Goal: Task Accomplishment & Management: Use online tool/utility

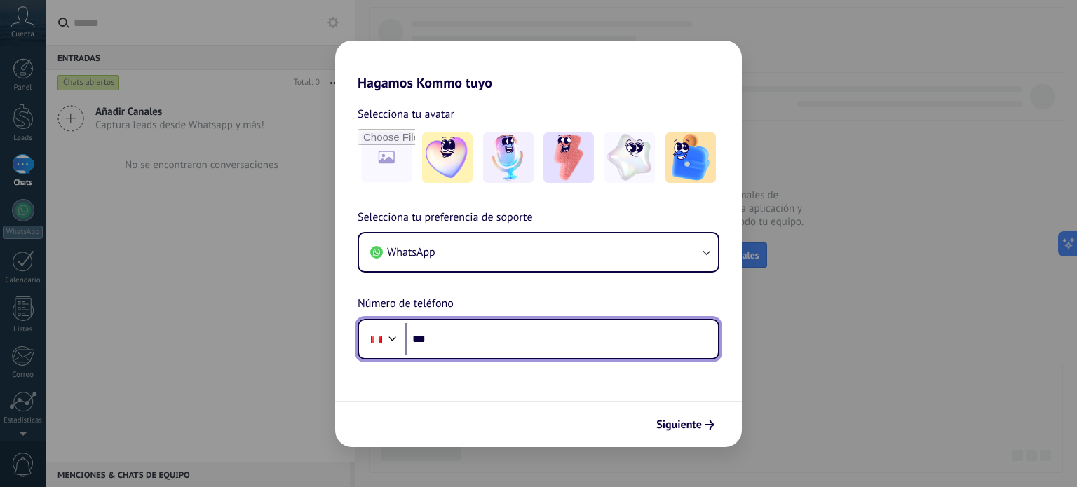
click at [496, 345] on input "***" at bounding box center [561, 339] width 313 height 32
type input "**********"
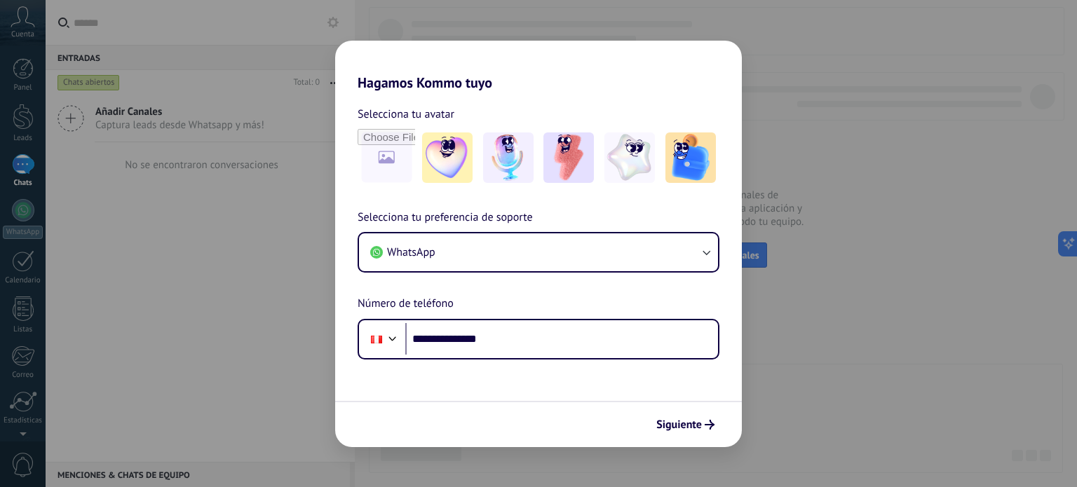
drag, startPoint x: 620, startPoint y: 62, endPoint x: 748, endPoint y: 40, distance: 130.1
click at [748, 39] on div "**********" at bounding box center [538, 243] width 1077 height 487
click at [689, 429] on span "Siguiente" at bounding box center [679, 425] width 46 height 10
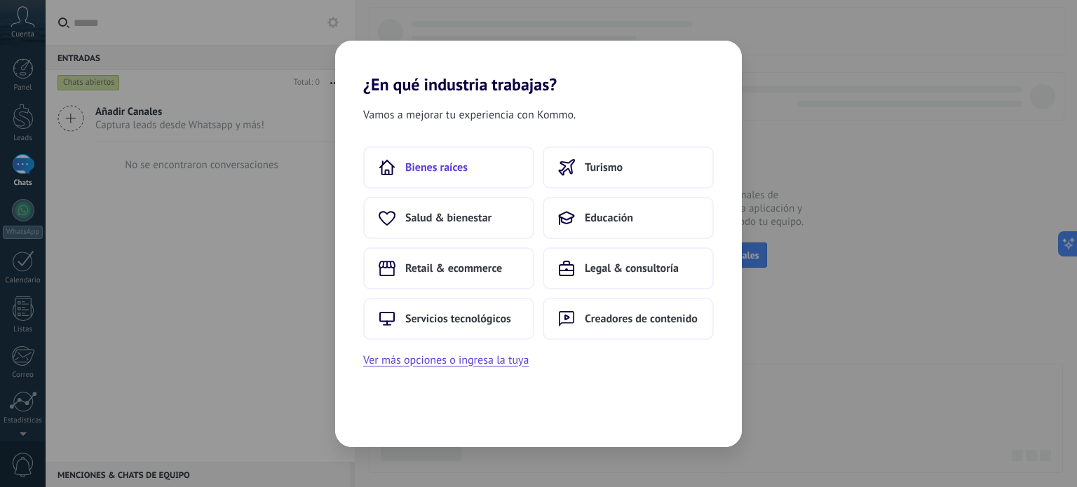
click at [470, 167] on button "Bienes raíces" at bounding box center [448, 168] width 171 height 42
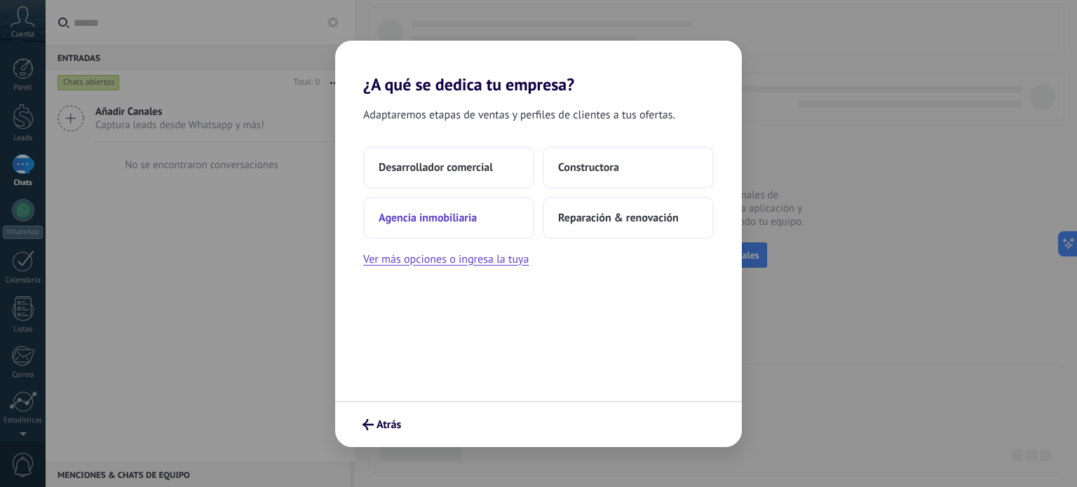
click at [458, 222] on span "Agencia inmobiliaria" at bounding box center [428, 218] width 98 height 14
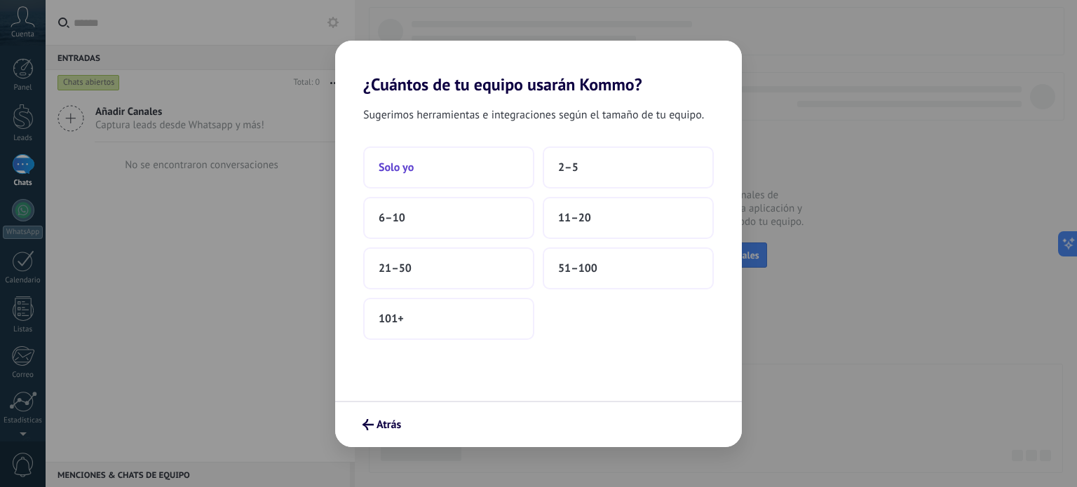
click at [459, 171] on button "Solo yo" at bounding box center [448, 168] width 171 height 42
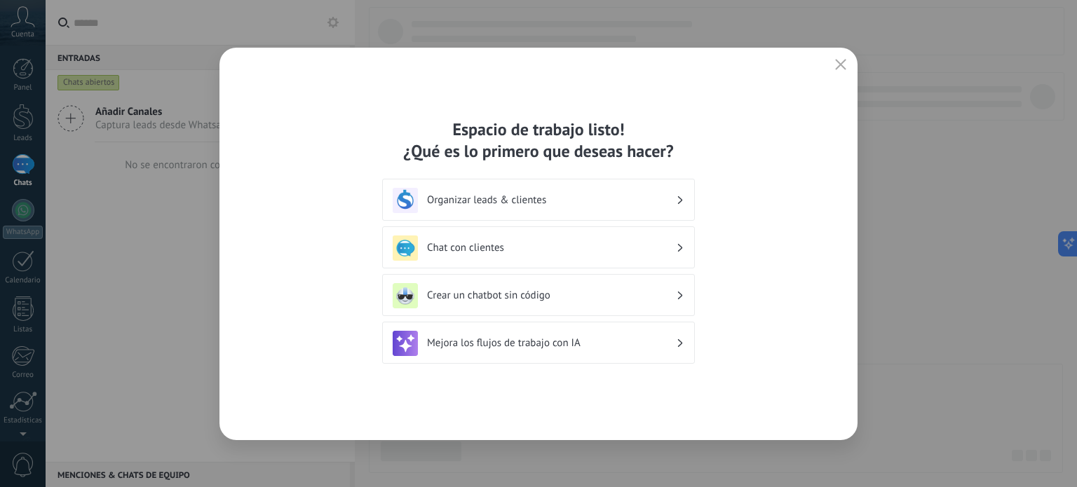
click at [842, 72] on button "button" at bounding box center [840, 65] width 18 height 20
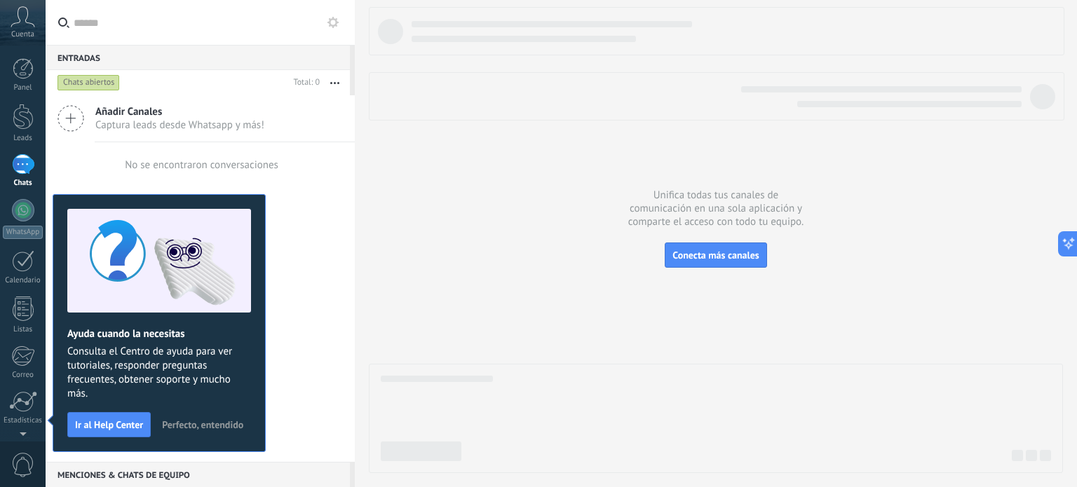
click at [293, 261] on div "Añadir Canales Captura leads desde Whatsapp y más! No se encontraron conversaci…" at bounding box center [200, 278] width 309 height 367
click at [325, 265] on div "Añadir Canales Captura leads desde Whatsapp y más! No se encontraron conversaci…" at bounding box center [200, 278] width 309 height 367
click at [704, 258] on span "Conecta más canales" at bounding box center [715, 255] width 86 height 13
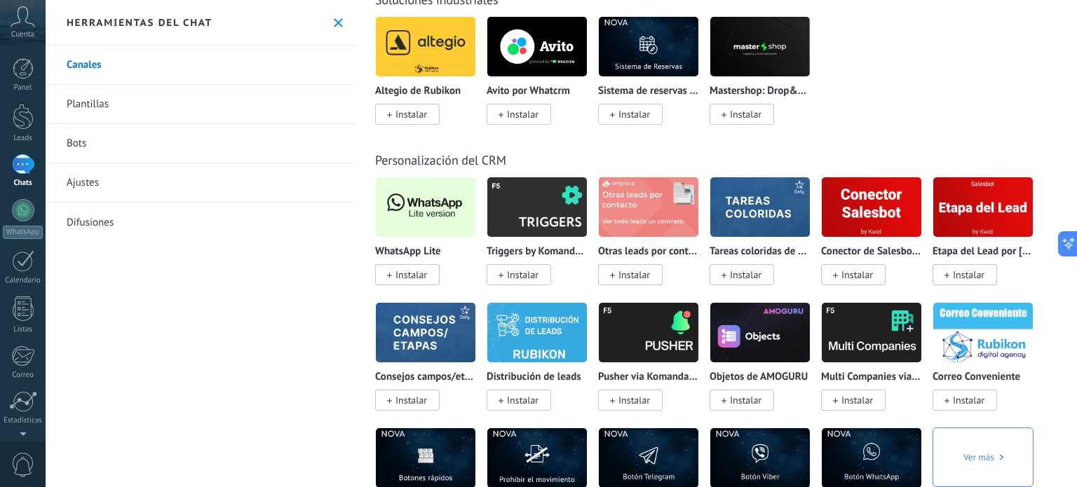
scroll to position [3252, 0]
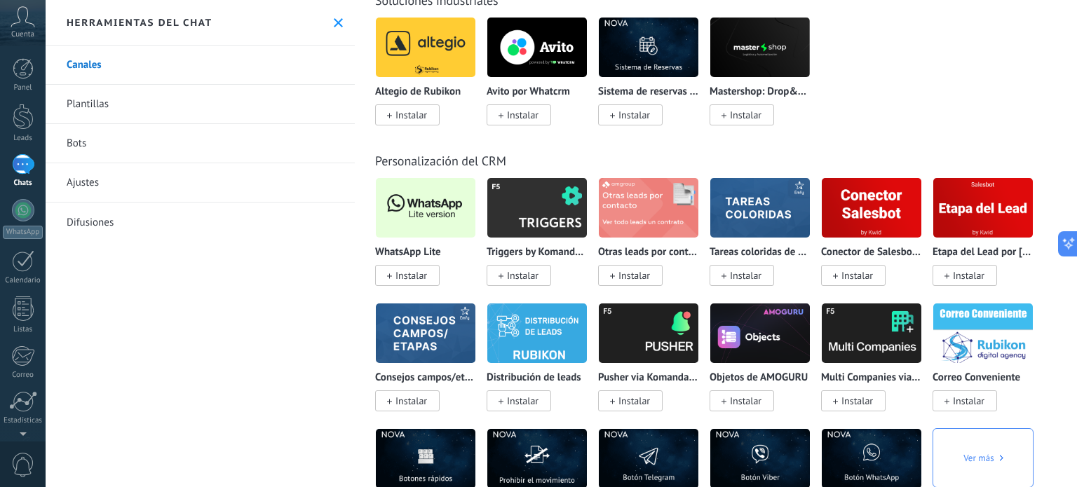
click at [432, 224] on img at bounding box center [426, 208] width 100 height 68
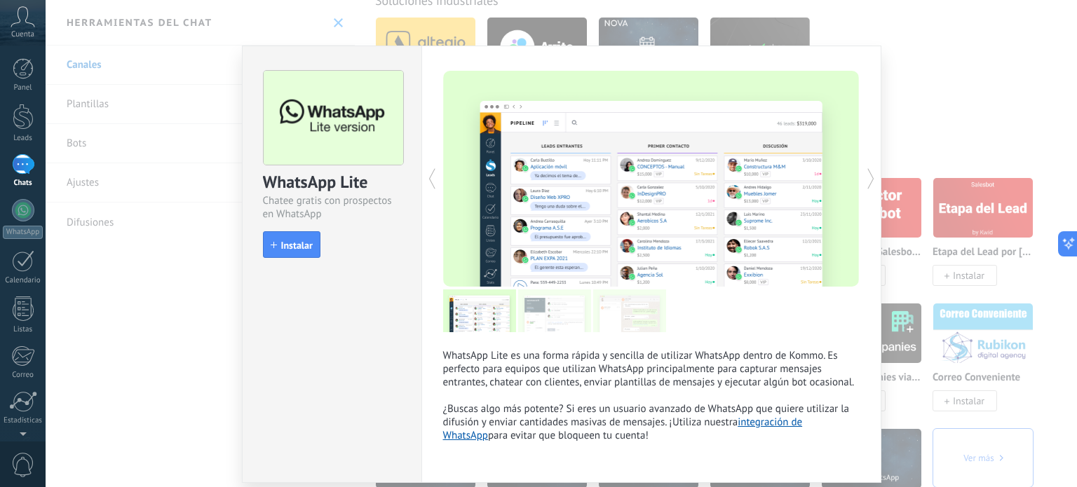
scroll to position [46, 0]
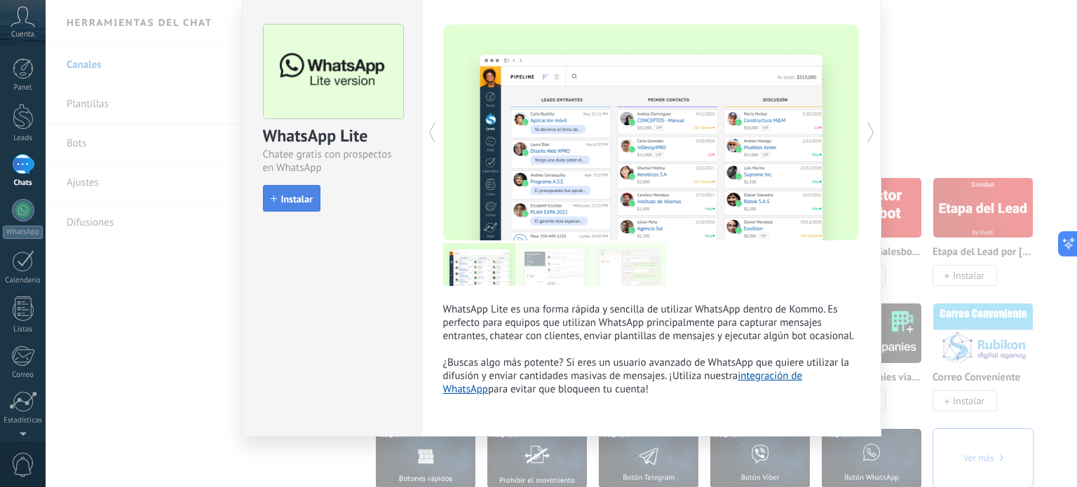
click at [297, 194] on span "Instalar" at bounding box center [297, 199] width 32 height 10
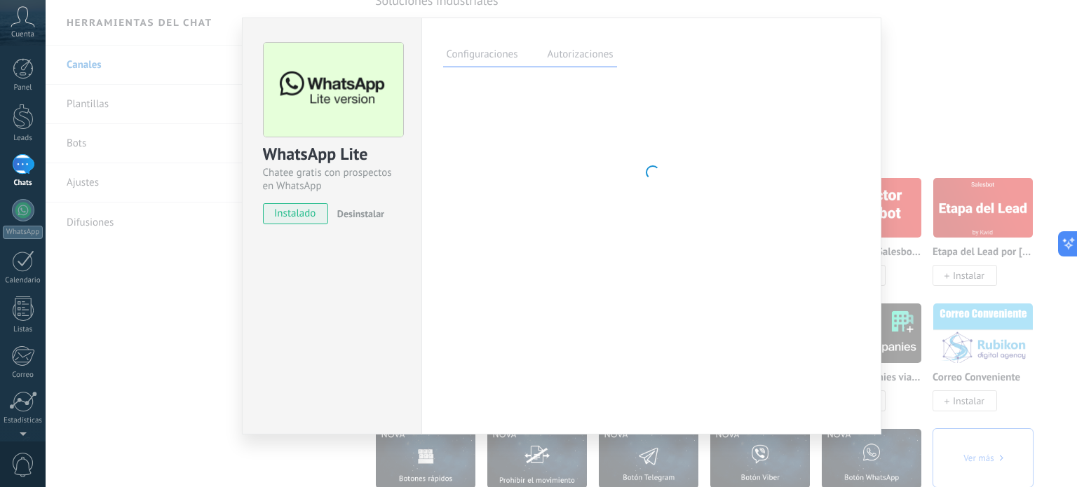
scroll to position [28, 0]
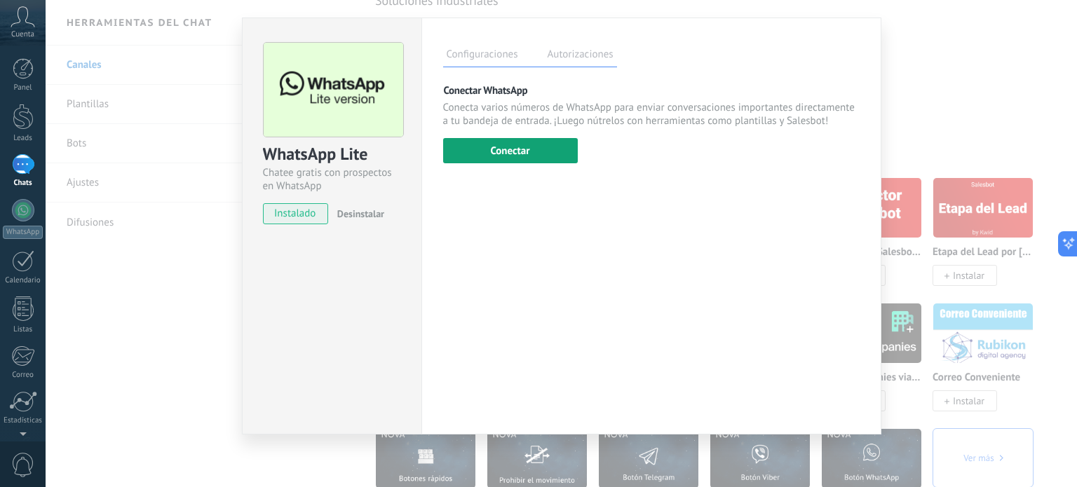
click at [505, 145] on button "Conectar" at bounding box center [510, 150] width 135 height 25
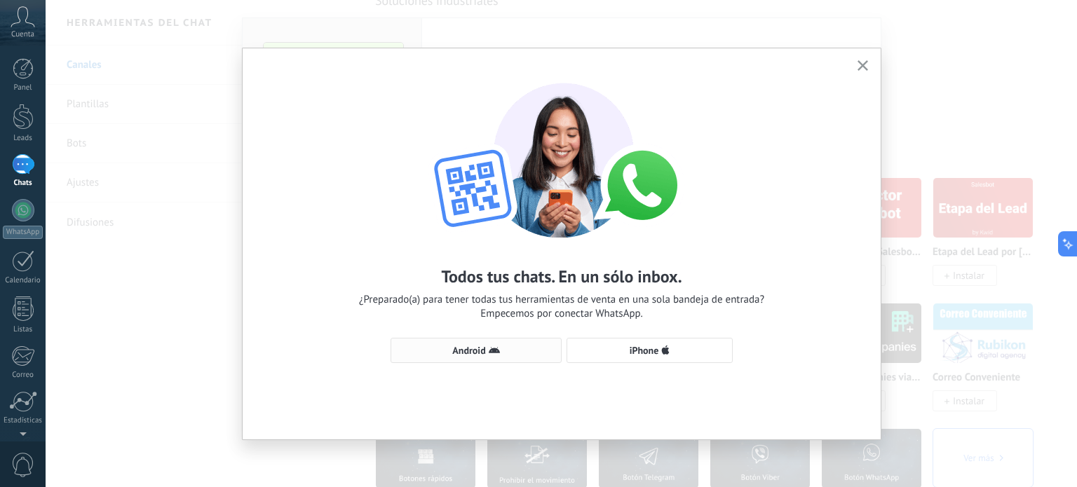
click at [470, 348] on span "Android" at bounding box center [468, 351] width 33 height 10
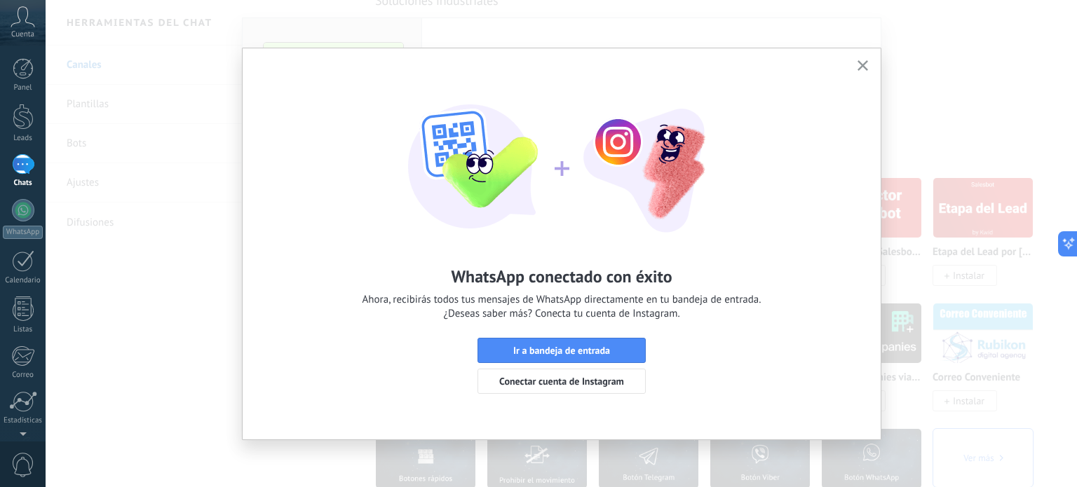
click at [860, 61] on icon "button" at bounding box center [862, 65] width 11 height 11
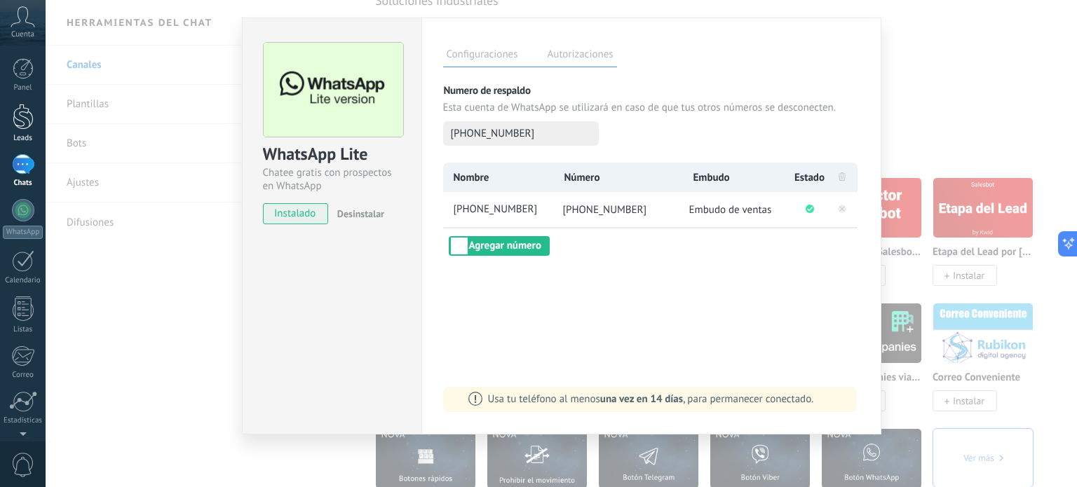
click at [30, 123] on div at bounding box center [23, 117] width 21 height 26
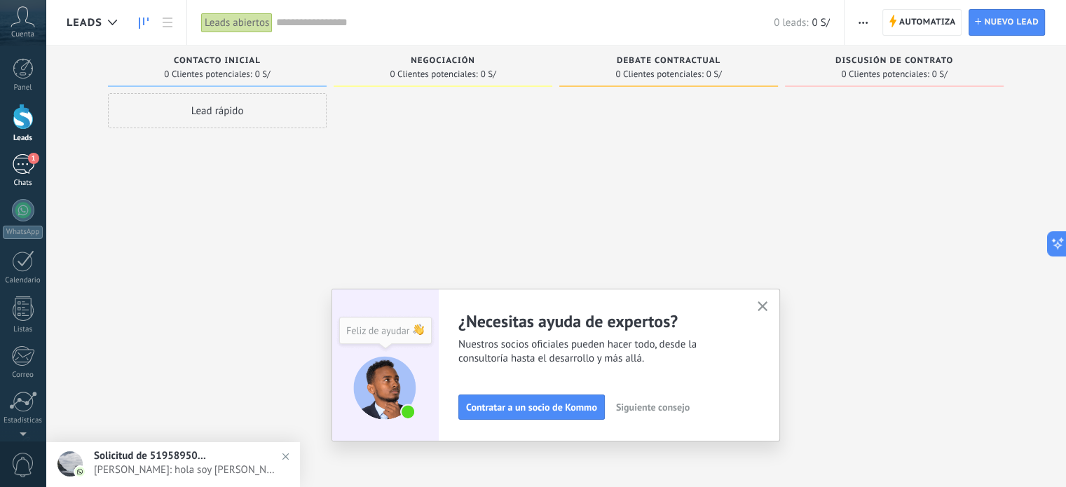
click at [27, 171] on div "1" at bounding box center [23, 164] width 22 height 20
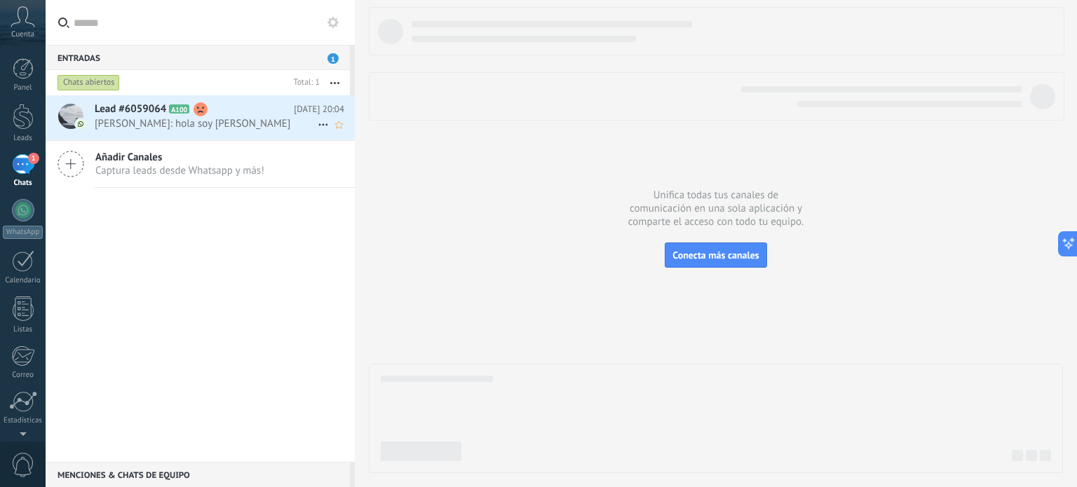
click at [214, 131] on div "Lead #6059064 A100 Hoy 20:04 Ciro Espinoza: hola soy CIRO" at bounding box center [225, 117] width 260 height 44
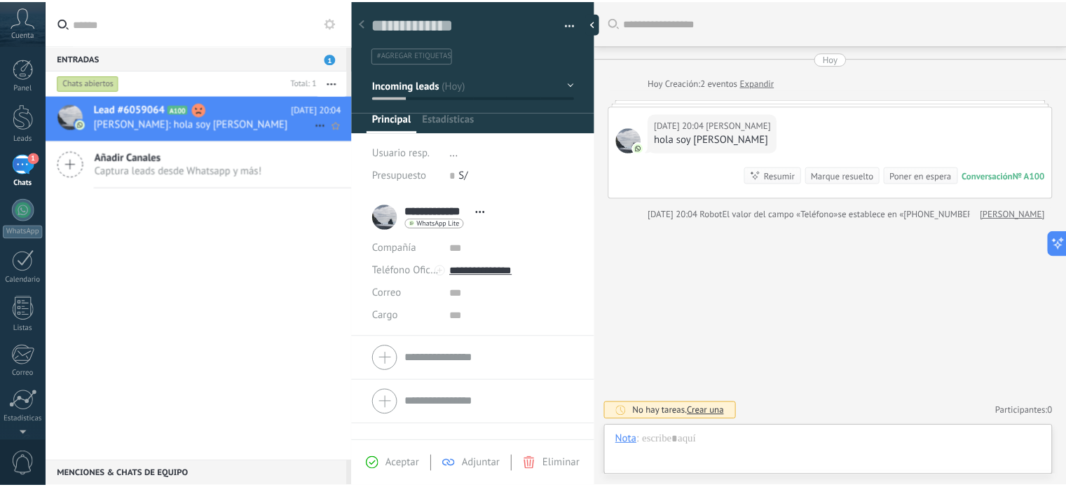
scroll to position [20, 0]
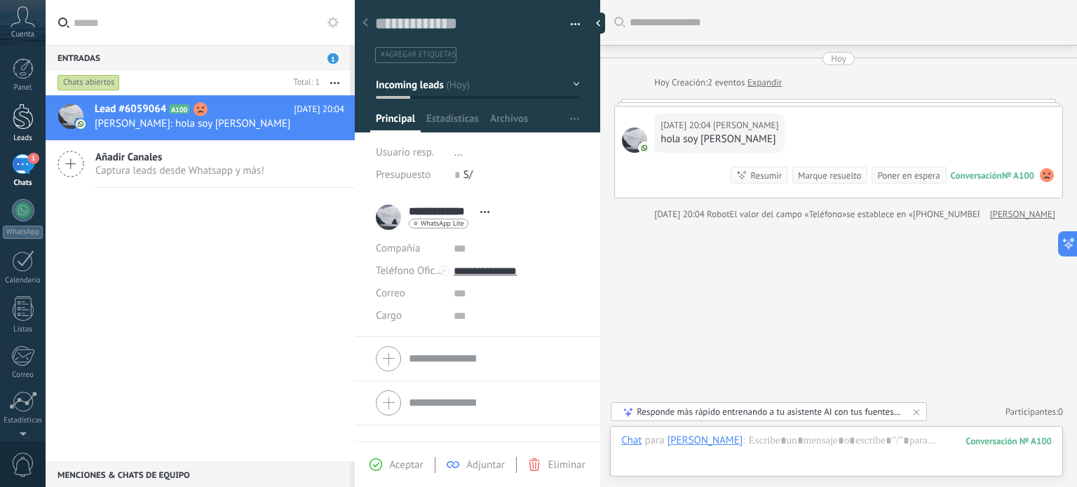
click at [22, 116] on div at bounding box center [23, 117] width 21 height 26
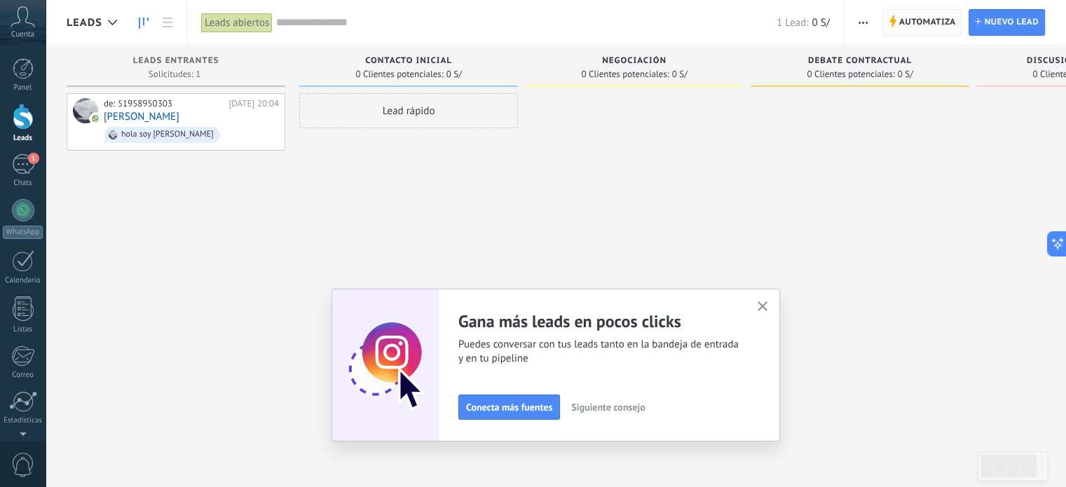
click at [934, 23] on span "Automatiza" at bounding box center [927, 22] width 57 height 25
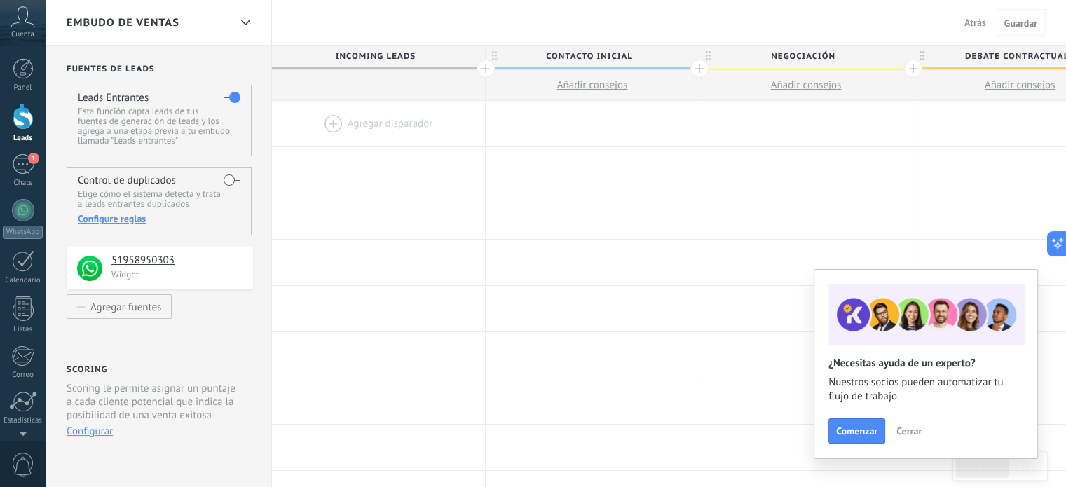
click at [331, 123] on div at bounding box center [378, 124] width 213 height 46
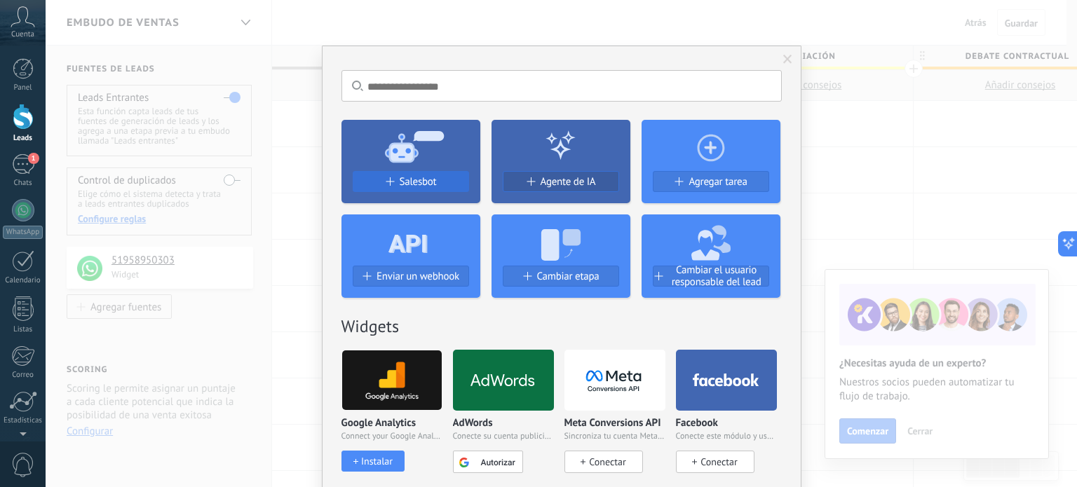
click at [393, 179] on div "Salesbot" at bounding box center [410, 182] width 115 height 12
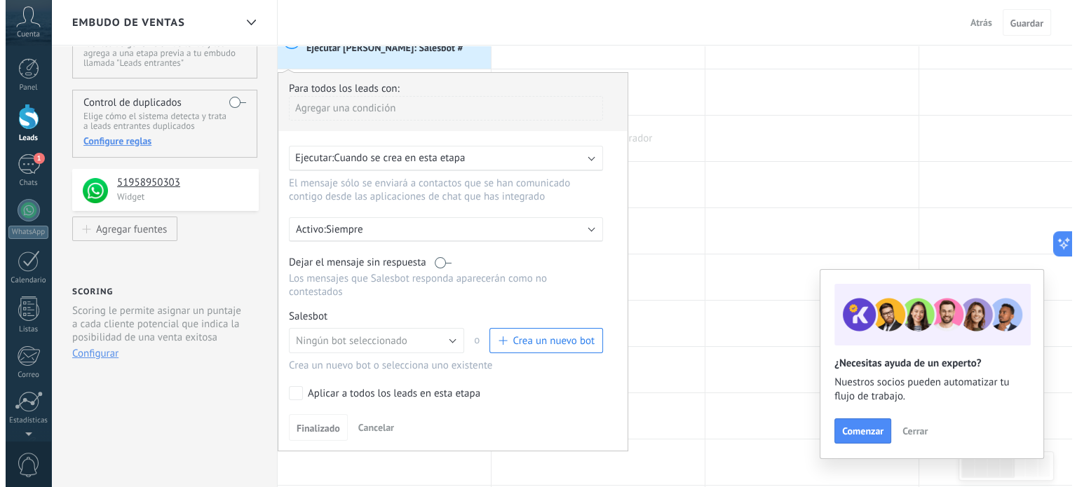
scroll to position [117, 0]
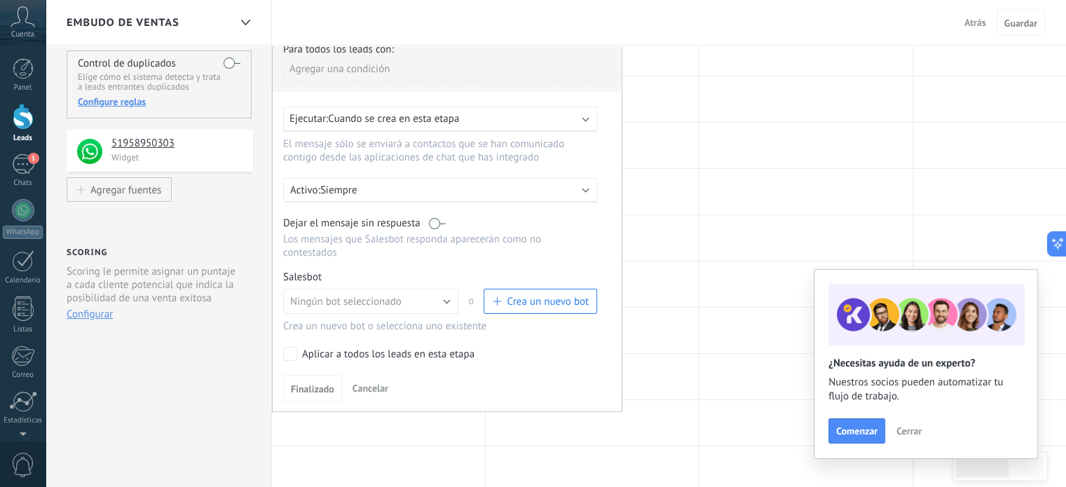
click at [555, 295] on span "Crea un nuevo bot" at bounding box center [548, 301] width 82 height 13
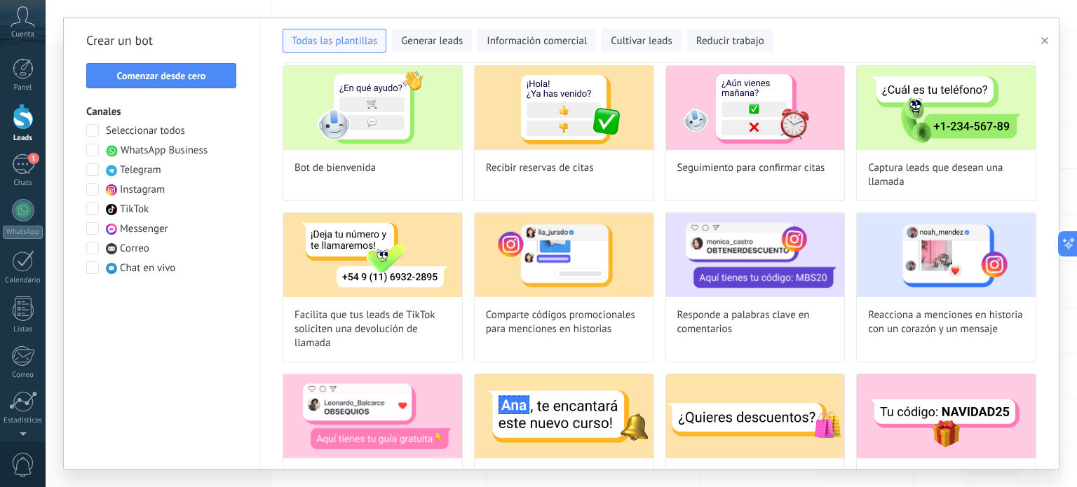
scroll to position [0, 0]
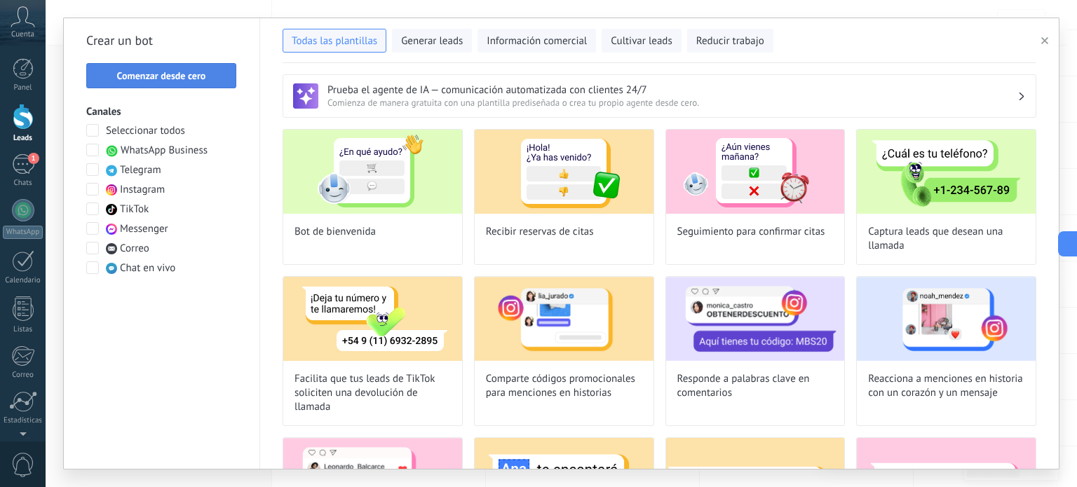
click at [175, 67] on button "Comenzar desde cero" at bounding box center [161, 75] width 150 height 25
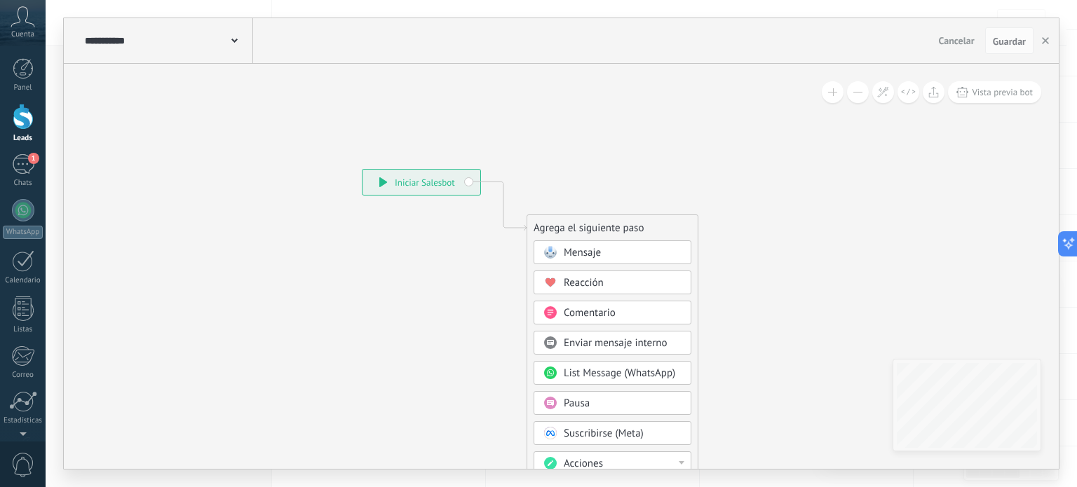
click at [644, 251] on div "Mensaje" at bounding box center [623, 253] width 118 height 14
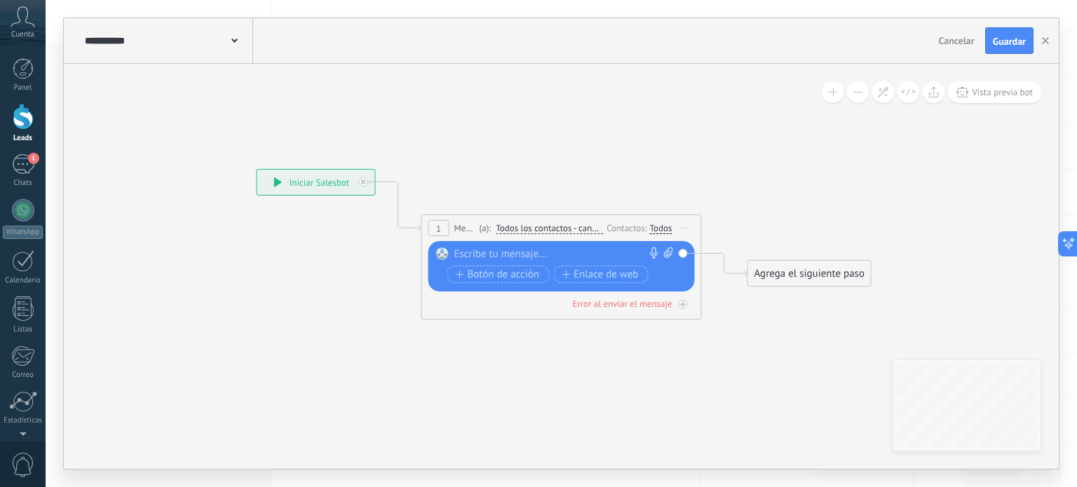
click at [526, 252] on div at bounding box center [558, 254] width 208 height 14
click at [516, 254] on div "****" at bounding box center [564, 254] width 220 height 14
click at [526, 254] on div "****" at bounding box center [564, 254] width 220 height 14
click at [498, 251] on div "********" at bounding box center [564, 254] width 220 height 14
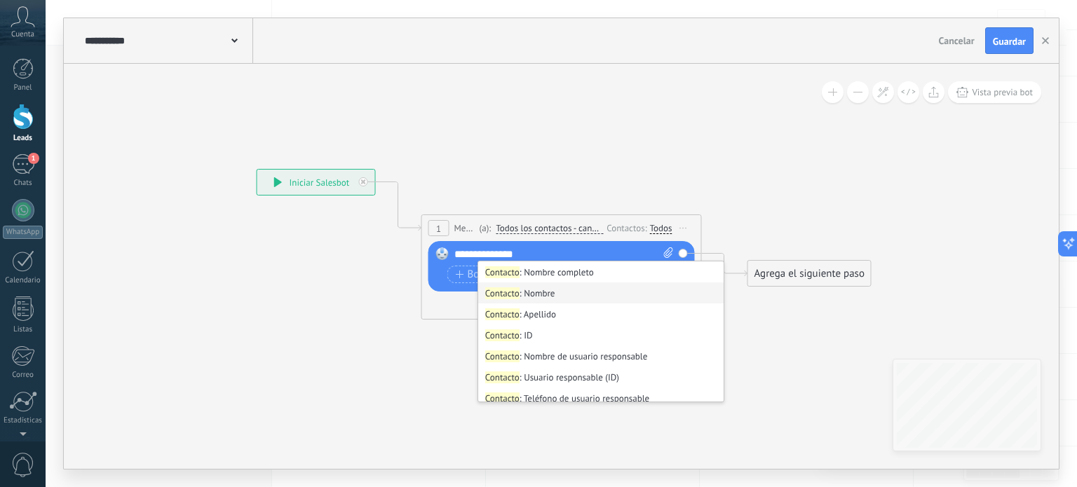
click at [572, 301] on li "Contacto : Nombre" at bounding box center [600, 293] width 245 height 21
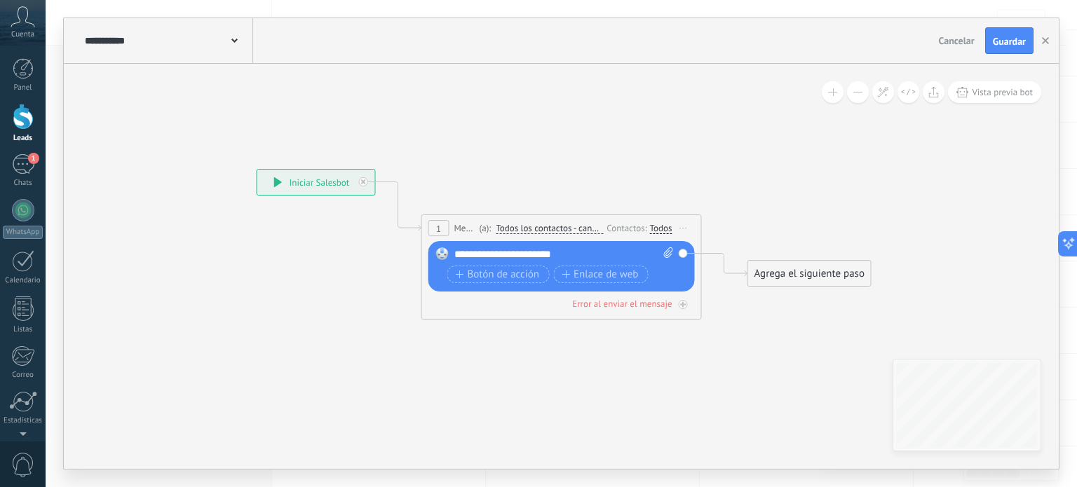
click at [602, 253] on div "**********" at bounding box center [564, 254] width 220 height 14
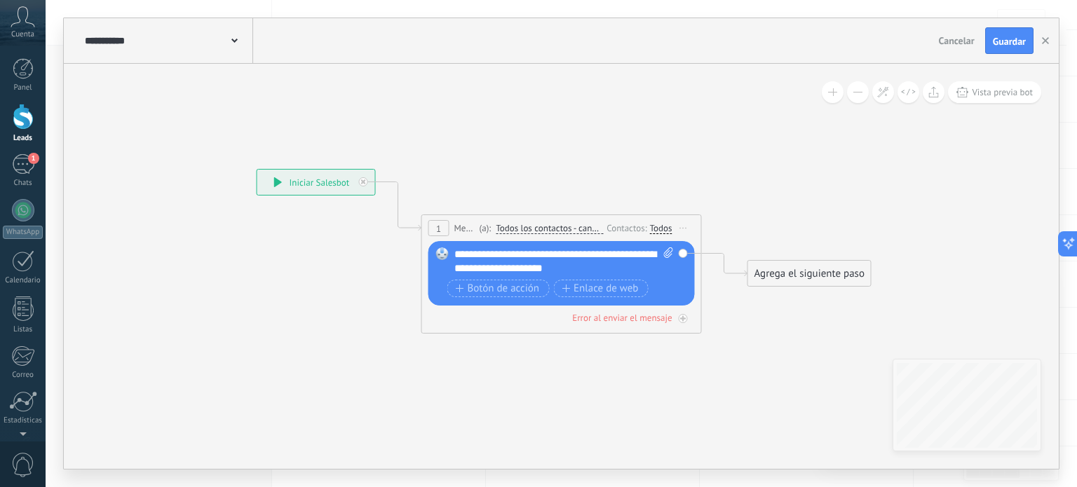
click at [796, 274] on div "Agrega el siguiente paso" at bounding box center [809, 273] width 123 height 23
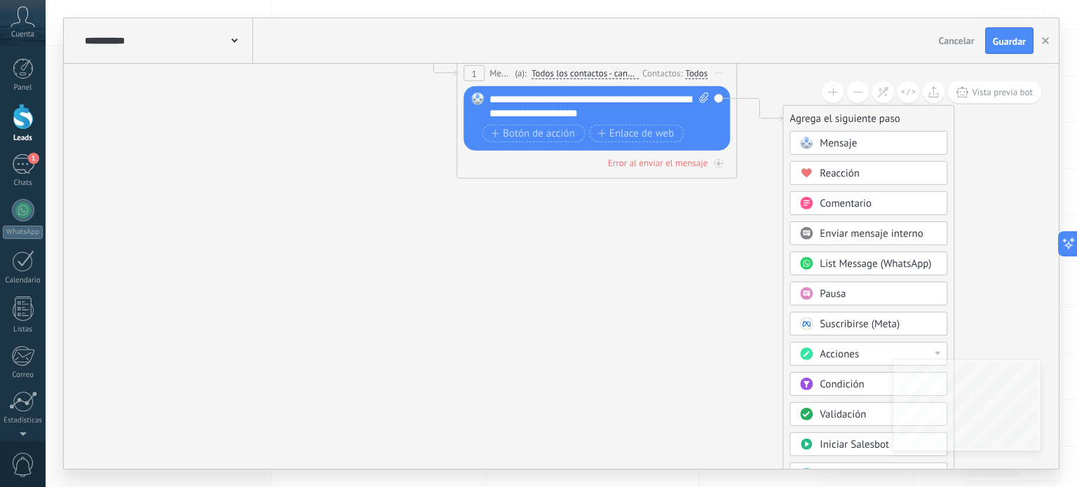
click at [829, 386] on span "Condición" at bounding box center [841, 384] width 44 height 13
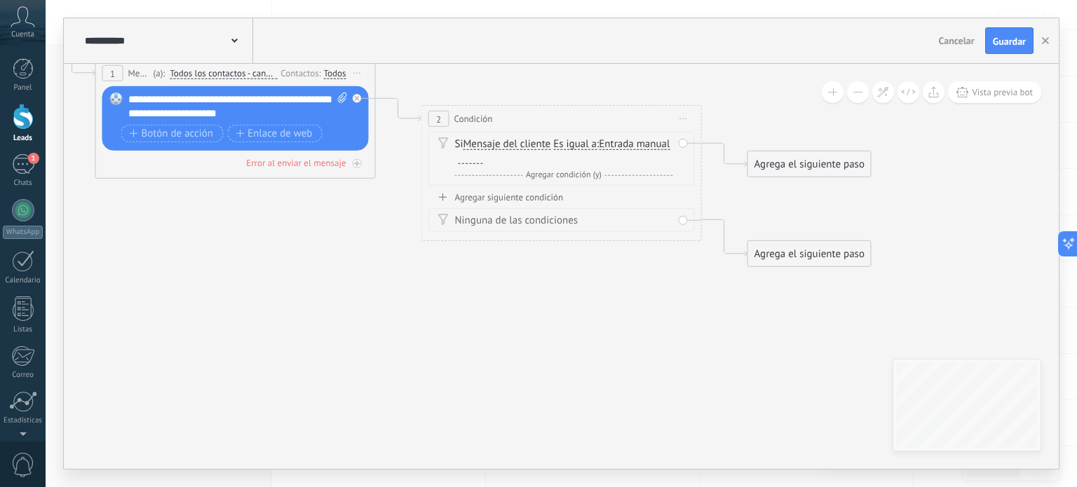
click at [524, 142] on span "Mensaje del cliente" at bounding box center [507, 144] width 88 height 11
click at [524, 142] on button "Mensaje del cliente" at bounding box center [543, 144] width 175 height 25
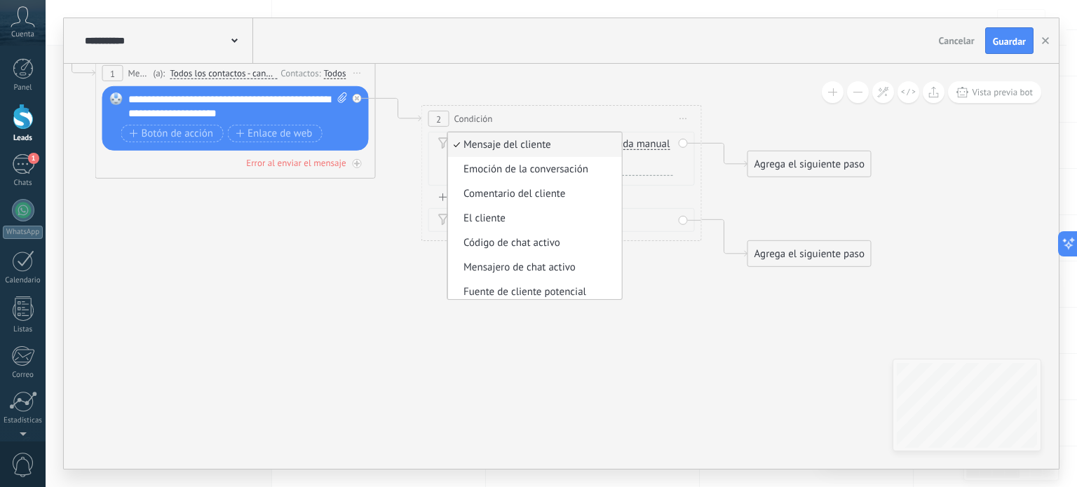
click at [634, 140] on div "Si Mensaje del cliente Mensaje del cliente Emoción de la conversación Comentari…" at bounding box center [564, 151] width 218 height 28
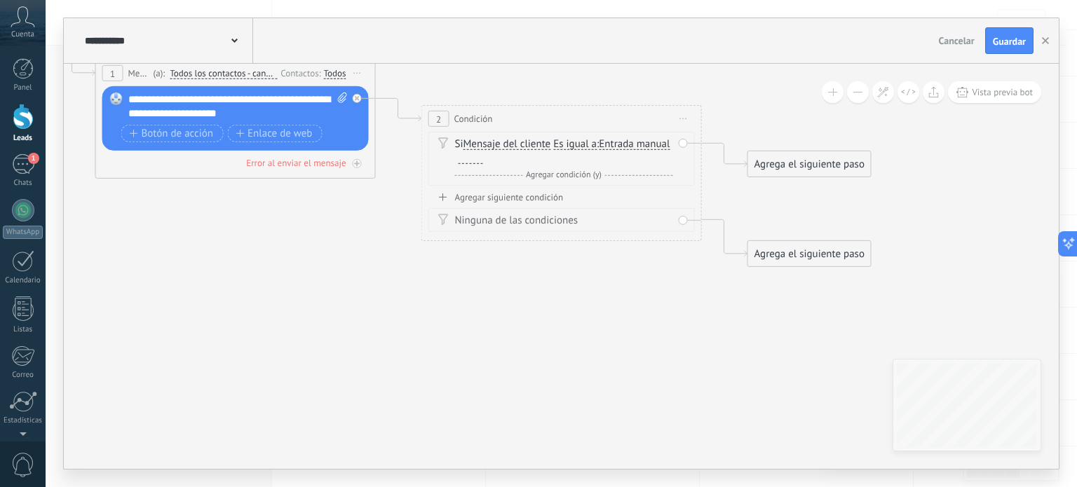
click at [483, 162] on div at bounding box center [470, 158] width 25 height 11
click at [581, 144] on span "Es igual a" at bounding box center [574, 144] width 43 height 11
click at [581, 144] on button "Es igual a" at bounding box center [633, 144] width 175 height 25
click at [598, 191] on span "Contiene" at bounding box center [623, 194] width 170 height 14
click at [806, 164] on div "Agrega el siguiente paso" at bounding box center [809, 164] width 123 height 23
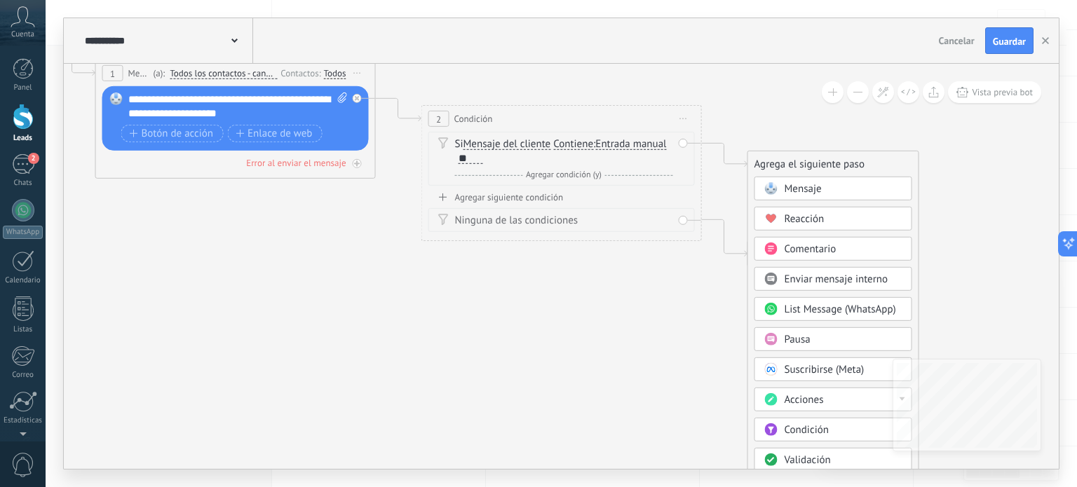
click at [810, 187] on span "Mensaje" at bounding box center [802, 188] width 37 height 13
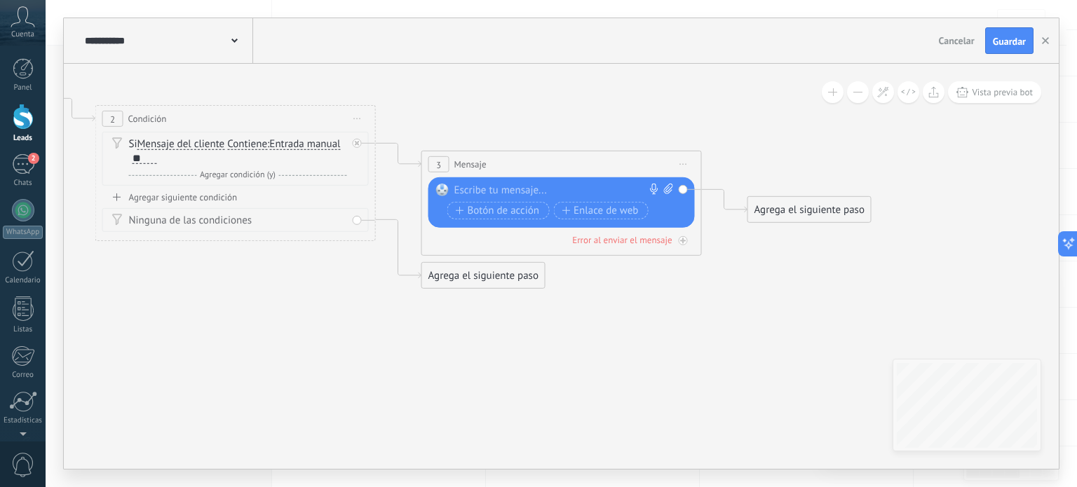
click at [522, 190] on div at bounding box center [558, 191] width 208 height 14
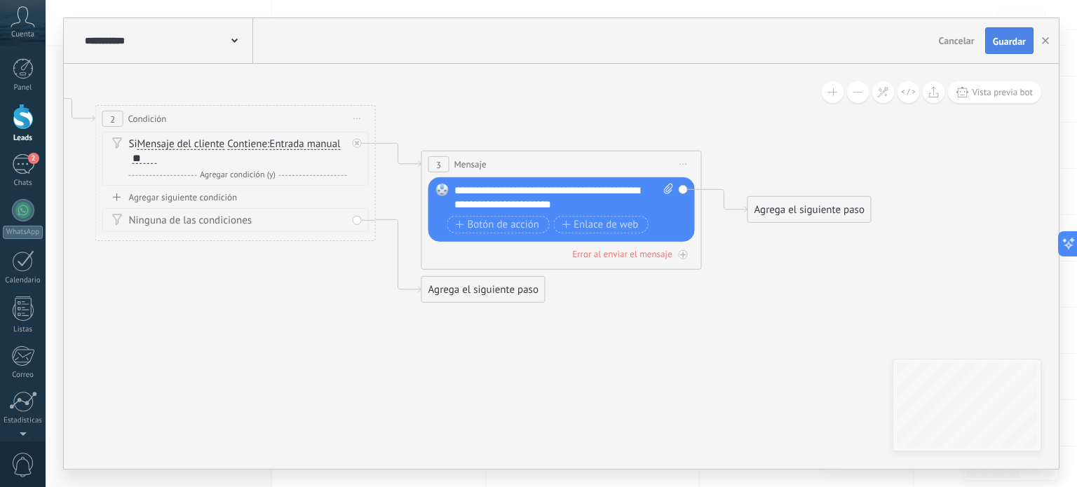
click at [1005, 33] on button "Guardar" at bounding box center [1009, 40] width 48 height 27
click at [1046, 43] on icon "button" at bounding box center [1045, 40] width 7 height 7
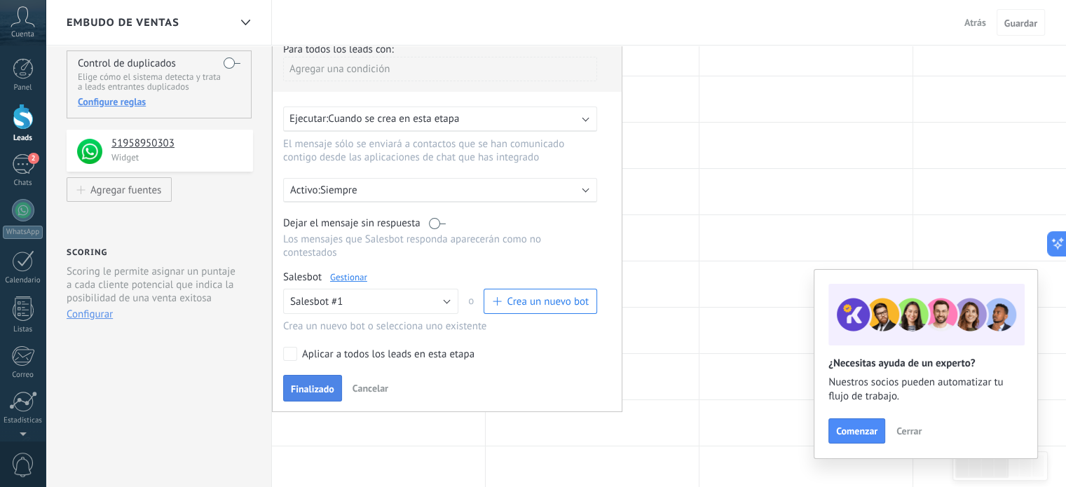
click at [308, 384] on span "Finalizado" at bounding box center [312, 389] width 43 height 10
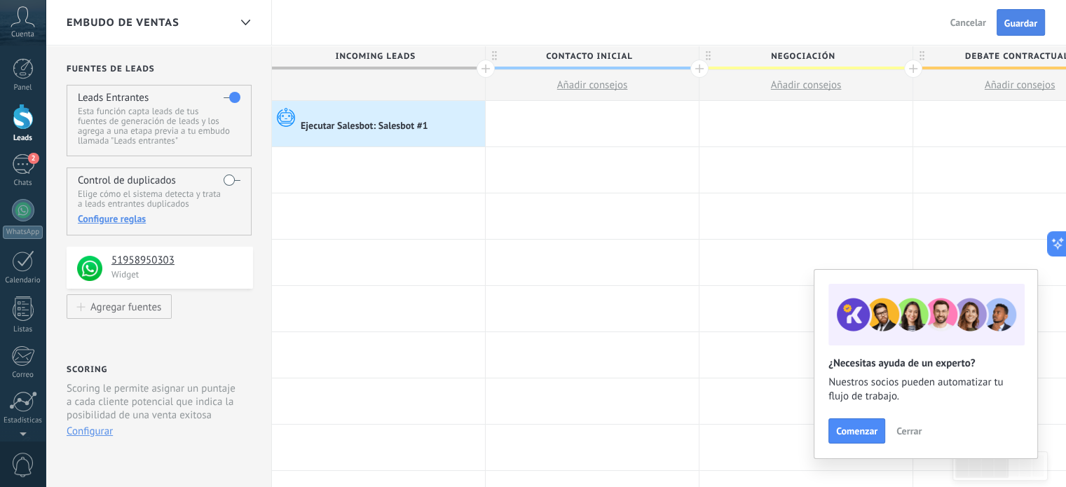
click at [1017, 26] on span "Guardar" at bounding box center [1021, 23] width 33 height 10
click at [975, 29] on button "Salir" at bounding box center [977, 22] width 30 height 21
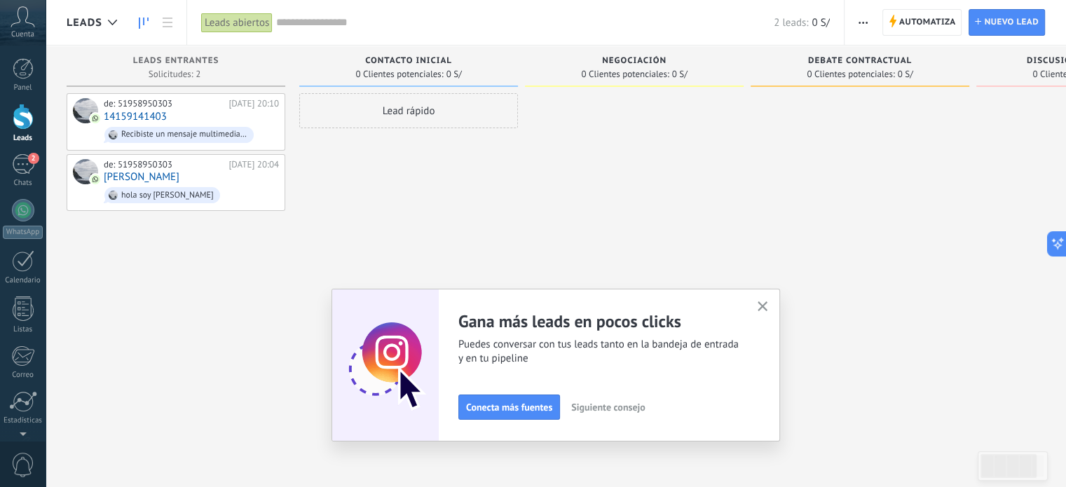
click at [763, 302] on icon "button" at bounding box center [763, 306] width 11 height 11
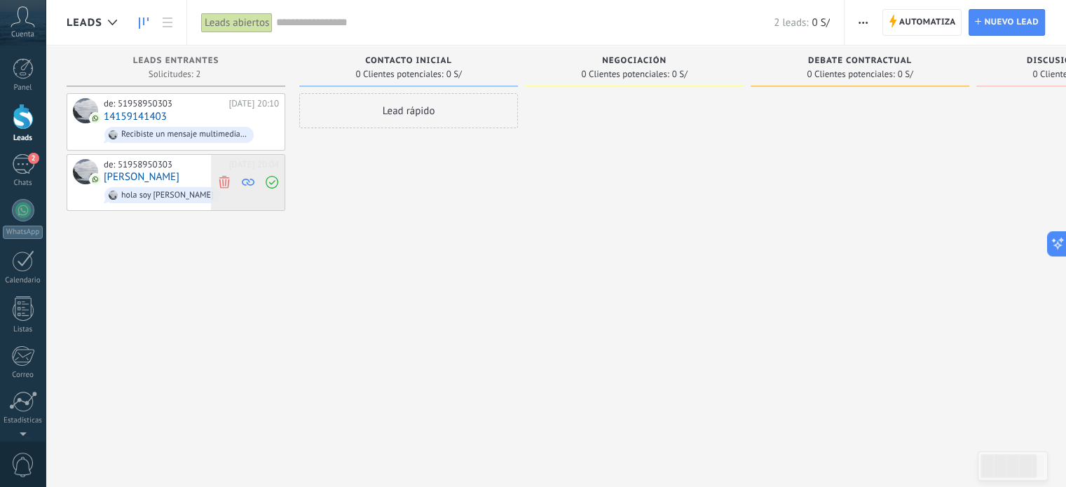
click at [223, 179] on icon at bounding box center [224, 182] width 13 height 13
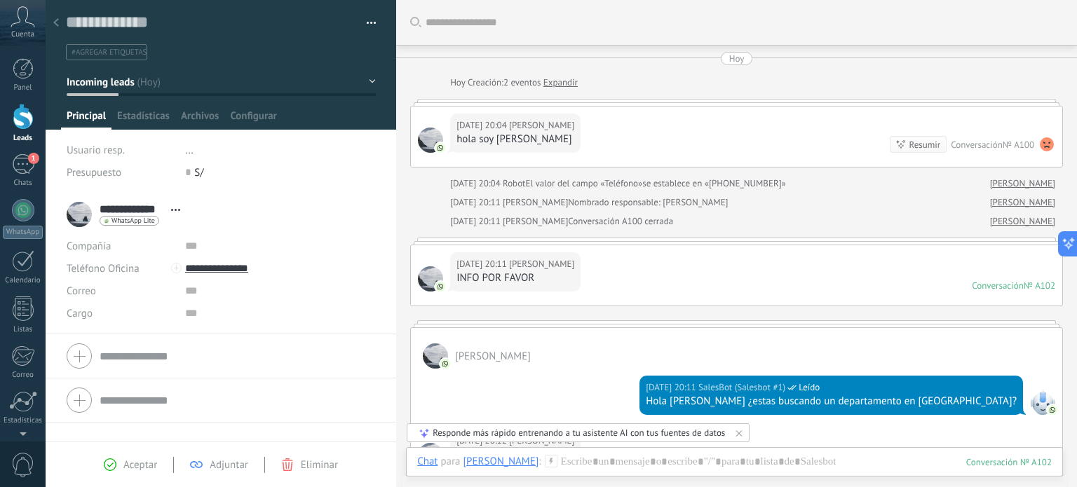
click at [25, 121] on div at bounding box center [23, 117] width 21 height 26
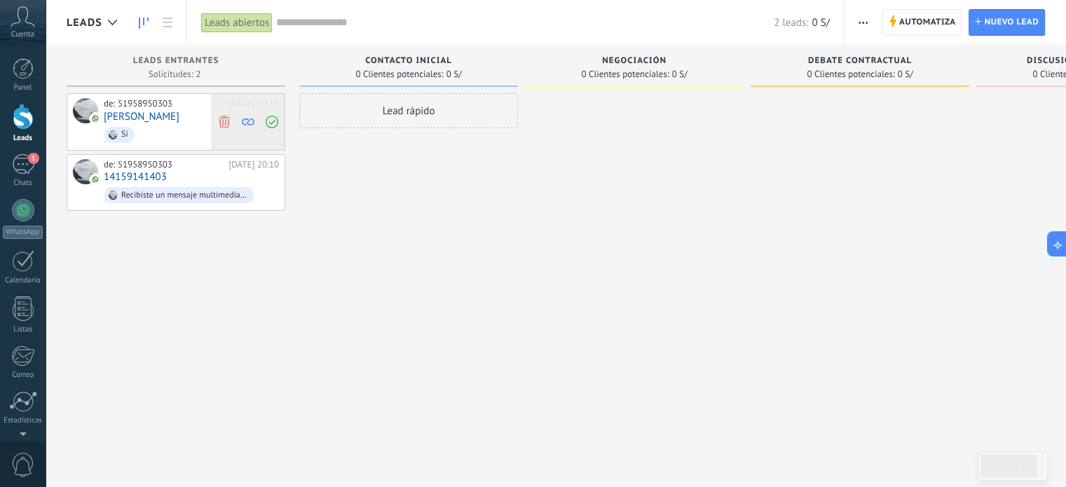
click at [226, 124] on icon at bounding box center [224, 121] width 13 height 13
click at [214, 124] on span "info" at bounding box center [191, 135] width 175 height 22
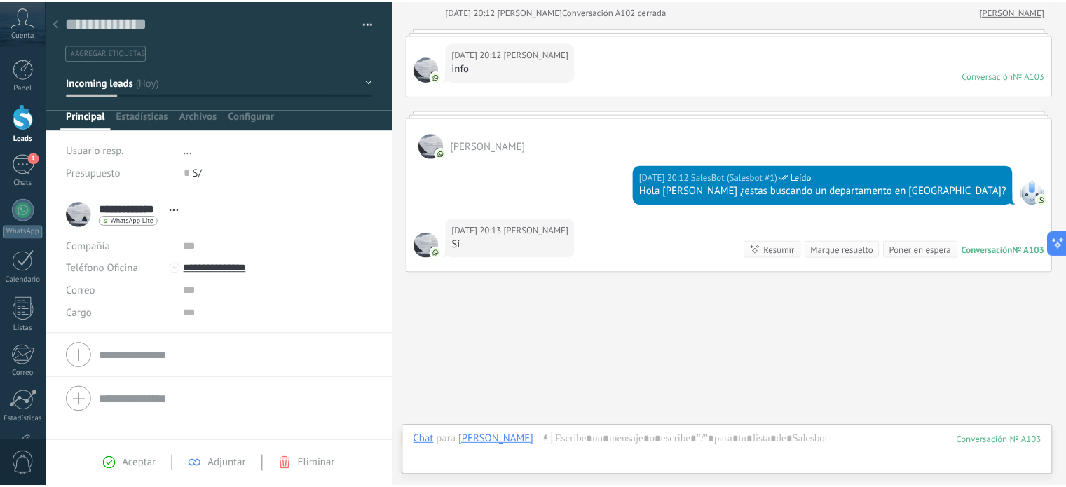
scroll to position [524, 0]
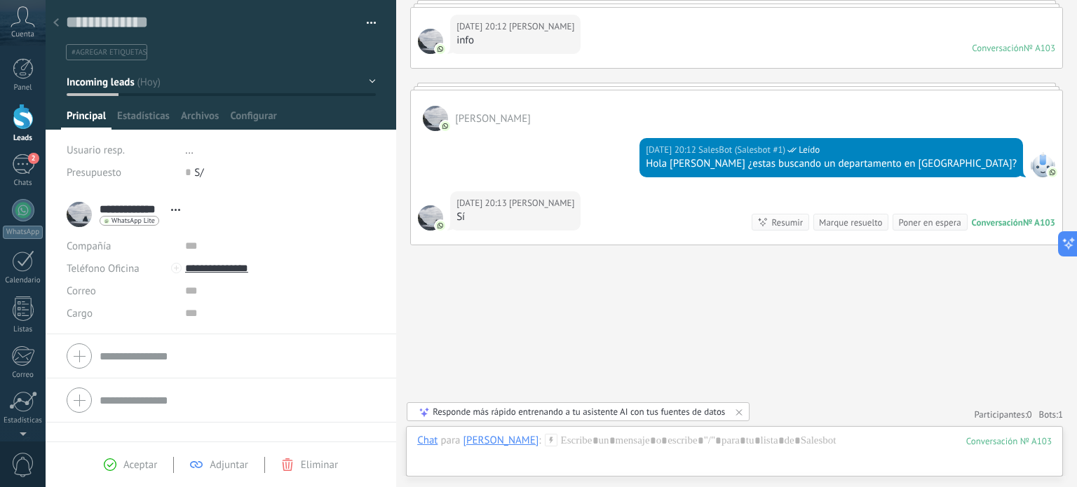
click at [57, 25] on icon at bounding box center [56, 22] width 6 height 8
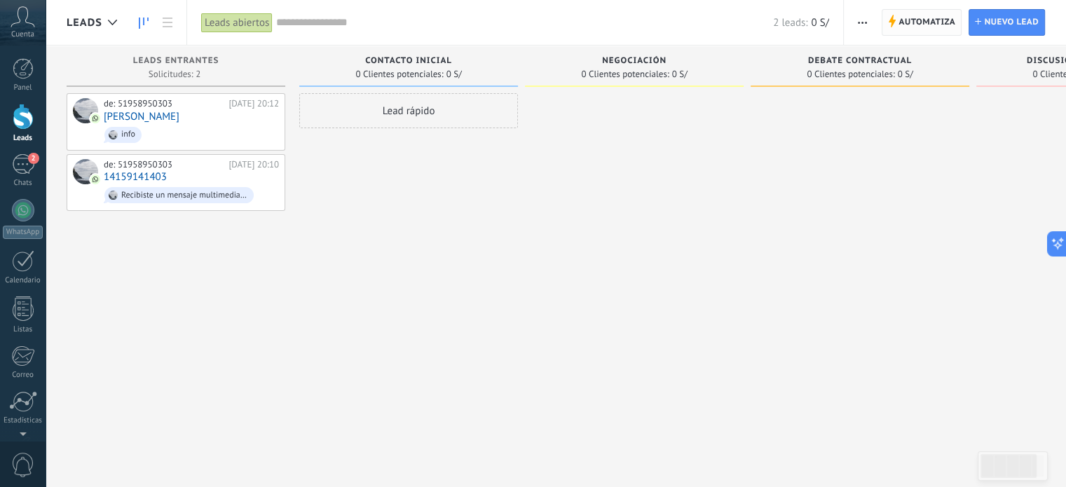
click at [923, 22] on span "Automatiza" at bounding box center [927, 22] width 57 height 25
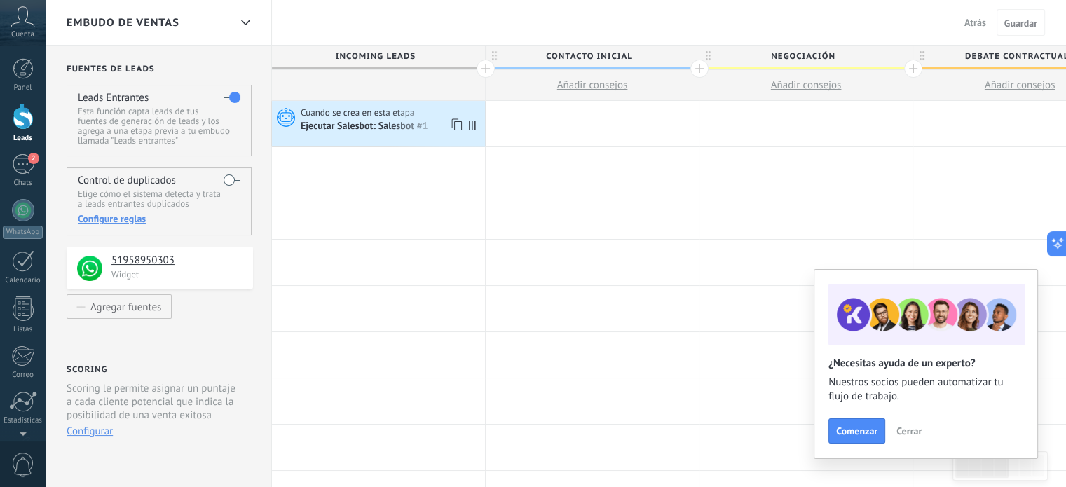
click at [355, 126] on div "Ejecutar Salesbot: Salesbot #1" at bounding box center [366, 127] width 130 height 13
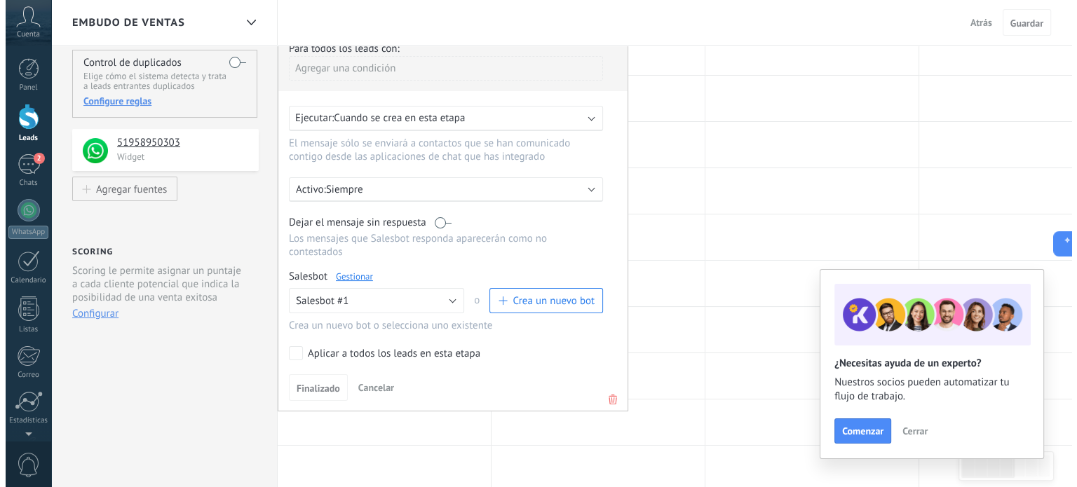
scroll to position [126, 0]
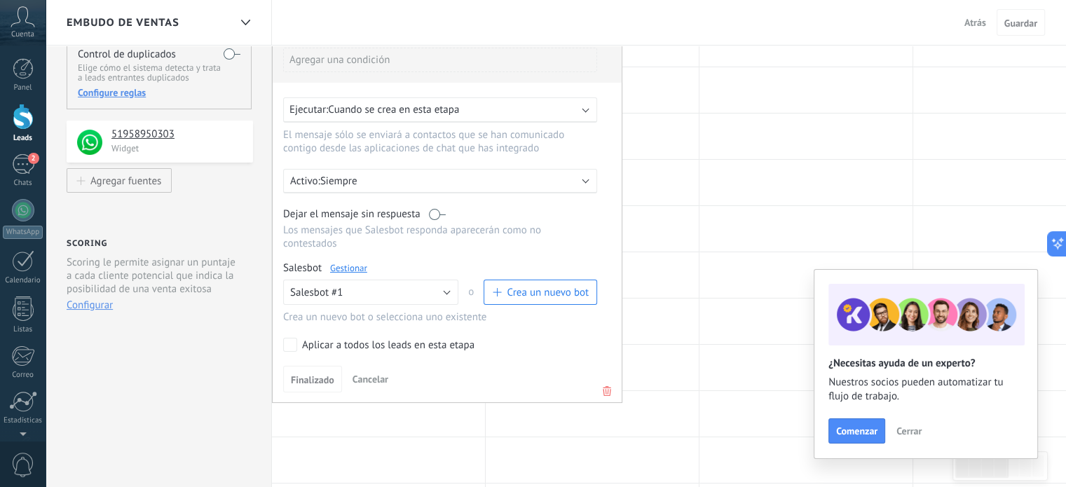
click at [355, 262] on link "Gestionar" at bounding box center [348, 268] width 37 height 12
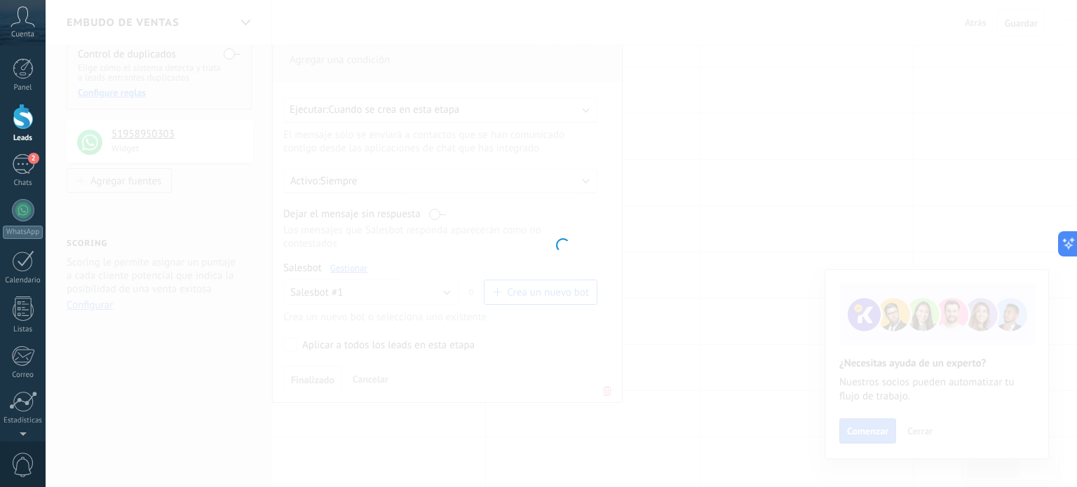
type input "**********"
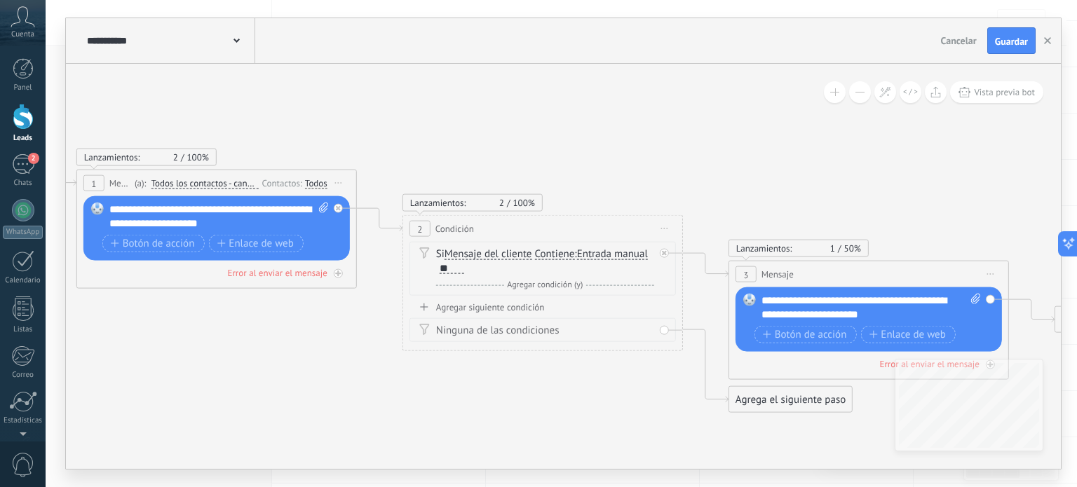
click at [482, 306] on div "Agregar siguiente condición" at bounding box center [542, 307] width 266 height 12
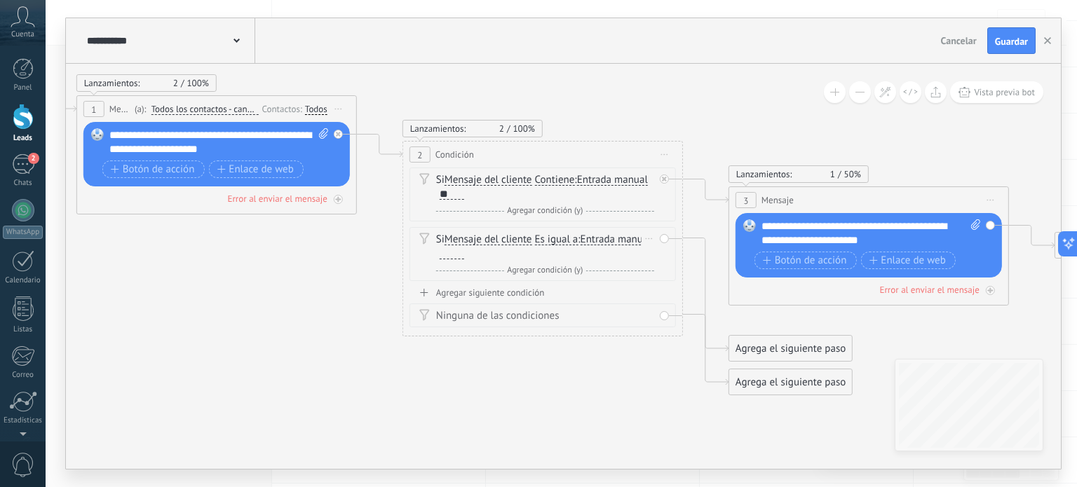
click at [464, 252] on div at bounding box center [452, 253] width 25 height 11
click at [491, 294] on div "Agregar siguiente condición" at bounding box center [542, 293] width 266 height 12
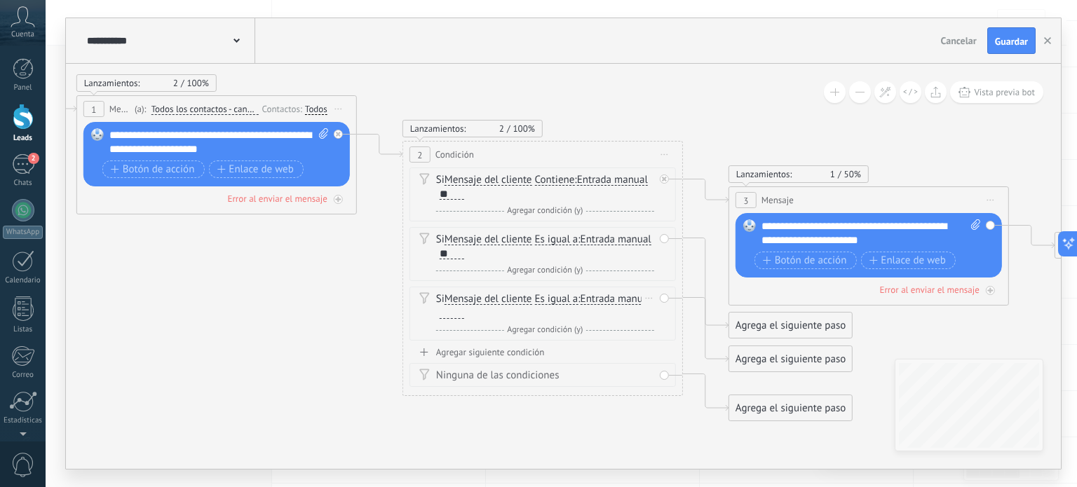
click at [464, 315] on div at bounding box center [452, 313] width 25 height 11
click at [498, 357] on div "Agregar siguiente condición" at bounding box center [542, 352] width 266 height 12
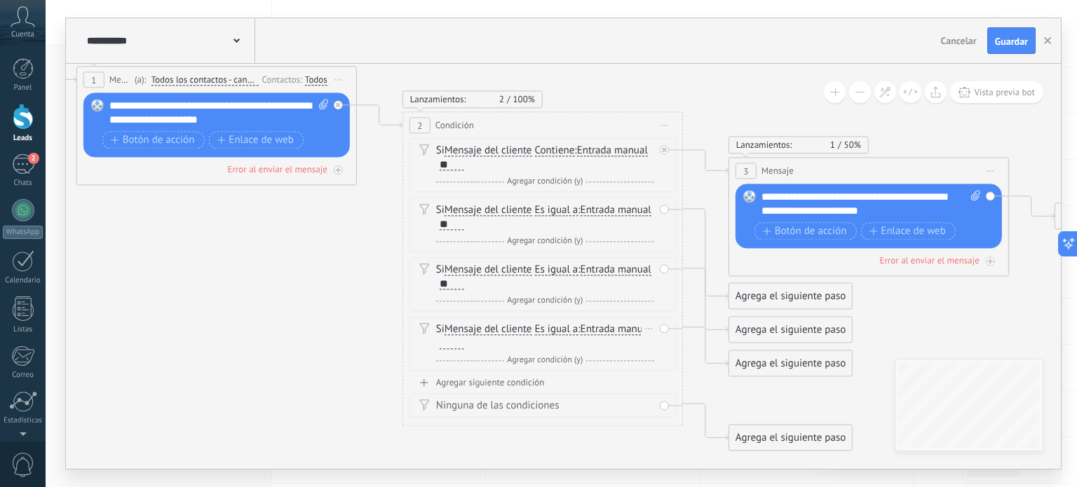
click at [464, 340] on div at bounding box center [452, 344] width 25 height 11
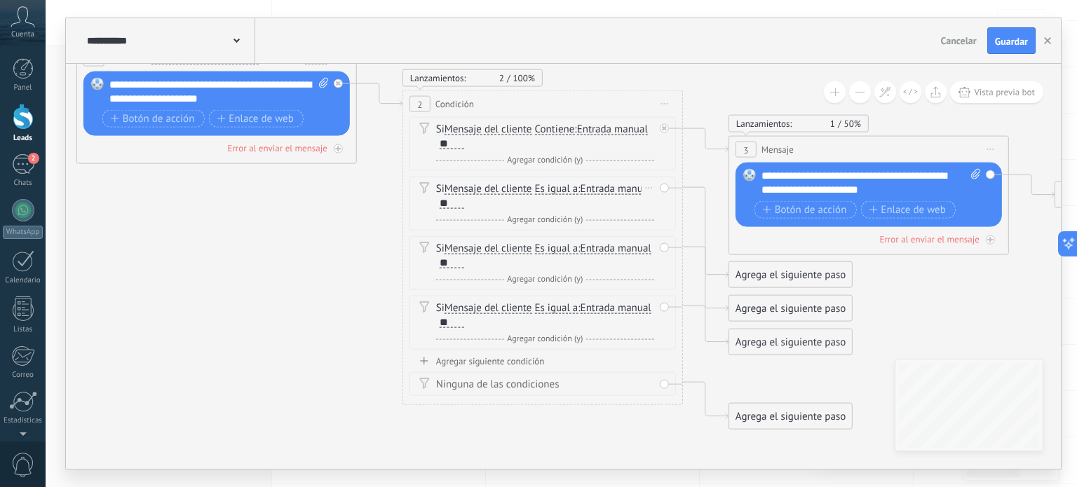
click at [554, 190] on span "Es igual a" at bounding box center [556, 189] width 43 height 11
click at [554, 190] on button "Es igual a" at bounding box center [615, 189] width 175 height 25
click at [589, 229] on li "Contiene" at bounding box center [606, 238] width 174 height 25
click at [552, 252] on span "Es igual a" at bounding box center [556, 248] width 43 height 11
click at [552, 252] on button "Es igual a" at bounding box center [615, 248] width 175 height 25
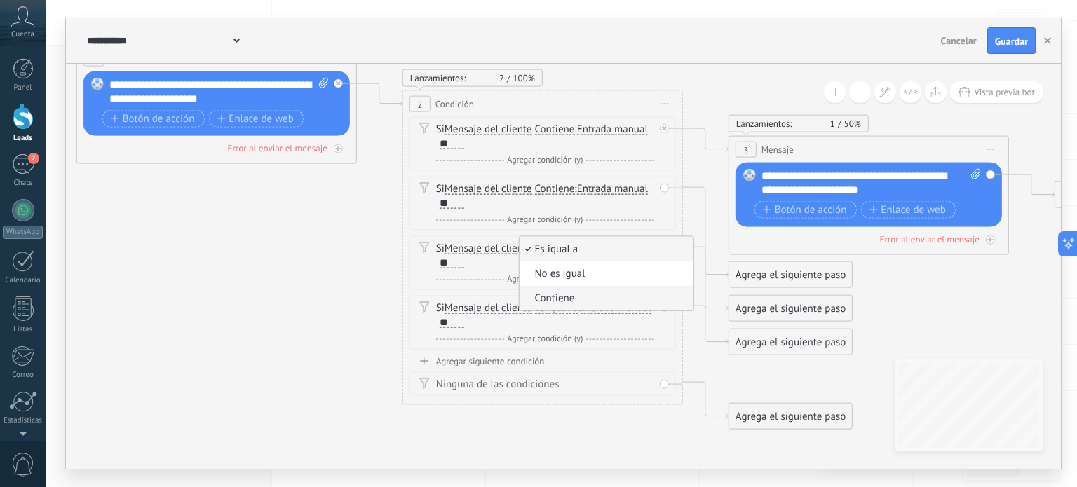
click at [558, 289] on li "Contiene" at bounding box center [606, 298] width 174 height 25
click at [558, 305] on span "Es igual a" at bounding box center [556, 308] width 43 height 11
click at [558, 305] on button "Es igual a" at bounding box center [615, 308] width 175 height 25
click at [558, 352] on span "Contiene" at bounding box center [604, 358] width 170 height 14
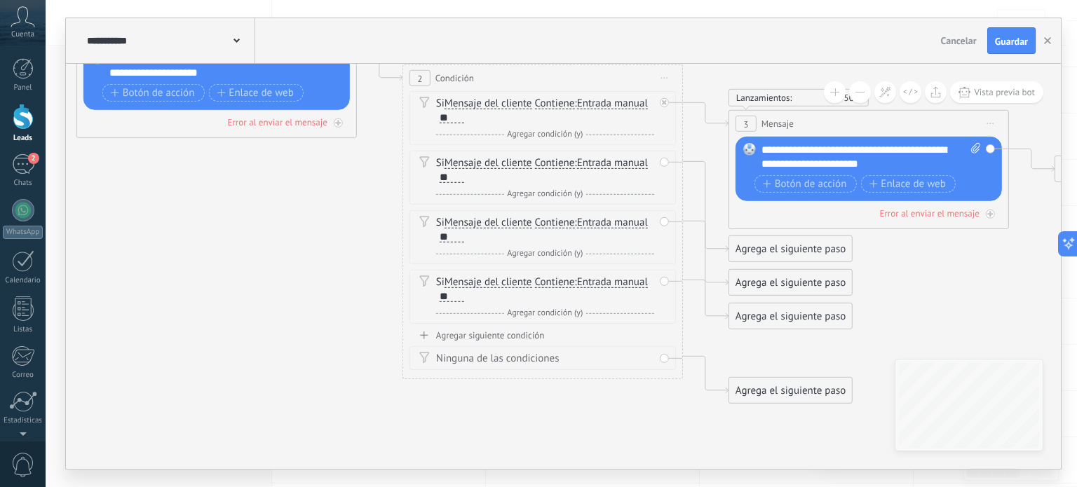
click at [526, 333] on div "Agregar siguiente condición" at bounding box center [542, 335] width 266 height 12
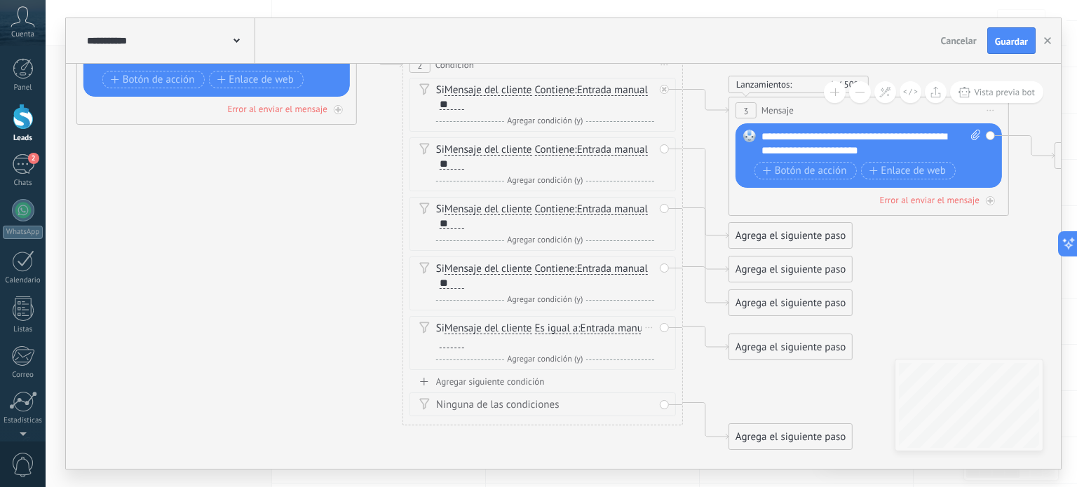
click at [576, 325] on span "Es igual a" at bounding box center [556, 328] width 43 height 11
click at [576, 325] on button "Es igual a" at bounding box center [615, 328] width 175 height 25
click at [570, 369] on li "Contiene" at bounding box center [606, 378] width 174 height 25
click at [458, 344] on div at bounding box center [452, 342] width 25 height 11
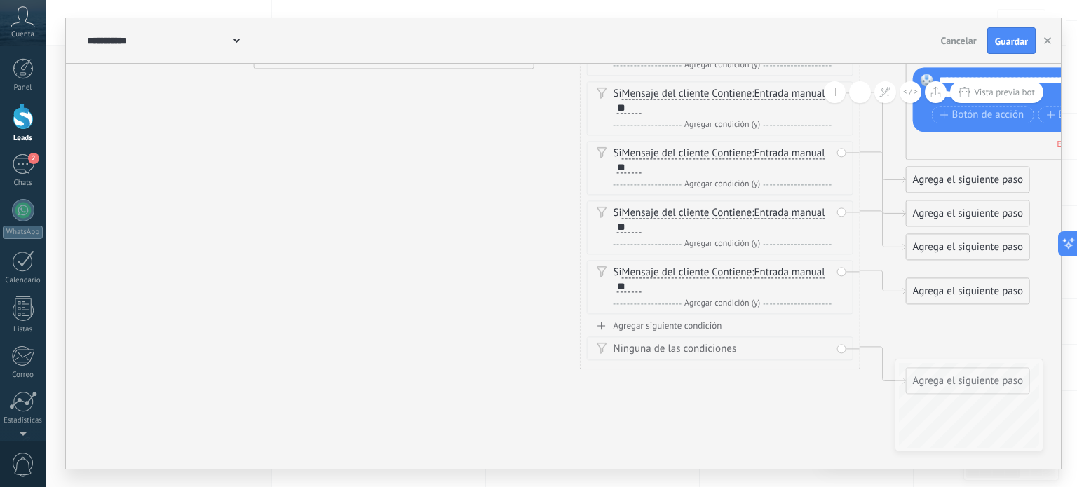
click at [682, 327] on div "Agregar siguiente condición" at bounding box center [720, 326] width 266 height 12
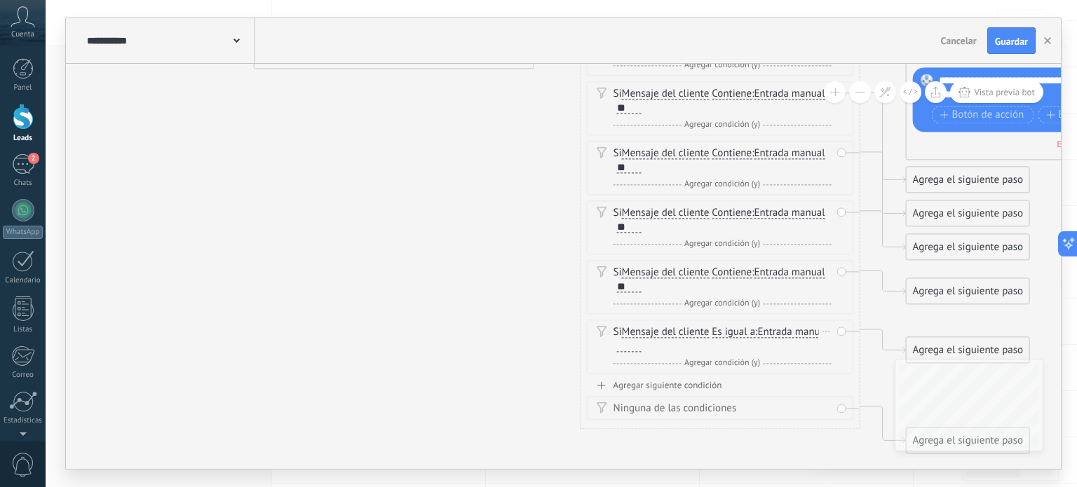
click at [732, 331] on span "Es igual a" at bounding box center [733, 332] width 43 height 11
click at [732, 331] on button "Es igual a" at bounding box center [792, 332] width 175 height 25
click at [732, 376] on span "Contiene" at bounding box center [781, 383] width 170 height 14
click at [634, 341] on div at bounding box center [629, 346] width 25 height 11
click at [512, 268] on icon at bounding box center [699, 179] width 1920 height 1251
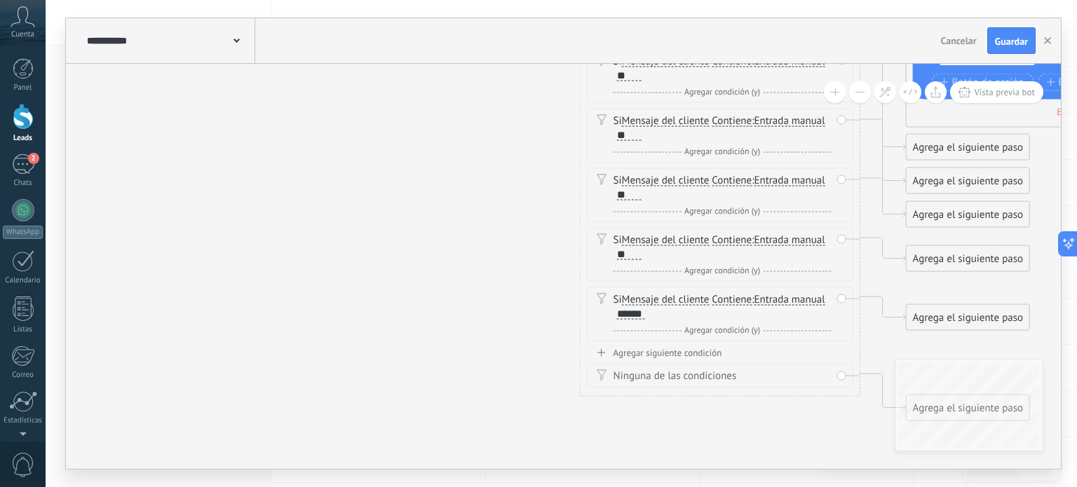
click at [697, 355] on div "Agregar siguiente condición" at bounding box center [720, 353] width 266 height 12
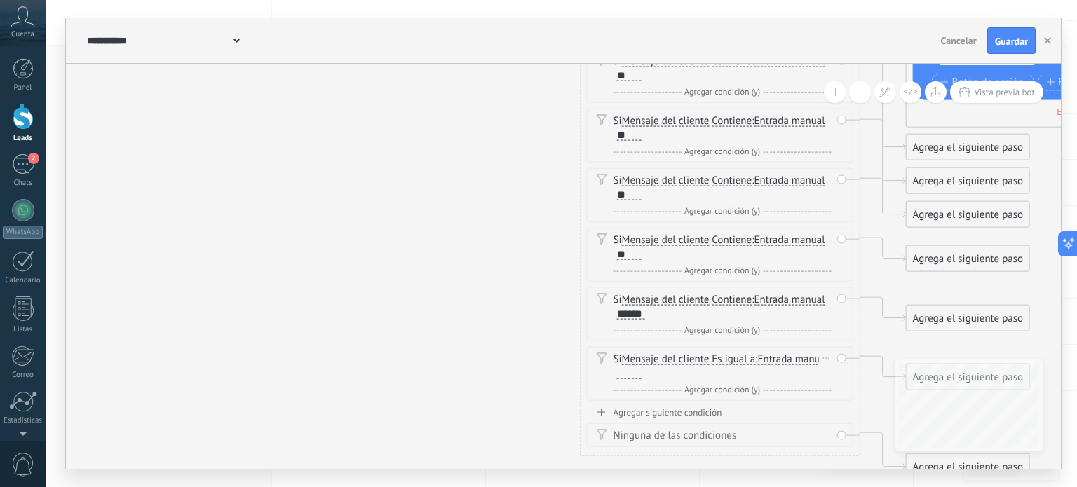
click at [742, 362] on span "Es igual a" at bounding box center [733, 359] width 43 height 11
click at [742, 362] on button "Es igual a" at bounding box center [792, 359] width 175 height 25
click at [749, 402] on span "Contiene" at bounding box center [781, 409] width 170 height 14
click at [636, 375] on div at bounding box center [629, 373] width 25 height 11
click at [655, 372] on div "**********" at bounding box center [654, 373] width 75 height 11
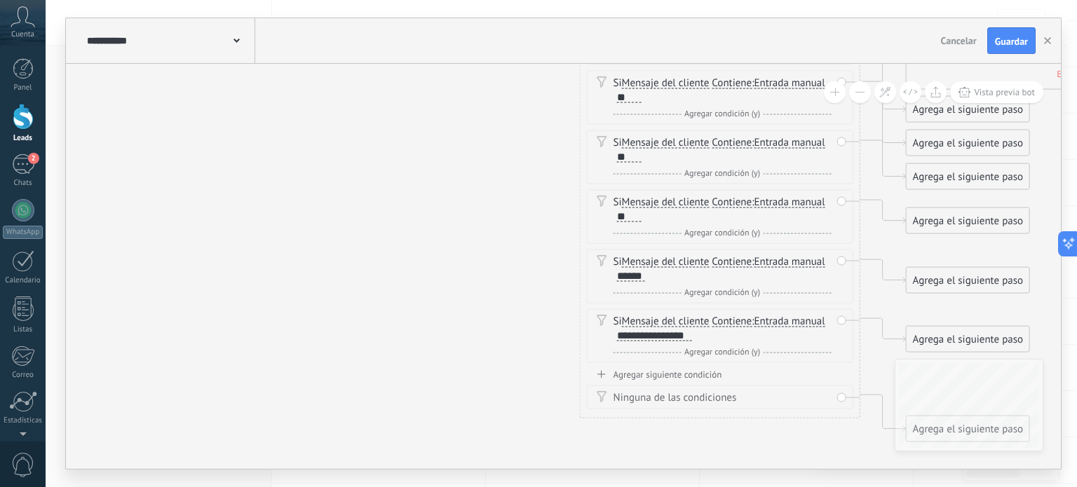
click at [697, 372] on div "Agregar siguiente condición" at bounding box center [720, 375] width 266 height 12
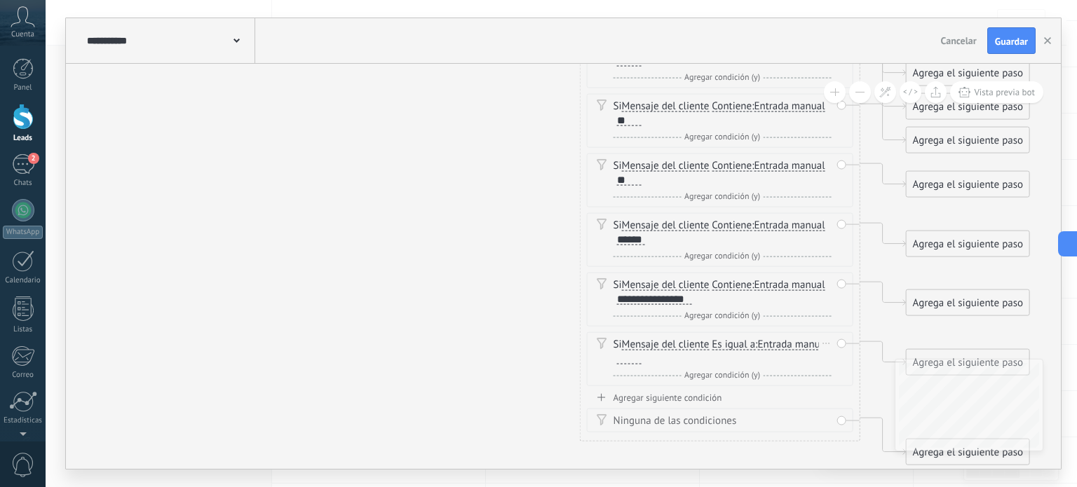
click at [732, 347] on span "Es igual a" at bounding box center [733, 344] width 43 height 11
click at [732, 347] on button "Es igual a" at bounding box center [792, 344] width 175 height 25
click at [735, 389] on span "Contiene" at bounding box center [781, 395] width 170 height 14
click at [634, 358] on div at bounding box center [629, 358] width 25 height 11
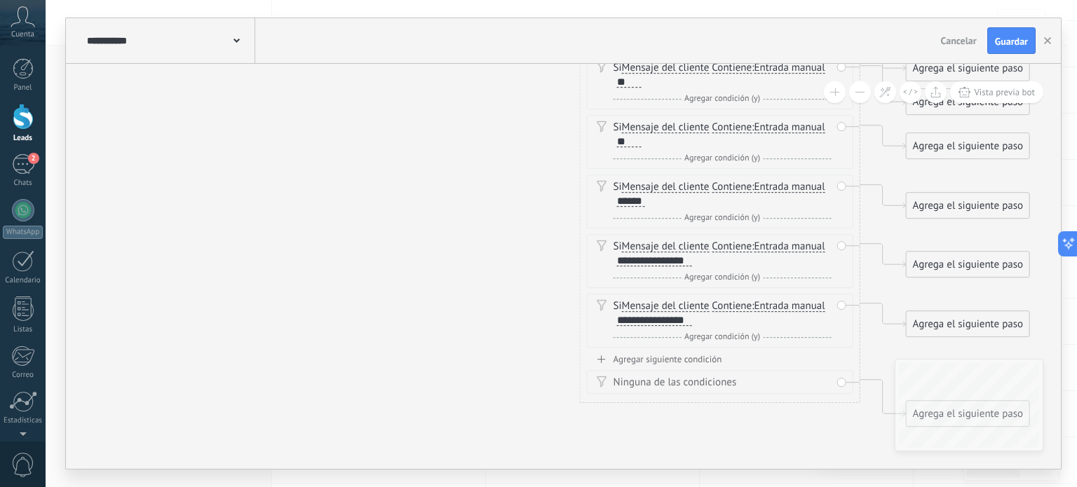
click at [662, 358] on div "Agregar siguiente condición" at bounding box center [720, 359] width 266 height 12
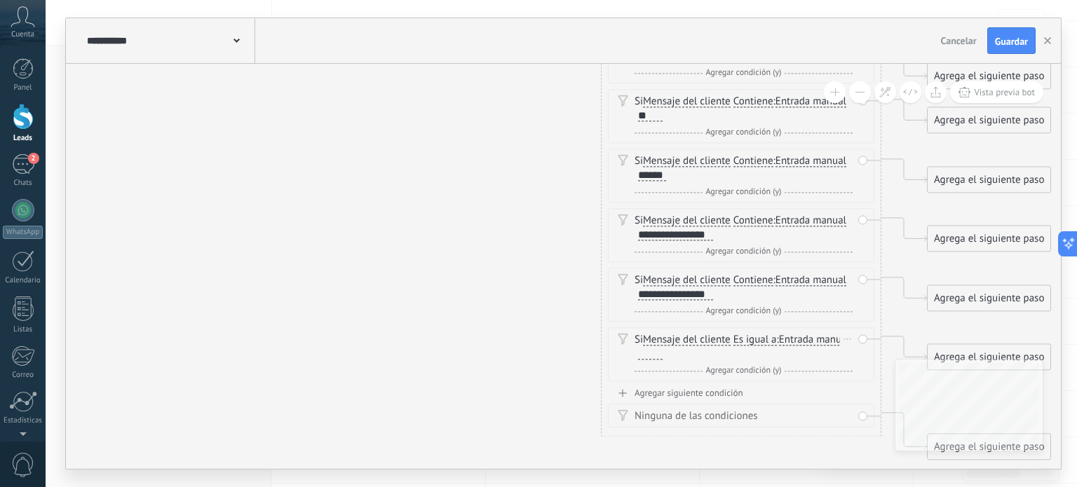
click at [749, 337] on span "Es igual a" at bounding box center [754, 340] width 43 height 11
click at [749, 337] on button "Es igual a" at bounding box center [813, 340] width 175 height 25
click at [777, 380] on li "Contiene" at bounding box center [805, 390] width 174 height 25
click at [660, 355] on div at bounding box center [650, 354] width 25 height 11
click at [686, 388] on div "Agregar siguiente condición" at bounding box center [741, 394] width 266 height 12
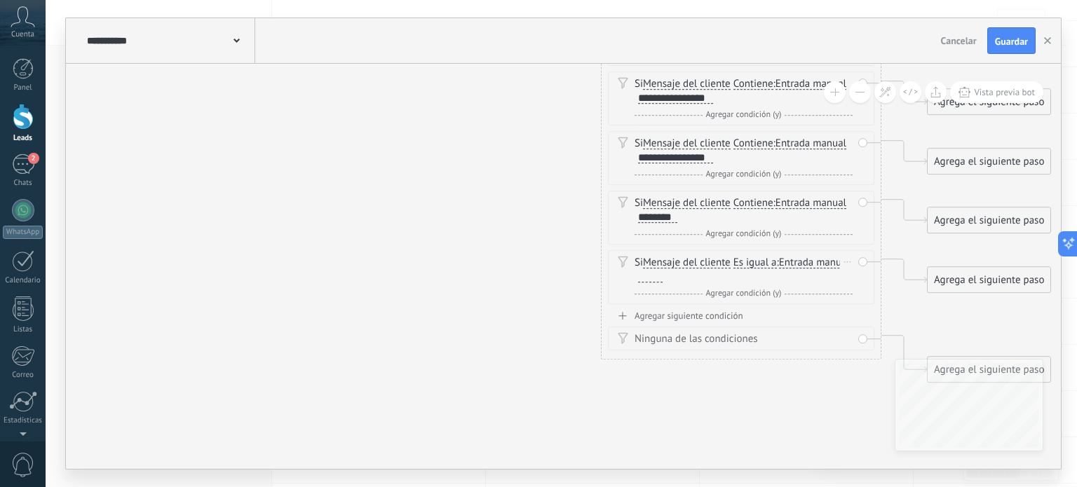
click at [766, 263] on span "Es igual a" at bounding box center [754, 262] width 43 height 11
click at [766, 263] on button "Es igual a" at bounding box center [813, 262] width 175 height 25
click at [758, 311] on span "Contiene" at bounding box center [803, 313] width 170 height 14
click at [652, 276] on div at bounding box center [650, 276] width 25 height 11
click at [676, 316] on div "Agregar siguiente condición" at bounding box center [741, 316] width 266 height 12
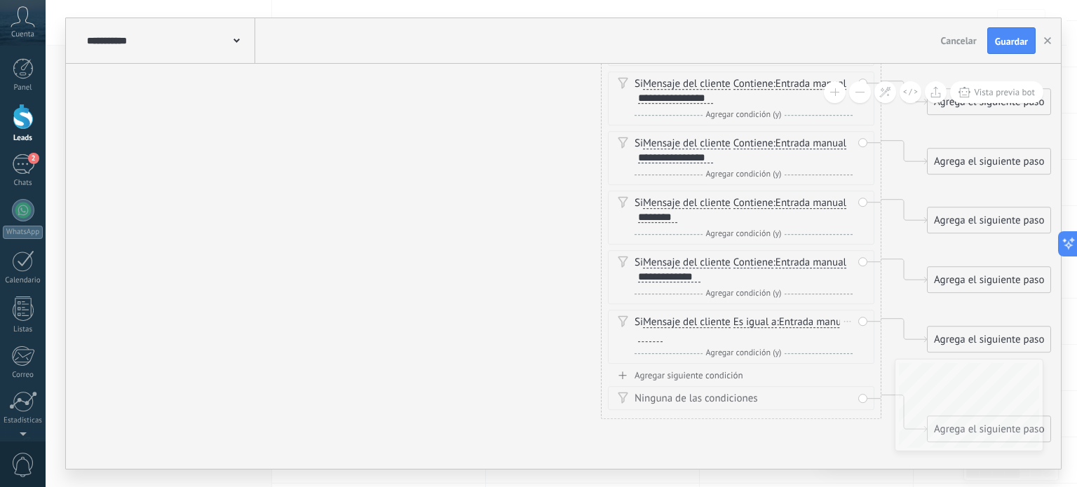
click at [749, 319] on span "Es igual a" at bounding box center [754, 322] width 43 height 11
click at [749, 319] on button "Es igual a" at bounding box center [813, 322] width 175 height 25
click at [759, 365] on span "Contiene" at bounding box center [803, 372] width 170 height 14
click at [650, 338] on div at bounding box center [650, 336] width 25 height 11
click at [638, 336] on div "**********" at bounding box center [671, 337] width 67 height 11
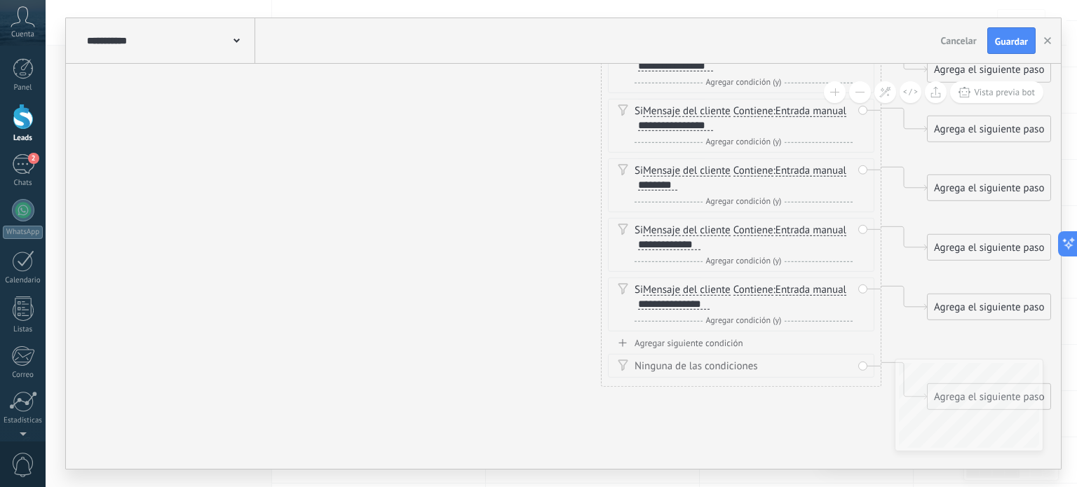
click at [709, 338] on div "Agregar siguiente condición" at bounding box center [741, 343] width 266 height 12
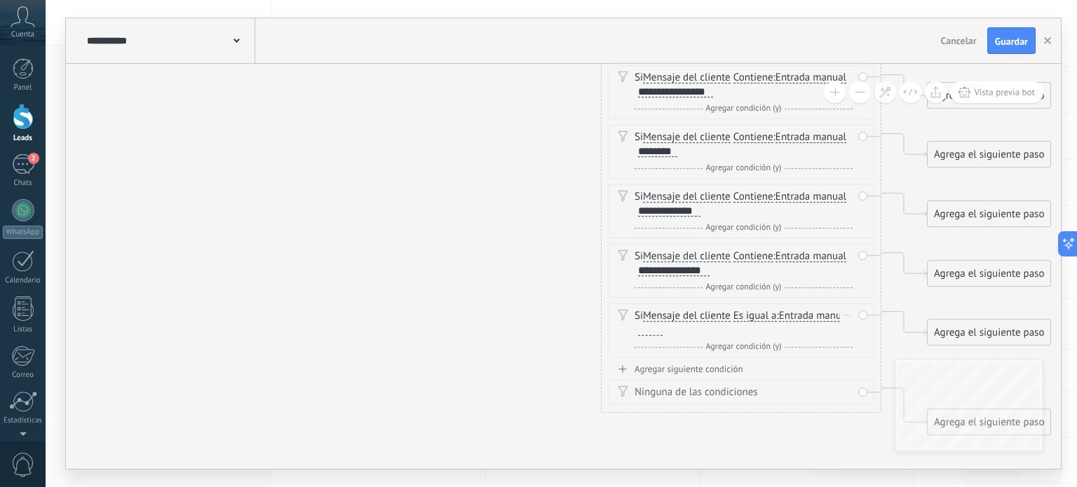
click at [763, 311] on span "Es igual a" at bounding box center [754, 316] width 43 height 11
click at [763, 308] on button "Es igual a" at bounding box center [813, 316] width 175 height 25
click at [755, 366] on span "Contiene" at bounding box center [803, 366] width 170 height 14
click at [659, 326] on div at bounding box center [650, 330] width 25 height 11
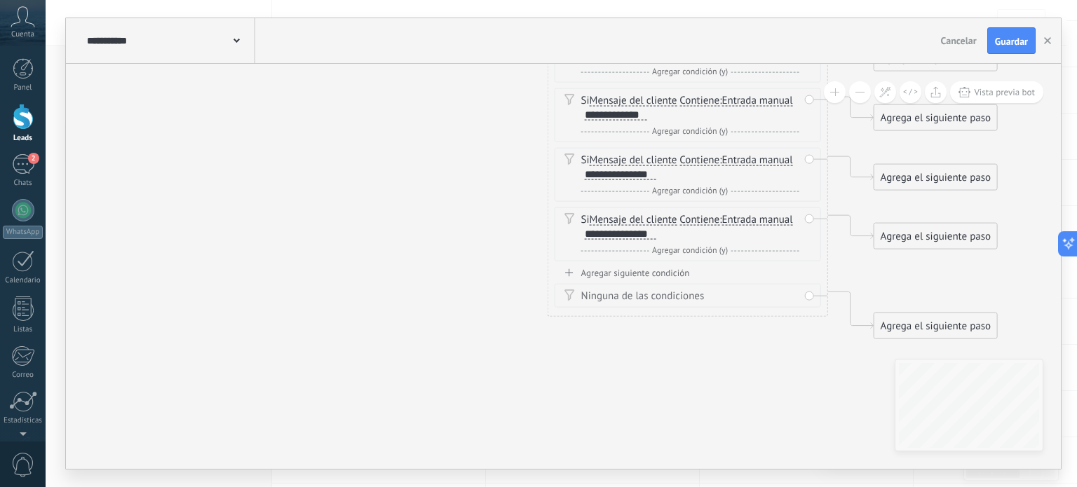
click at [653, 269] on div "Agregar siguiente condición" at bounding box center [688, 273] width 266 height 12
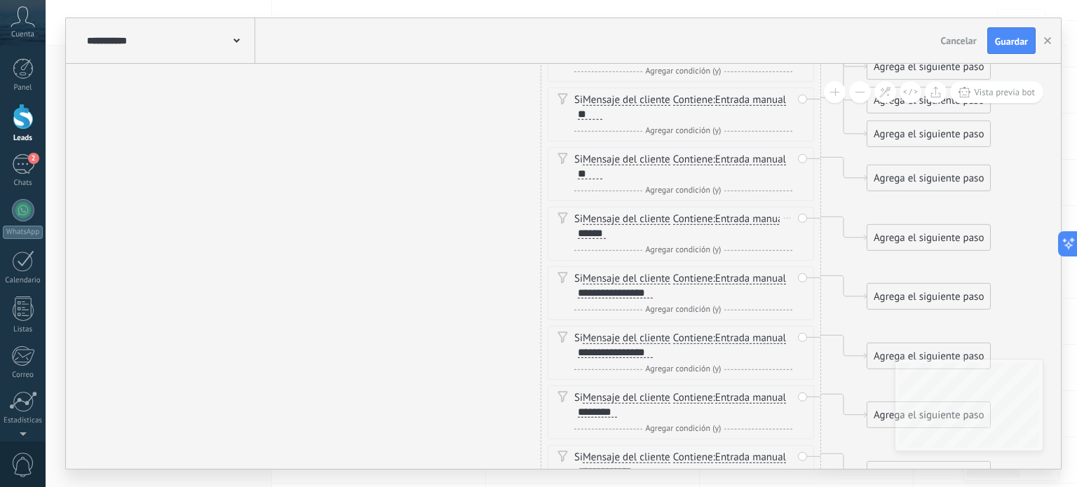
click at [586, 231] on div "******" at bounding box center [592, 233] width 28 height 11
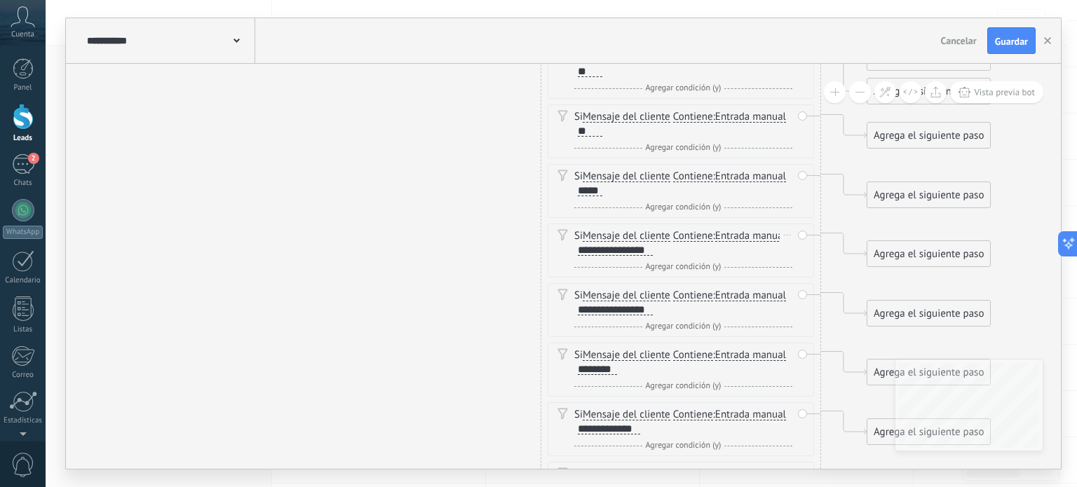
click at [651, 249] on div "**********" at bounding box center [615, 250] width 75 height 11
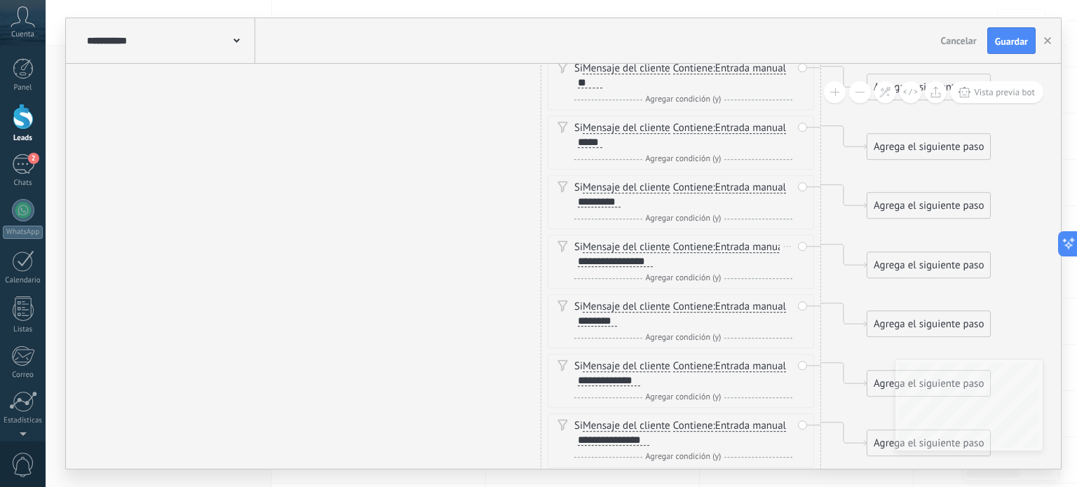
click at [651, 260] on div "**********" at bounding box center [615, 262] width 75 height 11
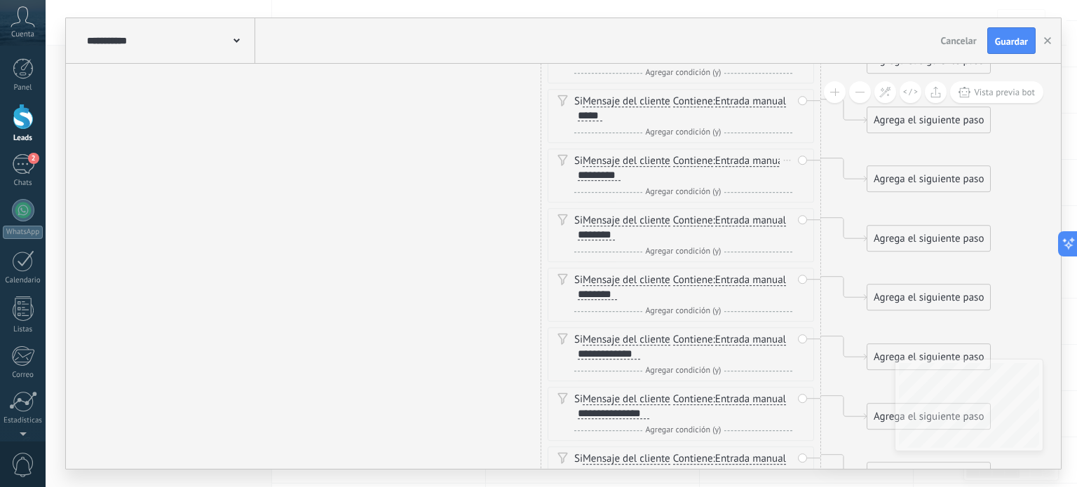
click at [580, 177] on div "*********" at bounding box center [599, 175] width 43 height 11
click at [583, 233] on div "********" at bounding box center [597, 233] width 39 height 11
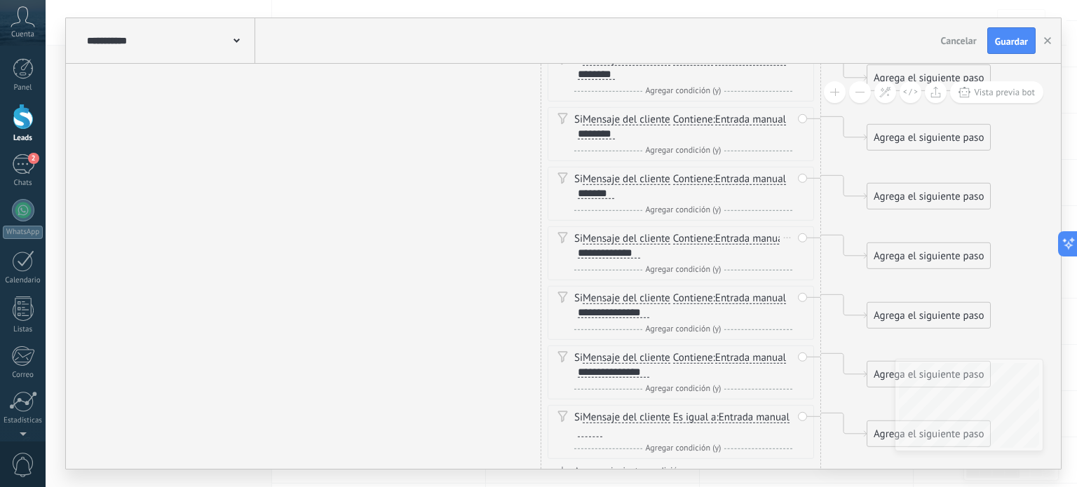
click at [639, 252] on div "Si Mensaje del cliente Mensaje del cliente Emoción de la conversación Comentari…" at bounding box center [683, 246] width 218 height 28
click at [638, 249] on div "**********" at bounding box center [609, 252] width 62 height 11
click at [646, 311] on div "**********" at bounding box center [614, 312] width 72 height 11
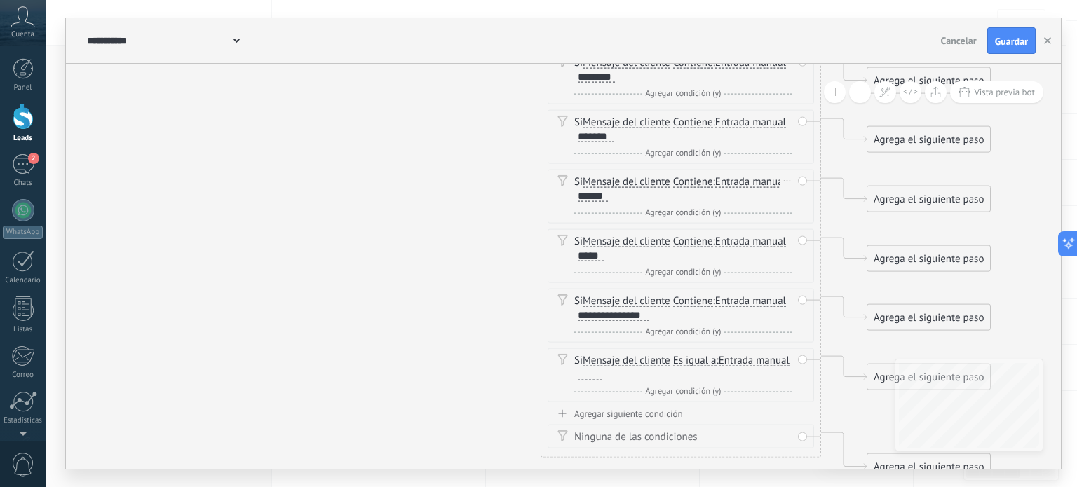
click at [580, 196] on div "******" at bounding box center [593, 196] width 30 height 11
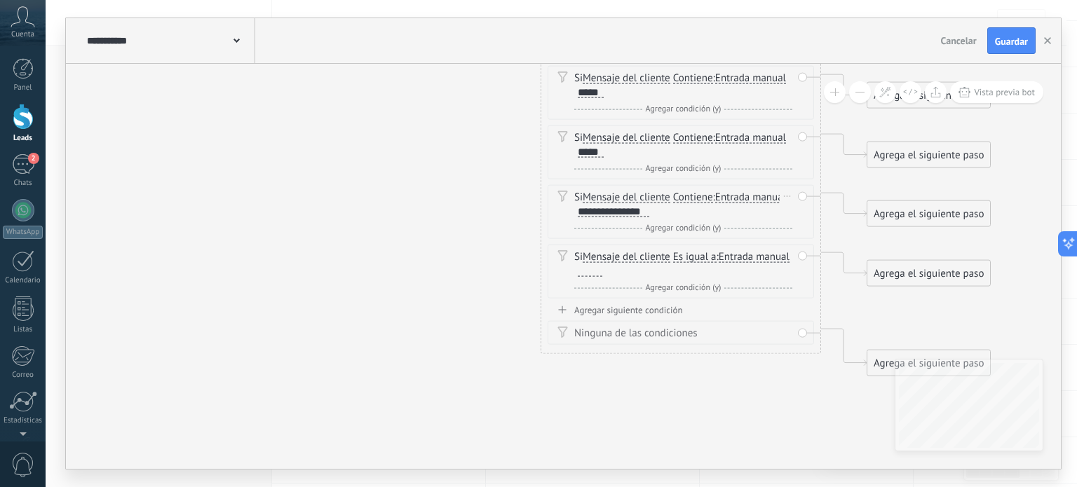
click at [785, 196] on div "Borrar" at bounding box center [787, 196] width 15 height 20
click at [813, 216] on div "Borrar" at bounding box center [809, 217] width 62 height 24
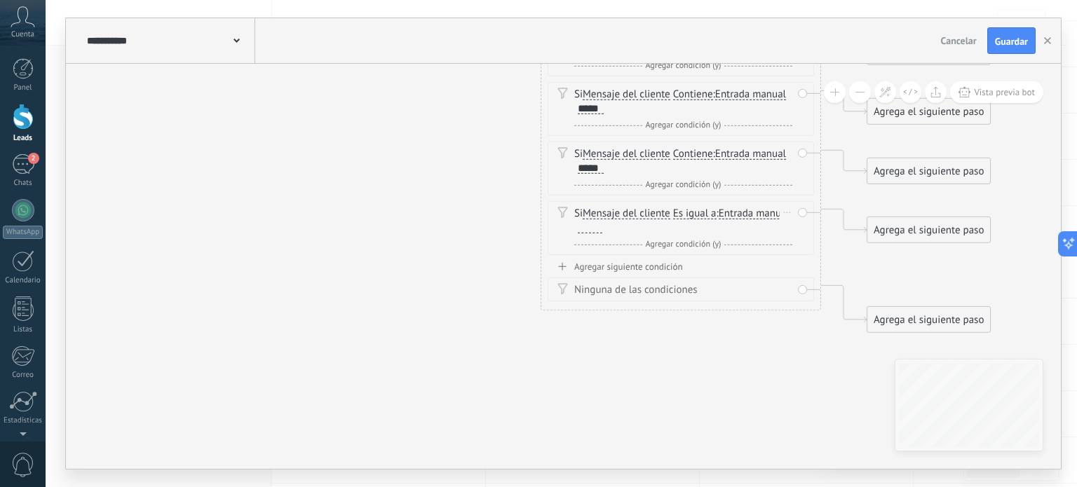
click at [782, 207] on div "Borrar" at bounding box center [787, 213] width 15 height 20
click at [802, 231] on div "Borrar" at bounding box center [809, 233] width 62 height 24
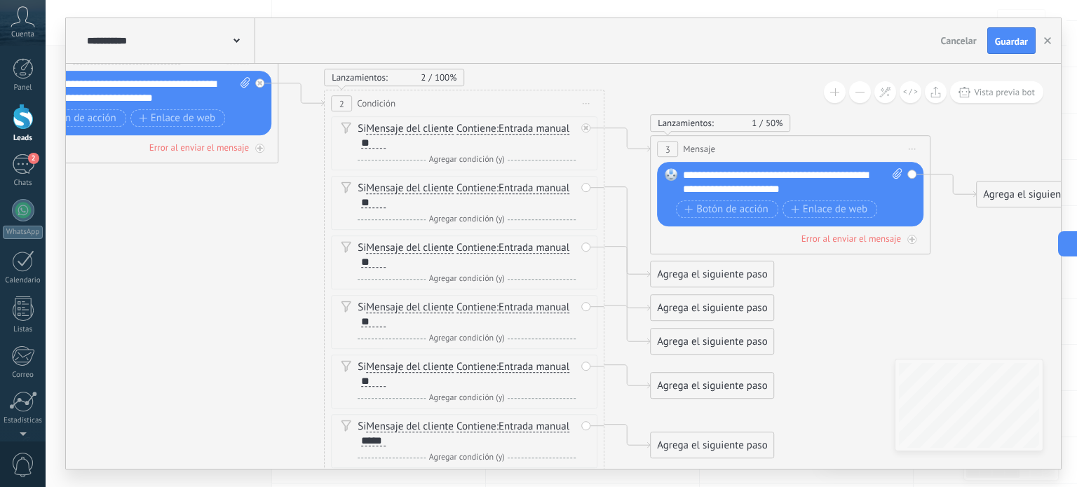
click at [733, 279] on div "Agrega el siguiente paso" at bounding box center [712, 274] width 123 height 23
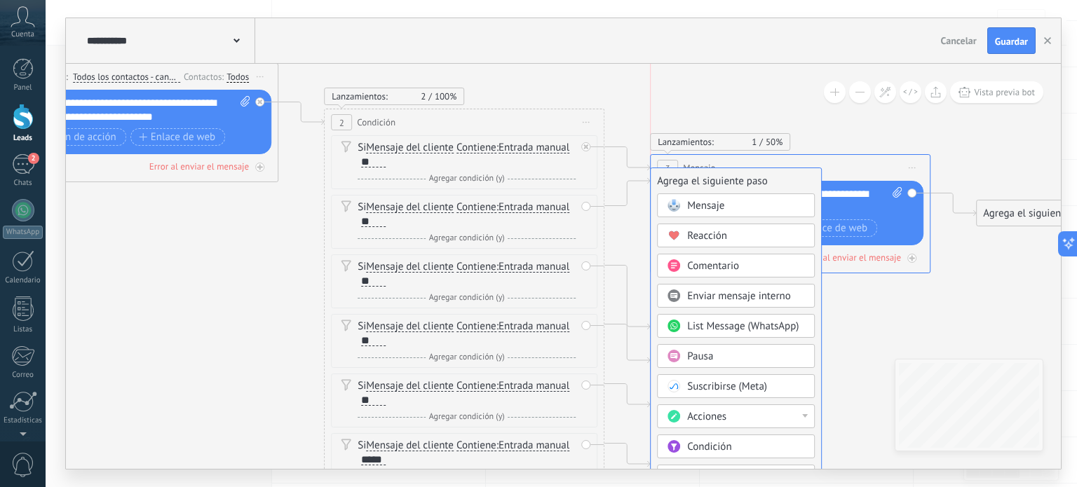
drag, startPoint x: 722, startPoint y: 293, endPoint x: 719, endPoint y: 182, distance: 111.5
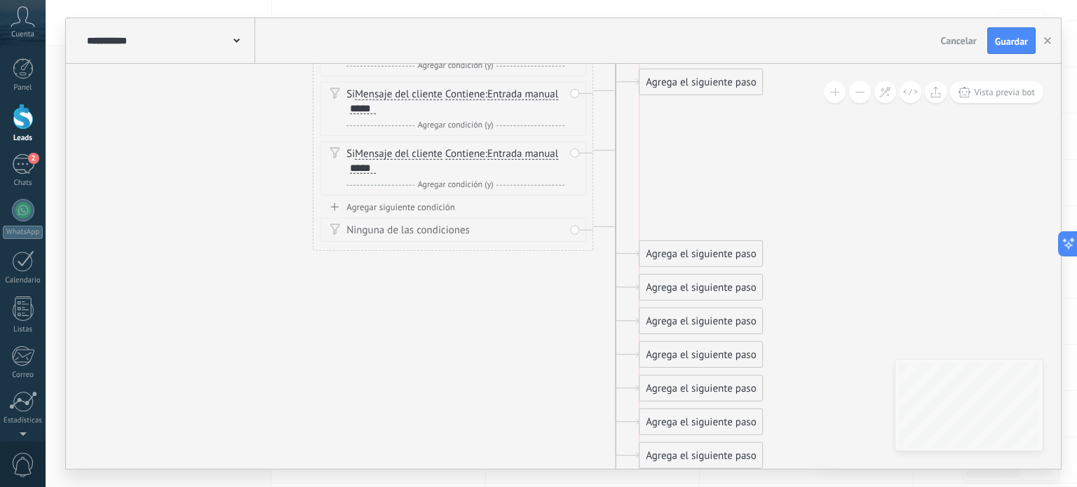
drag, startPoint x: 720, startPoint y: 222, endPoint x: 726, endPoint y: 85, distance: 136.8
click at [725, 85] on div "Agrega el siguiente paso" at bounding box center [700, 82] width 123 height 23
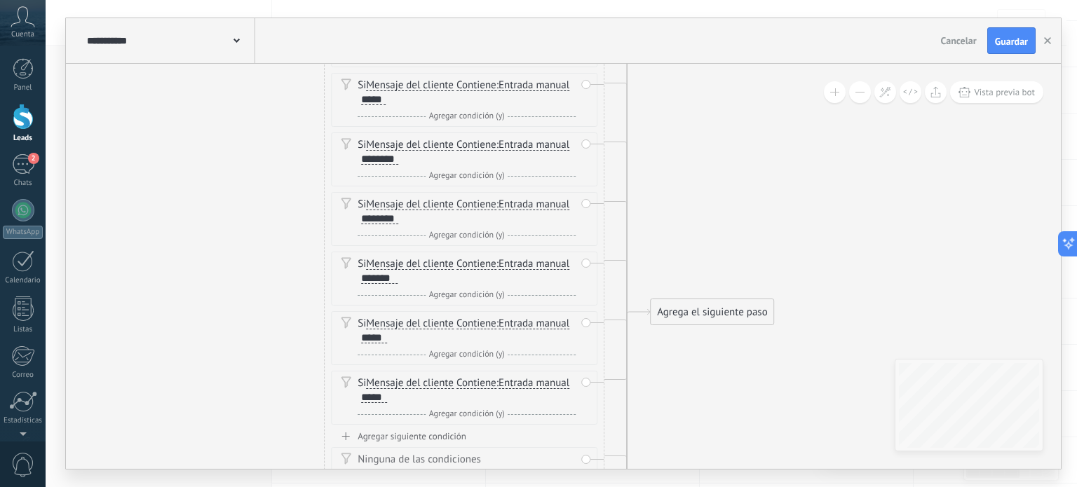
drag, startPoint x: 726, startPoint y: 130, endPoint x: 735, endPoint y: 369, distance: 239.2
click at [735, 367] on icon at bounding box center [443, 211] width 1920 height 1809
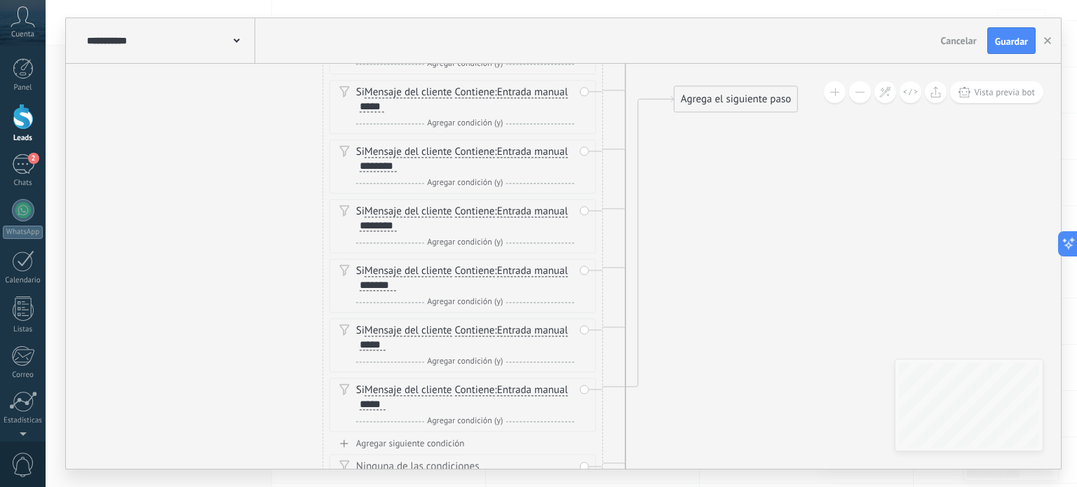
drag, startPoint x: 718, startPoint y: 322, endPoint x: 743, endPoint y: 100, distance: 223.0
click at [743, 100] on div "Agrega el siguiente paso" at bounding box center [735, 99] width 123 height 23
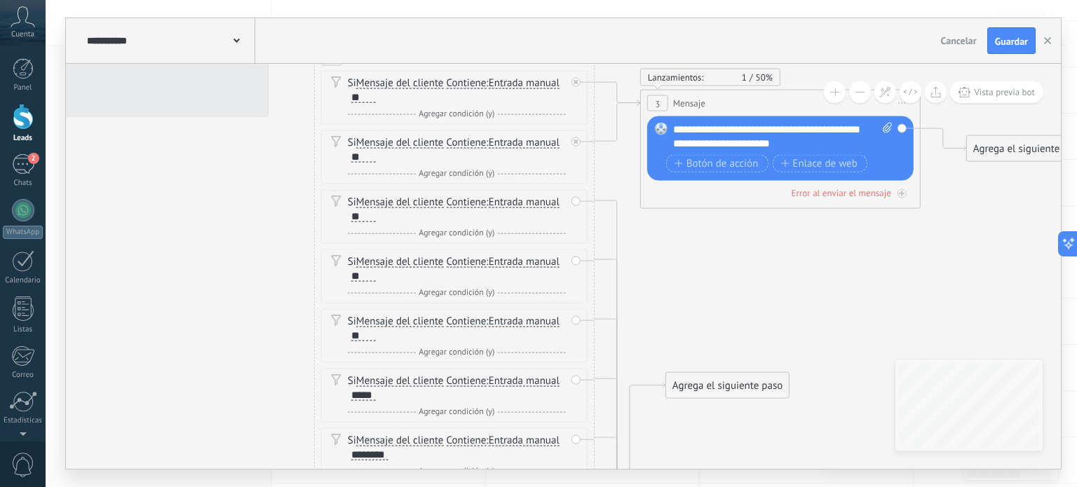
drag, startPoint x: 742, startPoint y: 140, endPoint x: 738, endPoint y: 440, distance: 300.1
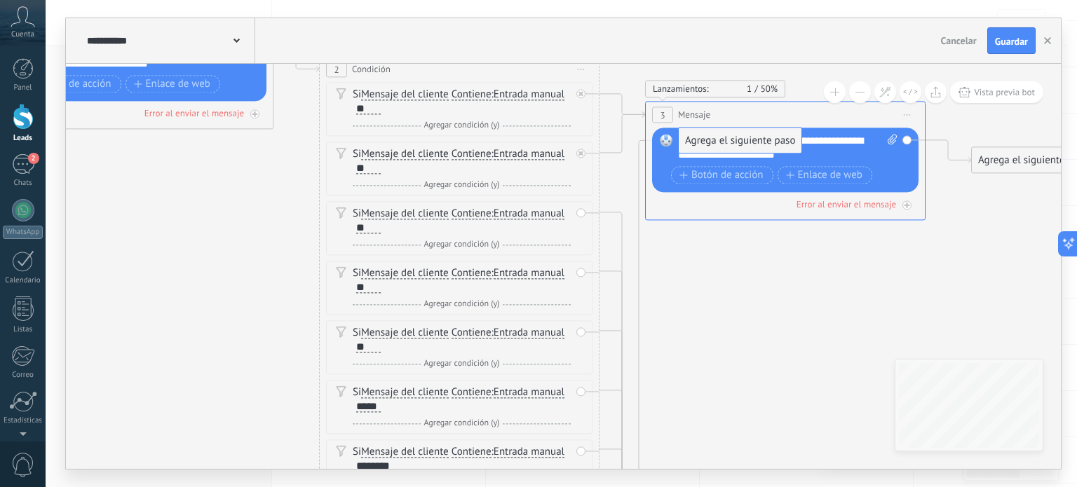
drag, startPoint x: 740, startPoint y: 399, endPoint x: 749, endPoint y: 142, distance: 256.7
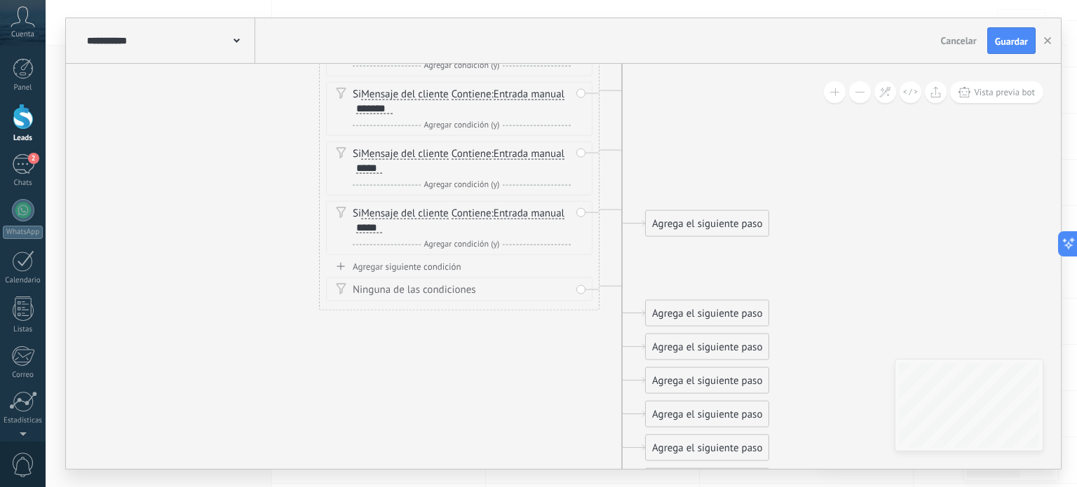
click at [720, 224] on div "Agrega el siguiente paso" at bounding box center [707, 223] width 123 height 23
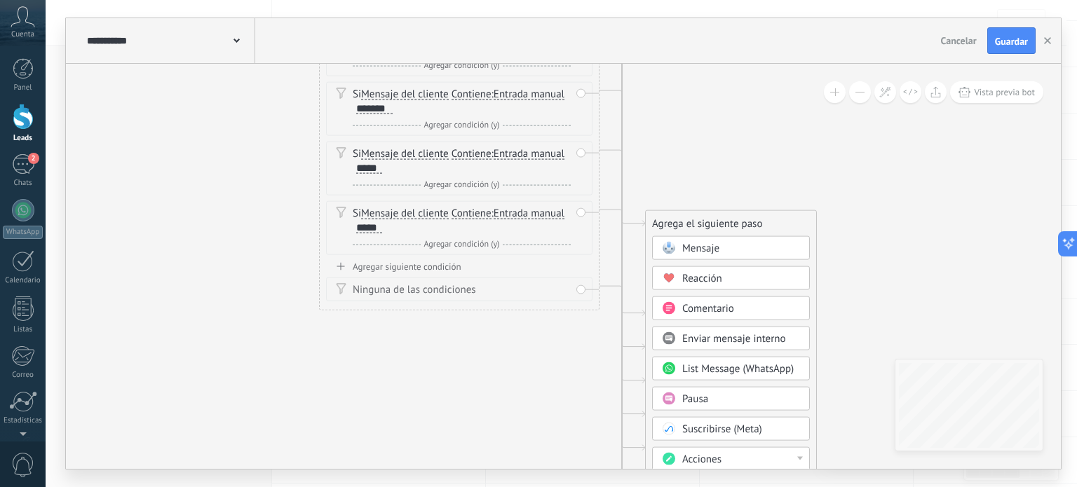
click at [744, 246] on div "Mensaje" at bounding box center [741, 249] width 118 height 14
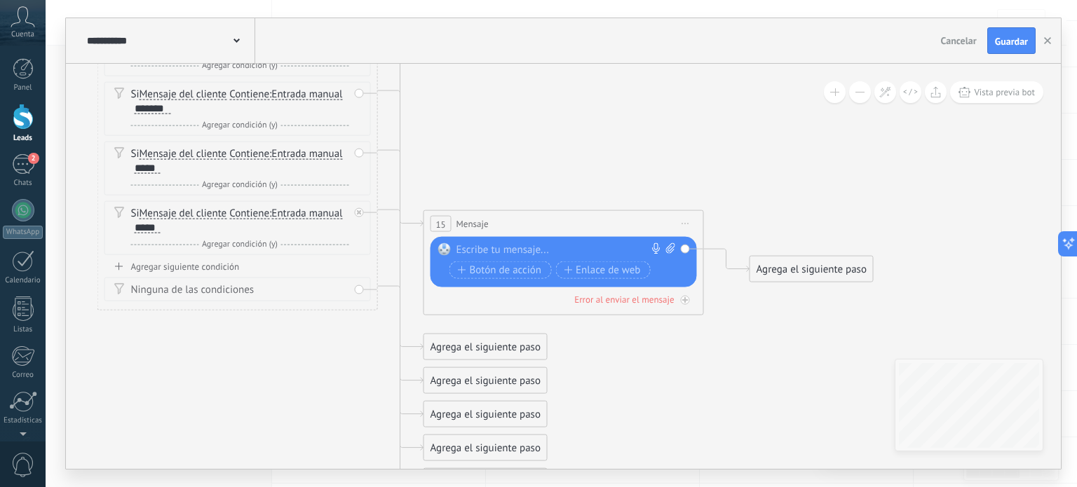
click at [517, 246] on div at bounding box center [560, 250] width 208 height 14
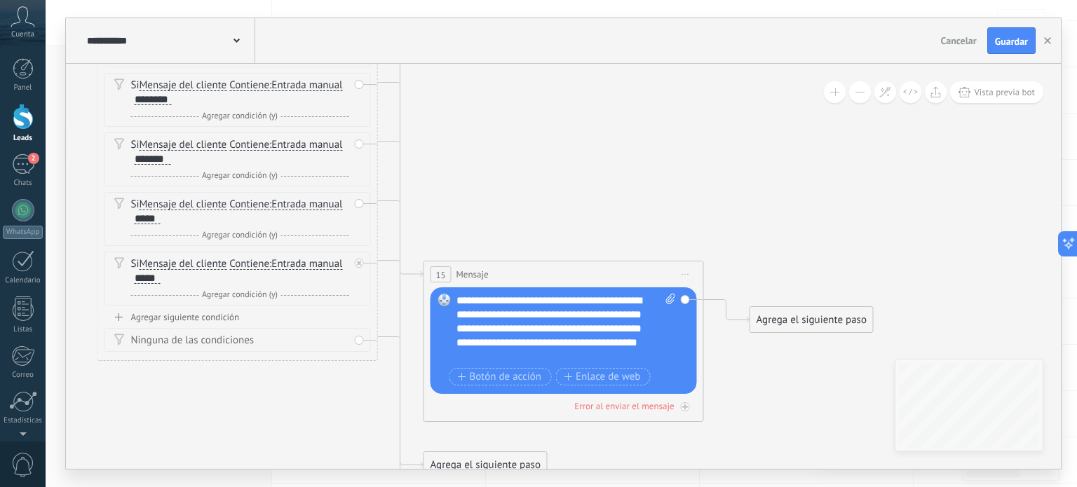
drag, startPoint x: 356, startPoint y: 178, endPoint x: 460, endPoint y: 187, distance: 104.2
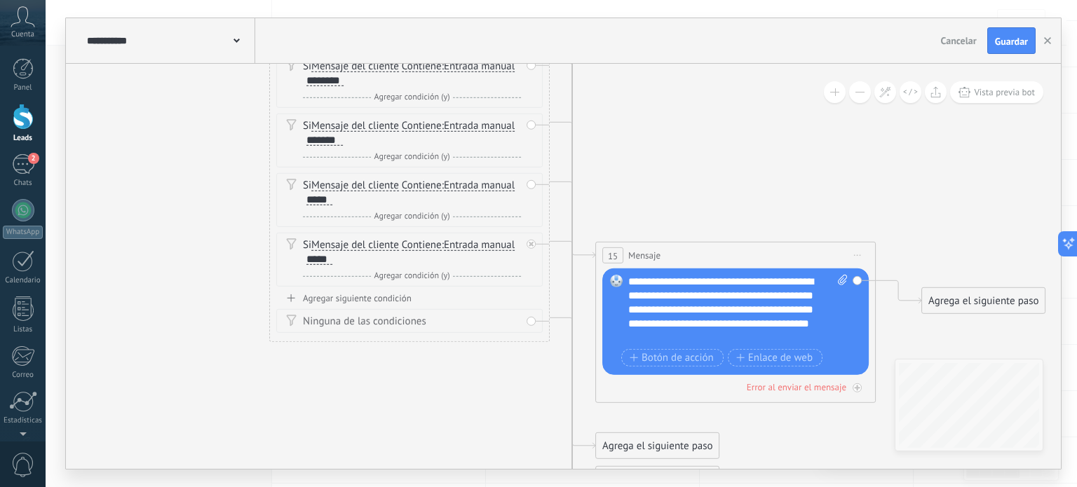
drag, startPoint x: 460, startPoint y: 187, endPoint x: 632, endPoint y: 168, distance: 173.6
click at [632, 168] on icon at bounding box center [388, 90] width 1920 height 1843
drag, startPoint x: 525, startPoint y: 224, endPoint x: 617, endPoint y: 208, distance: 93.1
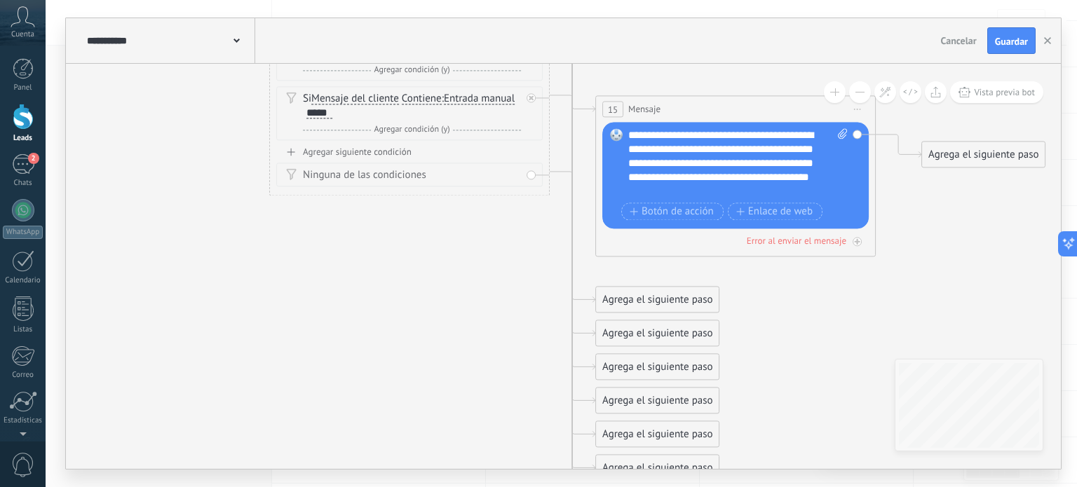
click at [637, 302] on div "Agrega el siguiente paso" at bounding box center [657, 300] width 123 height 23
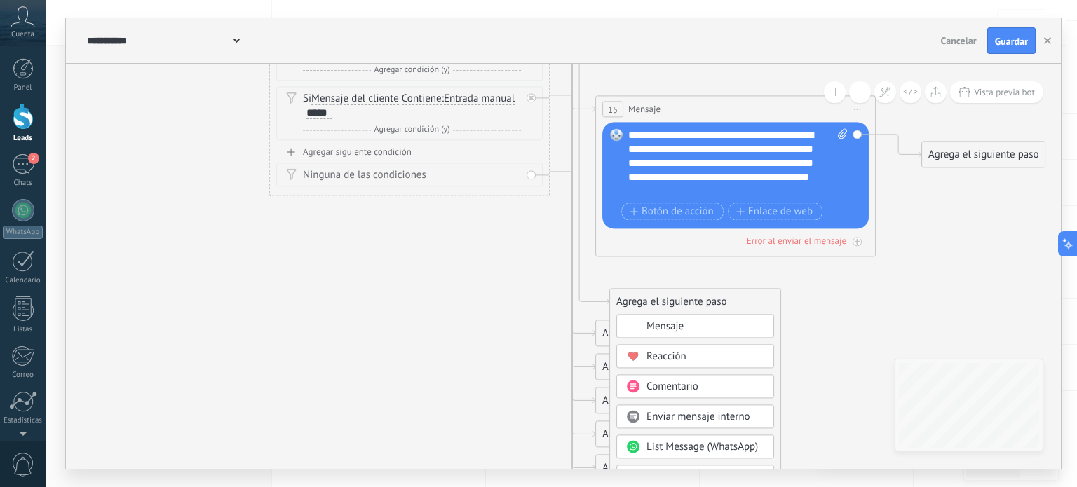
drag, startPoint x: 645, startPoint y: 298, endPoint x: 658, endPoint y: 301, distance: 13.8
click at [658, 301] on div "Agrega el siguiente paso" at bounding box center [695, 302] width 170 height 23
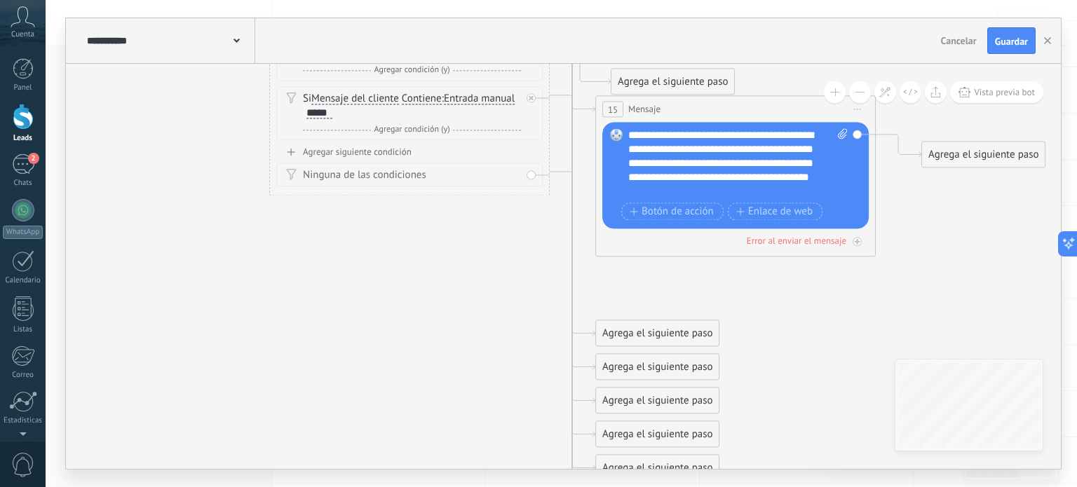
drag, startPoint x: 653, startPoint y: 299, endPoint x: 656, endPoint y: 78, distance: 220.8
click at [656, 78] on div "Agrega el siguiente paso" at bounding box center [672, 82] width 123 height 23
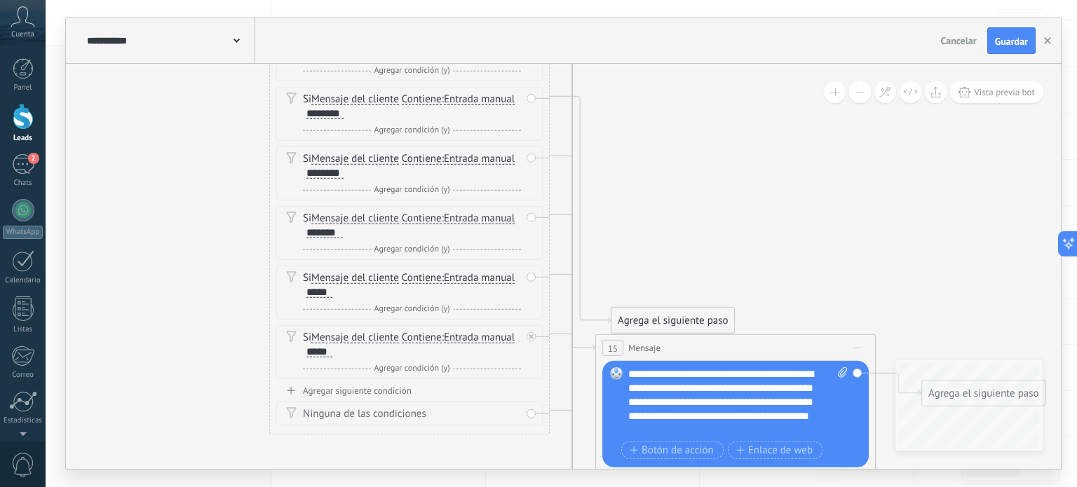
click at [695, 318] on div "Agrega el siguiente paso" at bounding box center [672, 320] width 123 height 23
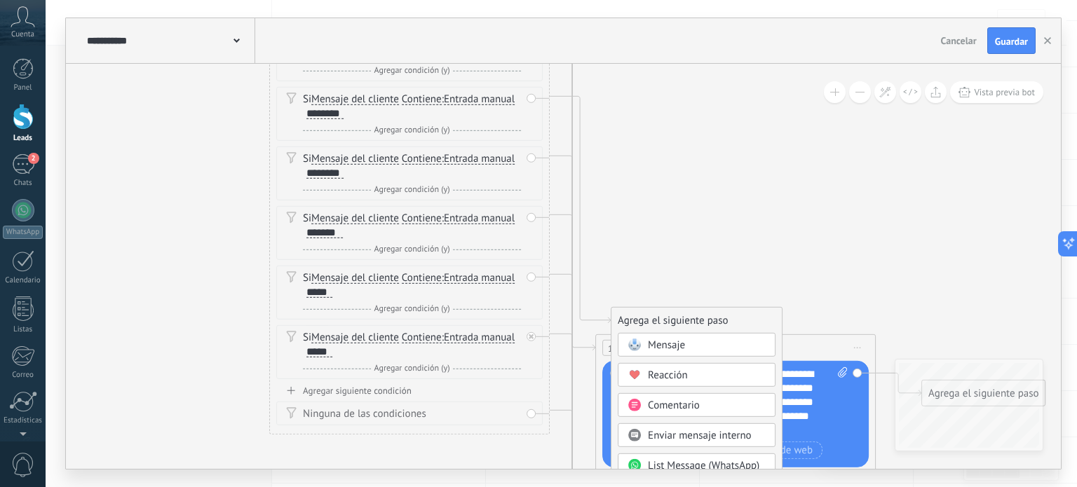
click at [695, 341] on div "Mensaje" at bounding box center [707, 346] width 118 height 14
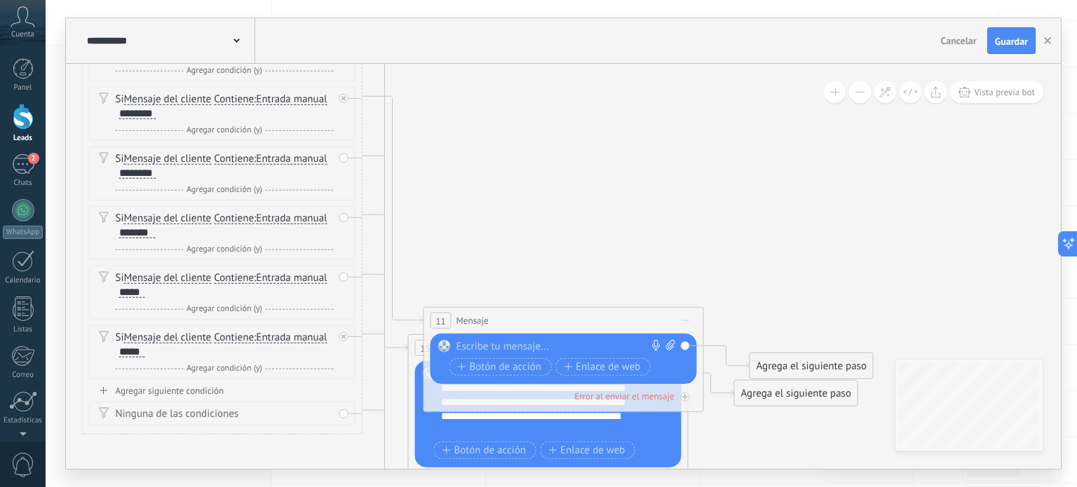
click at [518, 343] on div at bounding box center [560, 347] width 208 height 14
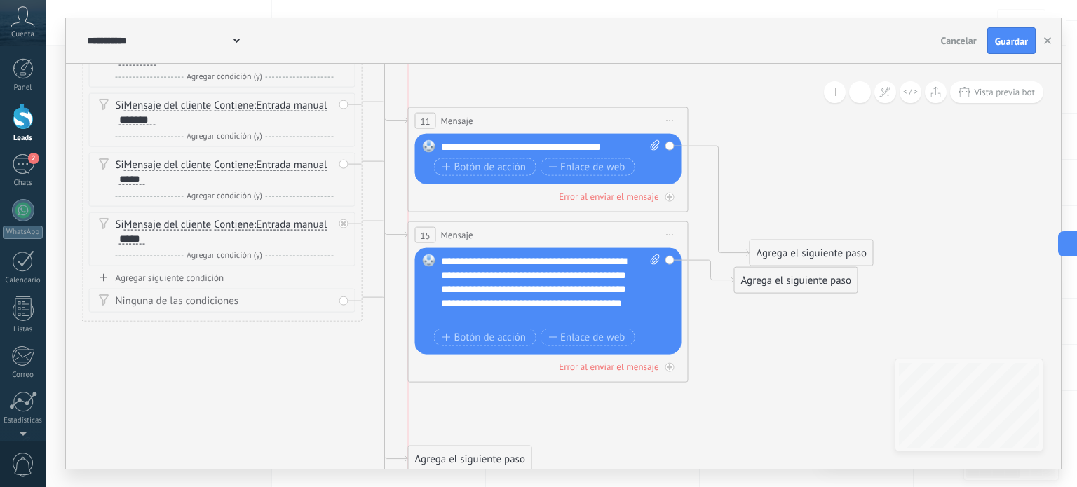
drag, startPoint x: 551, startPoint y: 199, endPoint x: 540, endPoint y: 112, distance: 87.6
click at [540, 112] on div "11 Mensaje ******* (a): Todos los contactos - canales seleccionados Todos los c…" at bounding box center [548, 121] width 279 height 26
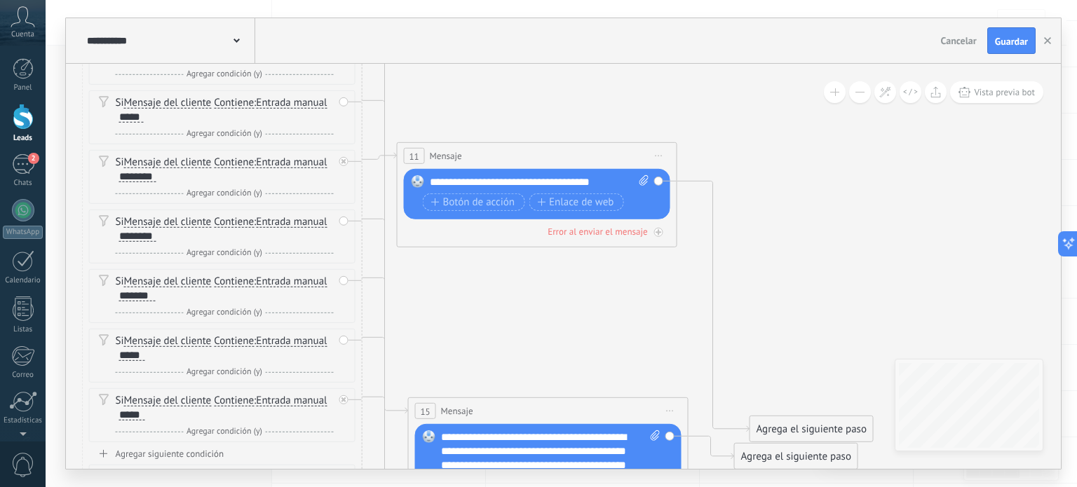
drag, startPoint x: 531, startPoint y: 294, endPoint x: 521, endPoint y: 154, distance: 140.6
click at [521, 154] on div "11 Mensaje ******* (a): Todos los contactos - canales seleccionados Todos los c…" at bounding box center [536, 156] width 279 height 26
click at [712, 154] on icon at bounding box center [209, 266] width 1936 height 1884
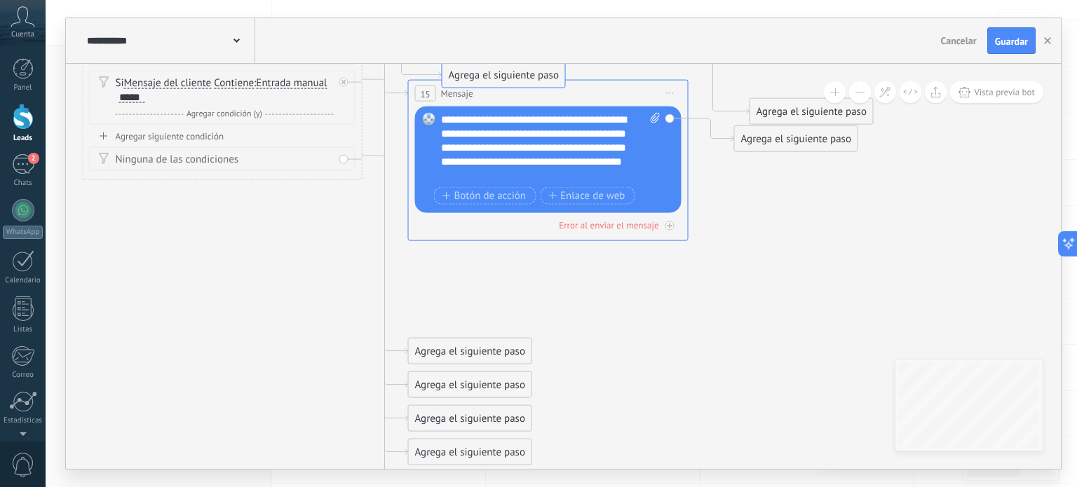
drag, startPoint x: 487, startPoint y: 313, endPoint x: 521, endPoint y: 70, distance: 244.9
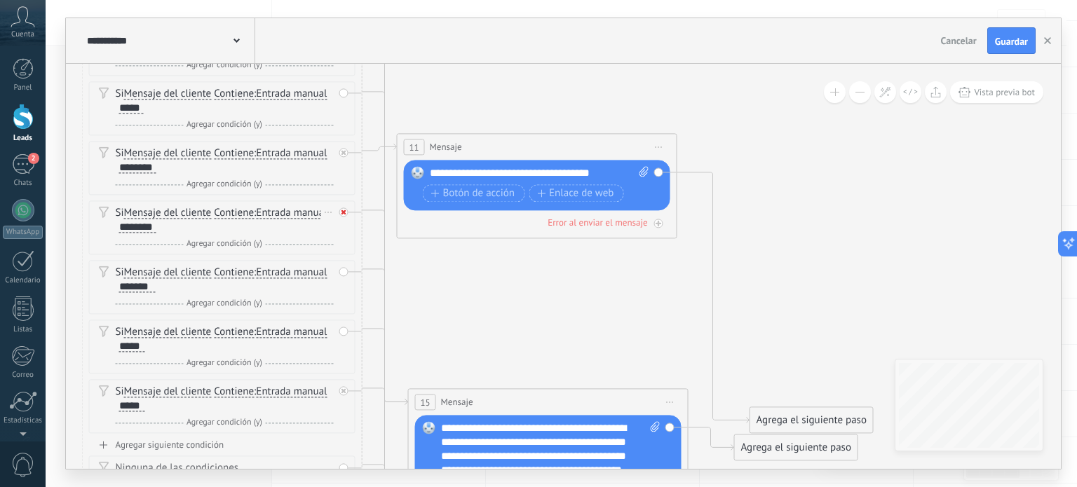
drag, startPoint x: 482, startPoint y: 264, endPoint x: 493, endPoint y: 285, distance: 24.5
click at [493, 285] on div "Agrega el siguiente paso" at bounding box center [481, 279] width 123 height 23
click at [483, 277] on div "Agrega el siguiente paso" at bounding box center [484, 279] width 123 height 23
drag, startPoint x: 482, startPoint y: 278, endPoint x: 525, endPoint y: 170, distance: 115.5
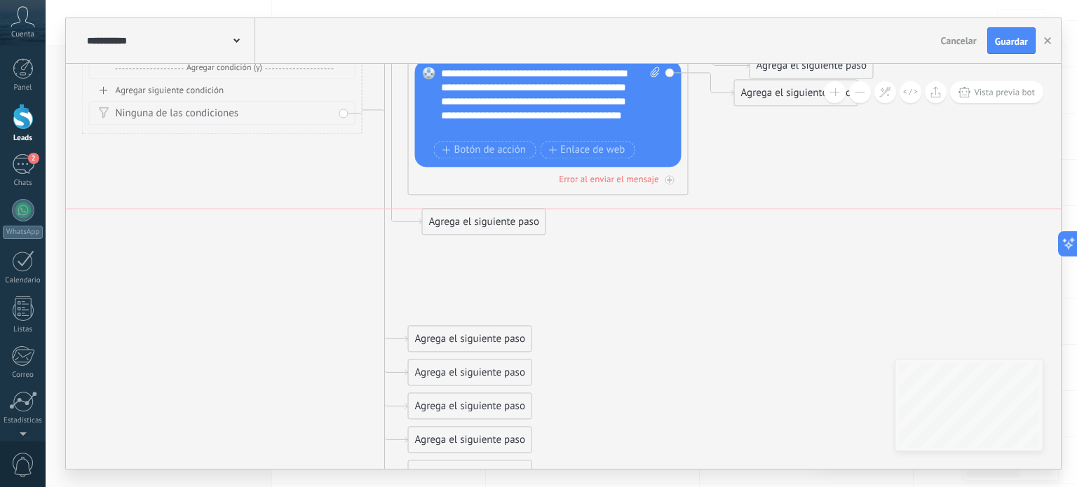
drag, startPoint x: 472, startPoint y: 309, endPoint x: 487, endPoint y: 226, distance: 84.6
click at [487, 226] on div "Agrega el siguiente paso" at bounding box center [484, 222] width 123 height 23
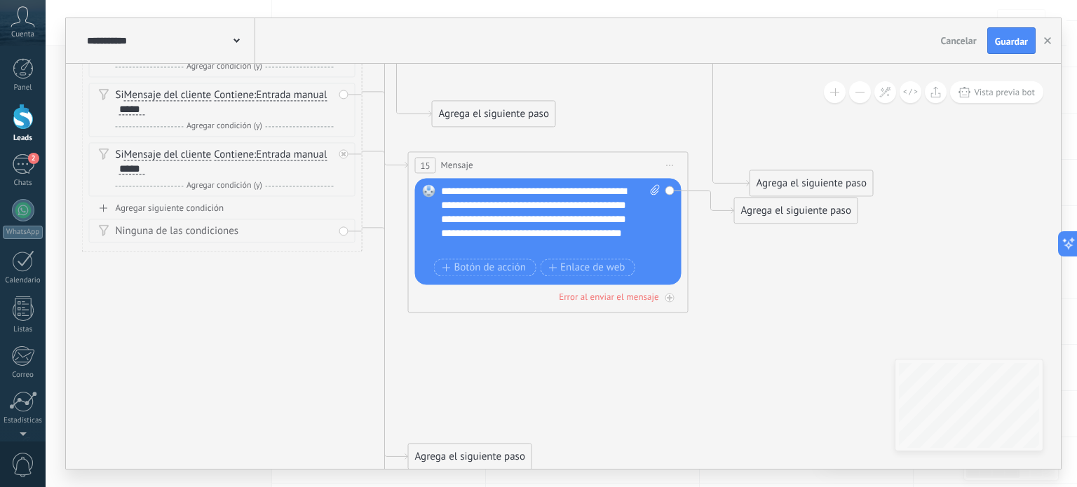
drag, startPoint x: 470, startPoint y: 342, endPoint x: 480, endPoint y: 116, distance: 225.9
click at [480, 116] on div "Agrega el siguiente paso" at bounding box center [494, 114] width 123 height 23
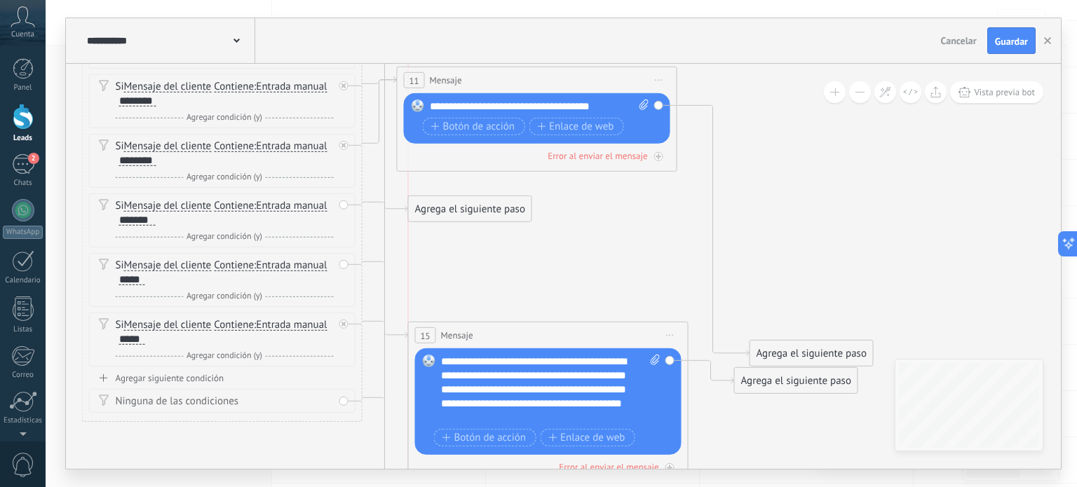
drag, startPoint x: 483, startPoint y: 288, endPoint x: 460, endPoint y: 214, distance: 77.8
click at [460, 214] on div "Agrega el siguiente paso" at bounding box center [470, 209] width 123 height 23
click at [472, 217] on div "Agrega el siguiente paso" at bounding box center [470, 209] width 123 height 23
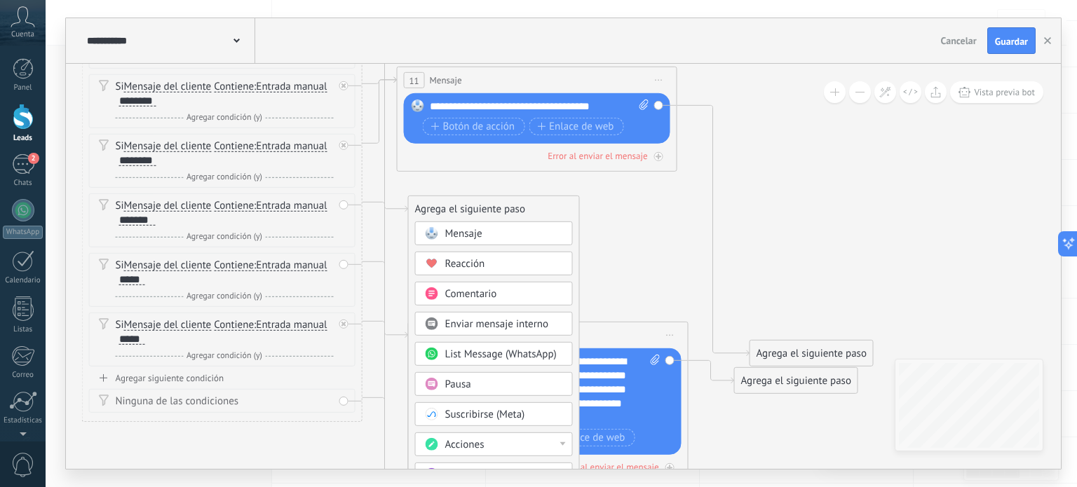
click at [489, 233] on div "Mensaje" at bounding box center [504, 234] width 118 height 14
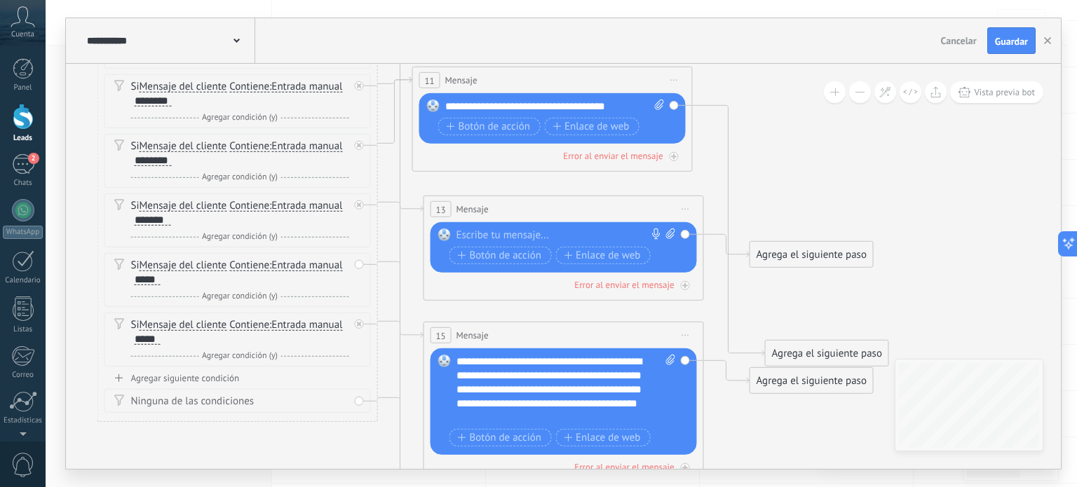
click at [507, 238] on div at bounding box center [560, 236] width 208 height 14
click at [710, 198] on icon at bounding box center [224, 191] width 1936 height 1884
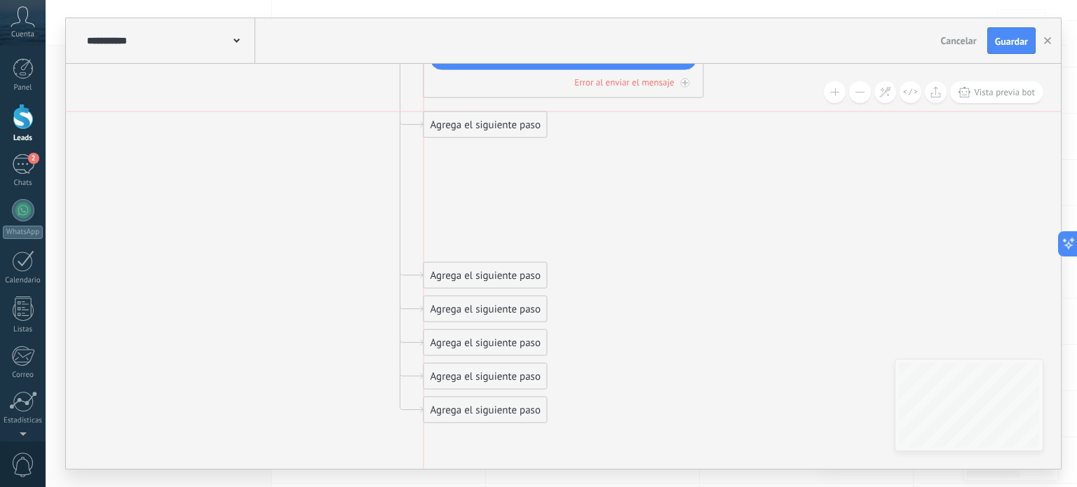
drag, startPoint x: 487, startPoint y: 234, endPoint x: 484, endPoint y: 114, distance: 119.9
click at [484, 114] on div "Agrega el siguiente paso" at bounding box center [485, 125] width 123 height 23
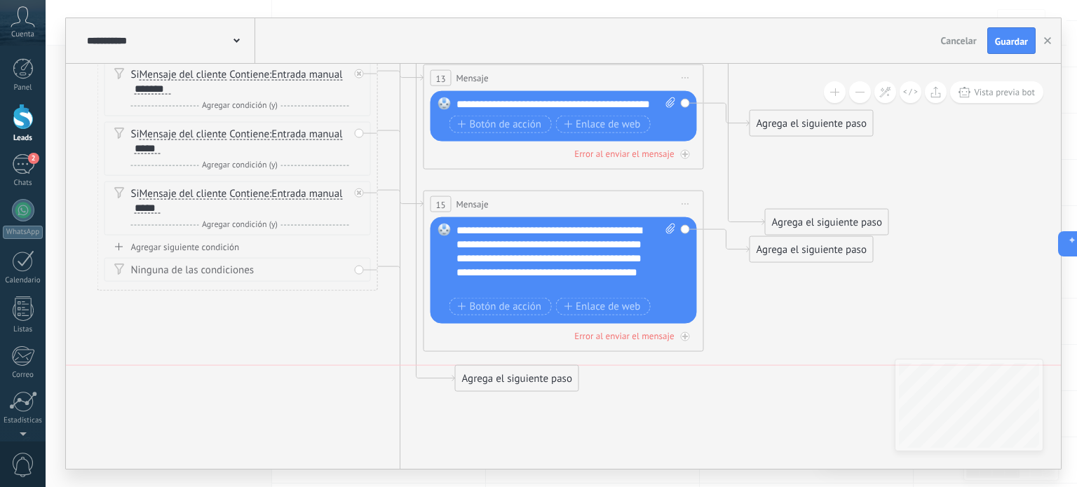
drag, startPoint x: 481, startPoint y: 375, endPoint x: 513, endPoint y: 381, distance: 32.9
click at [513, 381] on div "Agrega el siguiente paso" at bounding box center [517, 378] width 123 height 23
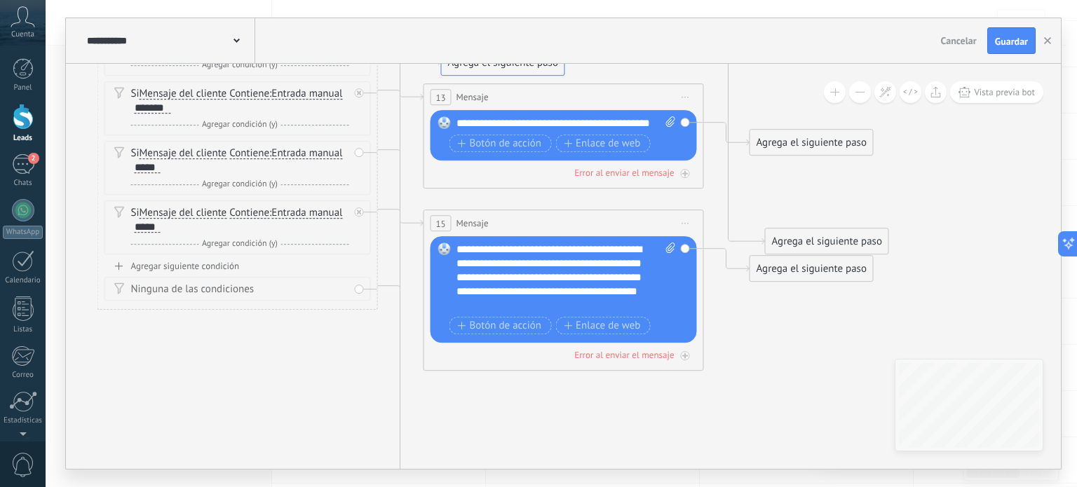
drag, startPoint x: 510, startPoint y: 395, endPoint x: 497, endPoint y: 60, distance: 335.4
drag, startPoint x: 469, startPoint y: 386, endPoint x: 480, endPoint y: 387, distance: 11.2
click at [480, 387] on div "Agrega el siguiente paso" at bounding box center [496, 397] width 123 height 23
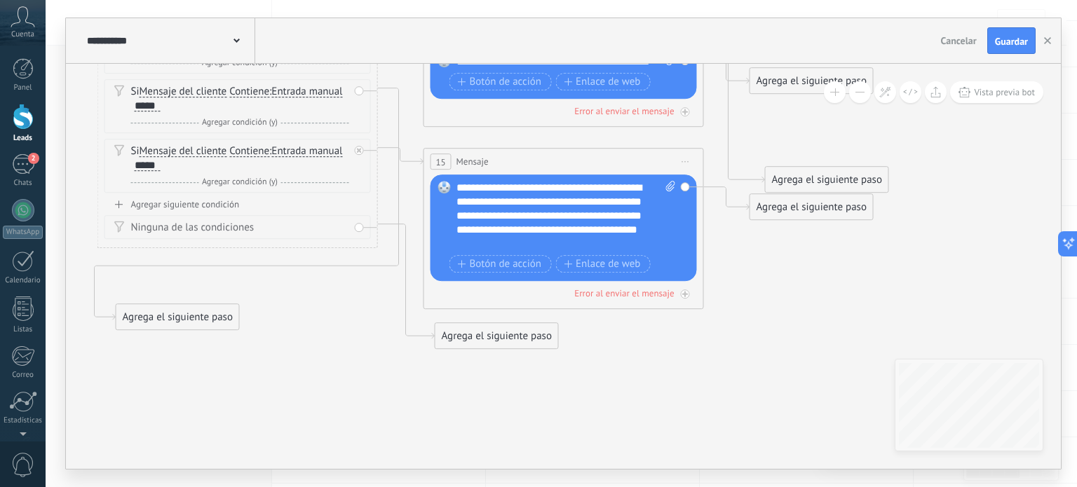
drag, startPoint x: 471, startPoint y: 390, endPoint x: 164, endPoint y: 312, distance: 316.9
click at [164, 312] on div "Agrega el siguiente paso" at bounding box center [177, 317] width 123 height 23
click at [184, 316] on div "Agrega el siguiente paso" at bounding box center [177, 317] width 123 height 23
click at [196, 345] on div "Mensaje" at bounding box center [212, 342] width 118 height 14
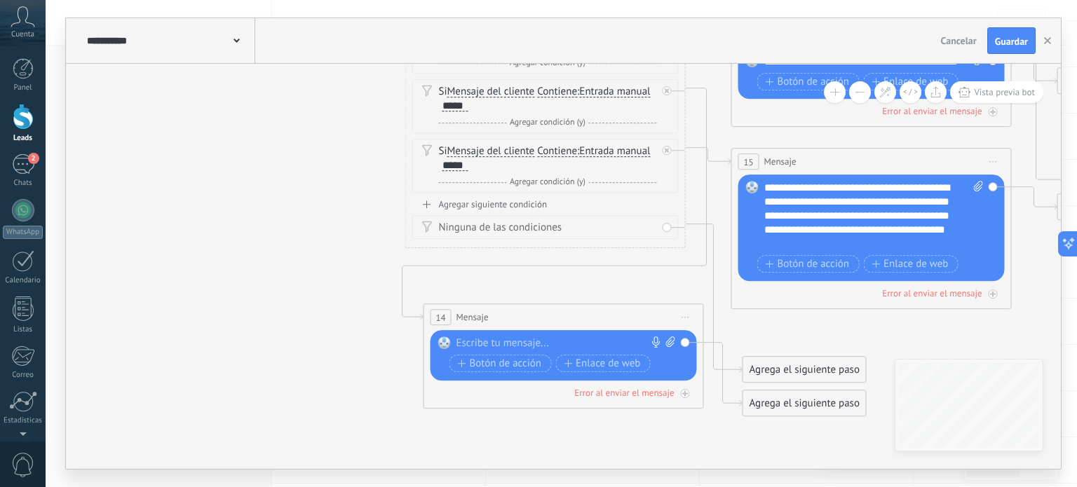
click at [505, 344] on div at bounding box center [560, 343] width 208 height 14
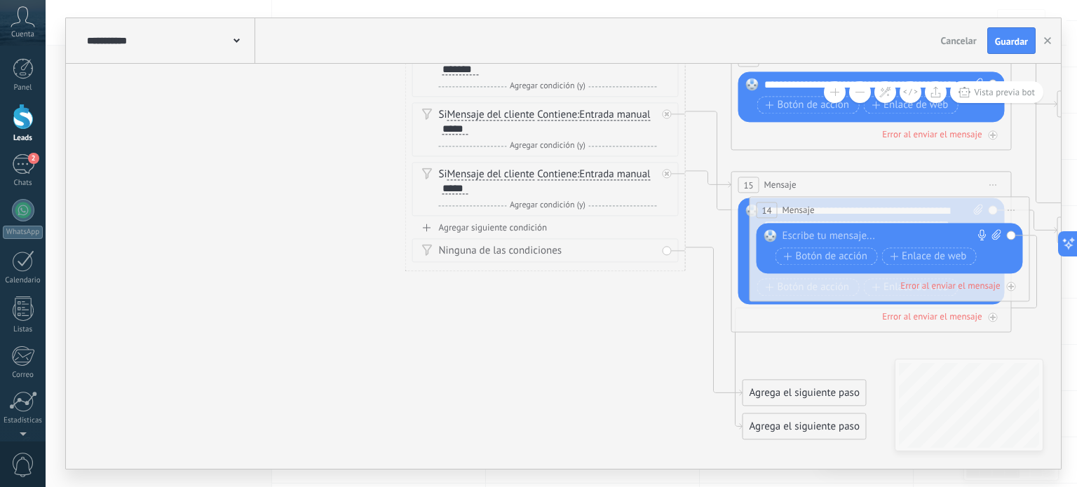
drag, startPoint x: 538, startPoint y: 344, endPoint x: 864, endPoint y: 215, distance: 350.8
click at [864, 215] on div "14 Mensaje ******* (a): Todos los contactos - canales seleccionados Todos los c…" at bounding box center [889, 211] width 279 height 26
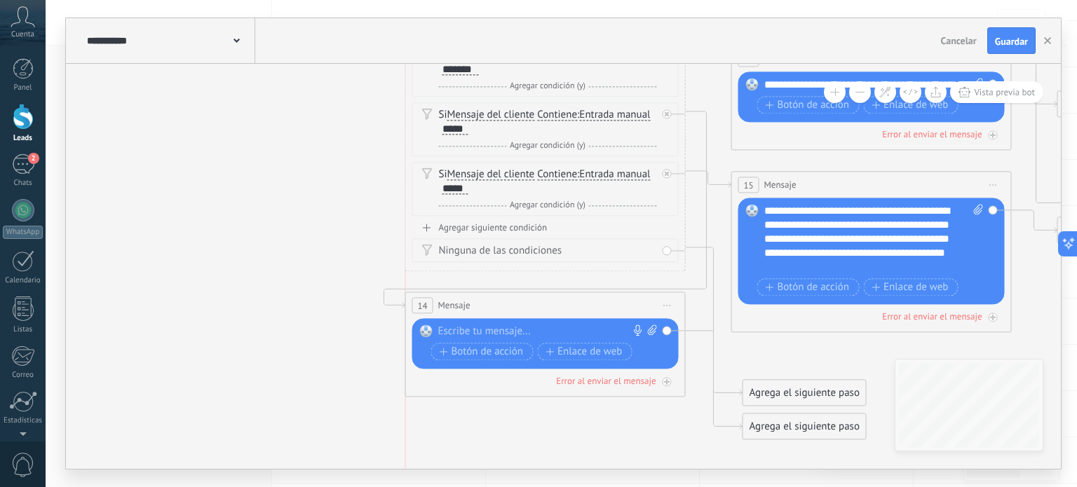
drag, startPoint x: 890, startPoint y: 213, endPoint x: 542, endPoint y: 309, distance: 361.4
click at [542, 309] on div "14 Mensaje ******* (a): Todos los contactos - canales seleccionados Todos los c…" at bounding box center [545, 306] width 279 height 26
click at [671, 311] on span "Iniciar vista previa aquí Cambiar nombre Duplicar Borrar" at bounding box center [667, 306] width 22 height 20
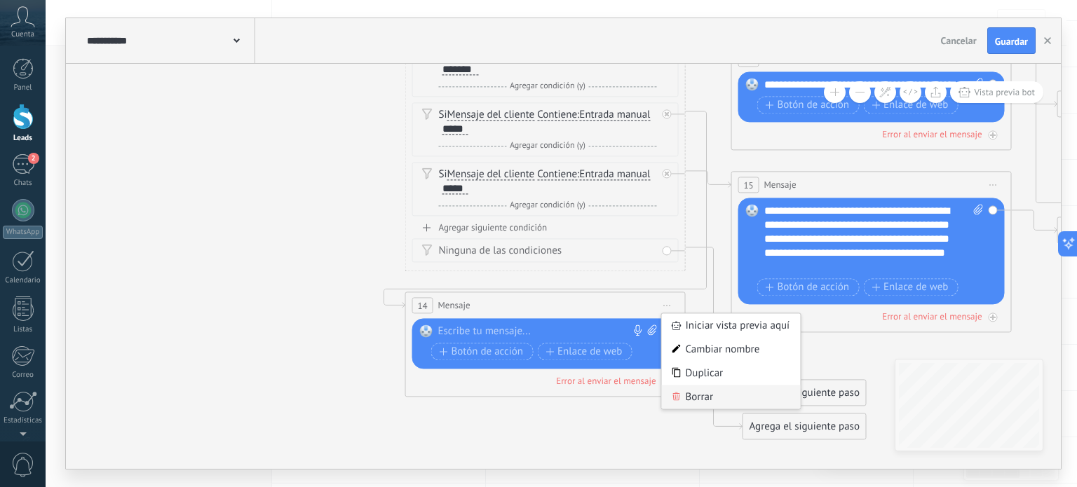
click at [695, 394] on div "Borrar" at bounding box center [731, 398] width 139 height 24
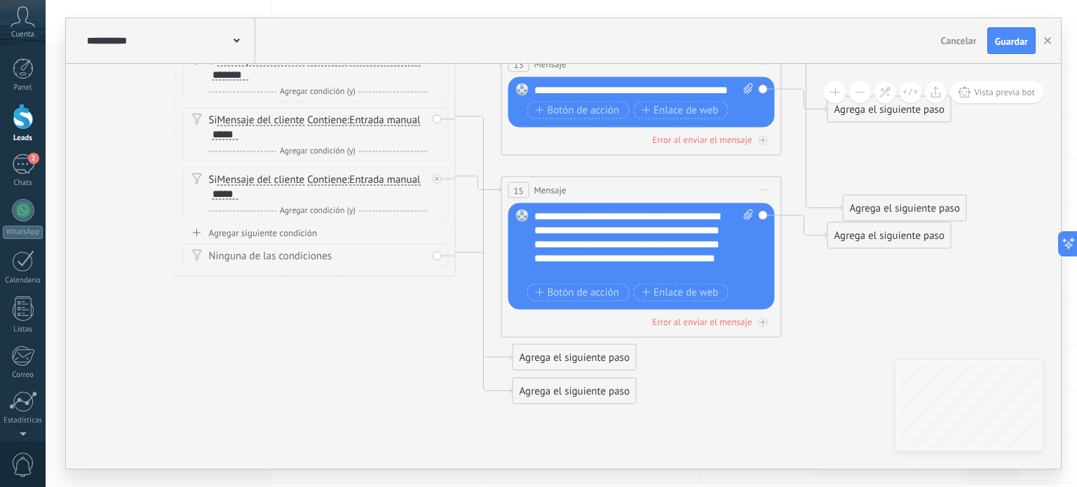
drag, startPoint x: 632, startPoint y: 327, endPoint x: 402, endPoint y: 332, distance: 230.0
drag, startPoint x: 550, startPoint y: 358, endPoint x: 564, endPoint y: 355, distance: 14.5
click at [564, 355] on div "Agrega el siguiente paso" at bounding box center [588, 354] width 123 height 23
drag, startPoint x: 558, startPoint y: 397, endPoint x: 606, endPoint y: 240, distance: 164.1
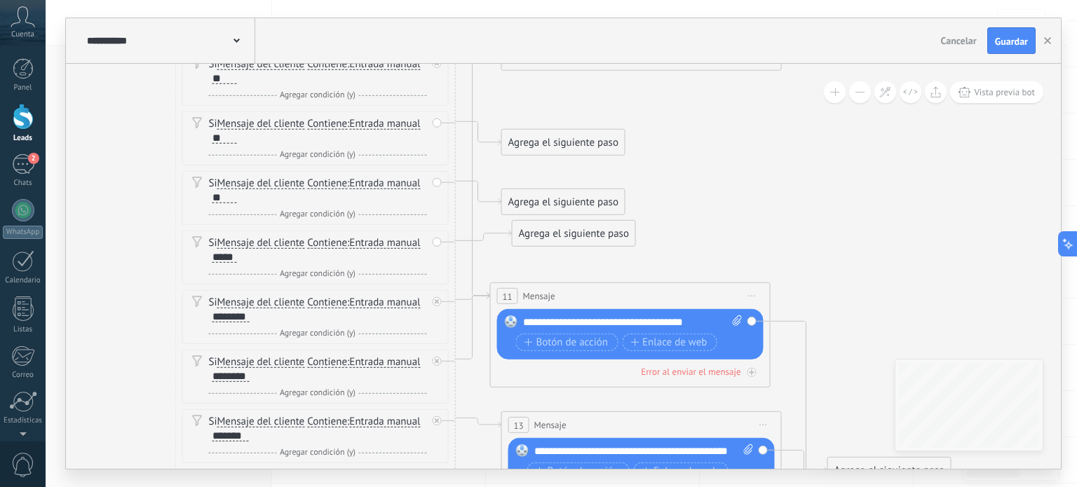
drag, startPoint x: 569, startPoint y: 260, endPoint x: 580, endPoint y: 232, distance: 29.9
click at [580, 232] on div "Agrega el siguiente paso" at bounding box center [573, 233] width 123 height 23
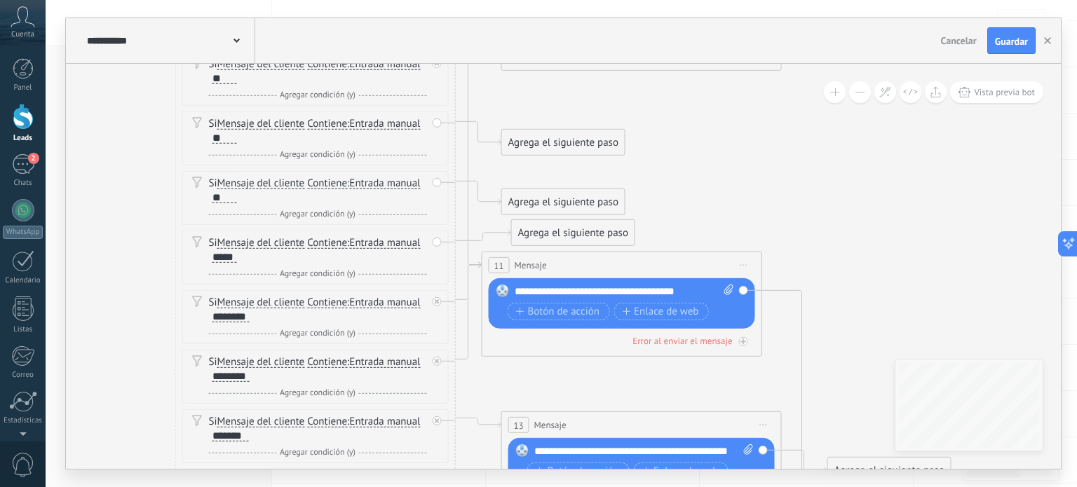
drag, startPoint x: 611, startPoint y: 293, endPoint x: 603, endPoint y: 261, distance: 33.2
click at [603, 261] on div "11 Mensaje ******* (a): Todos los contactos - canales seleccionados Todos los c…" at bounding box center [621, 265] width 279 height 26
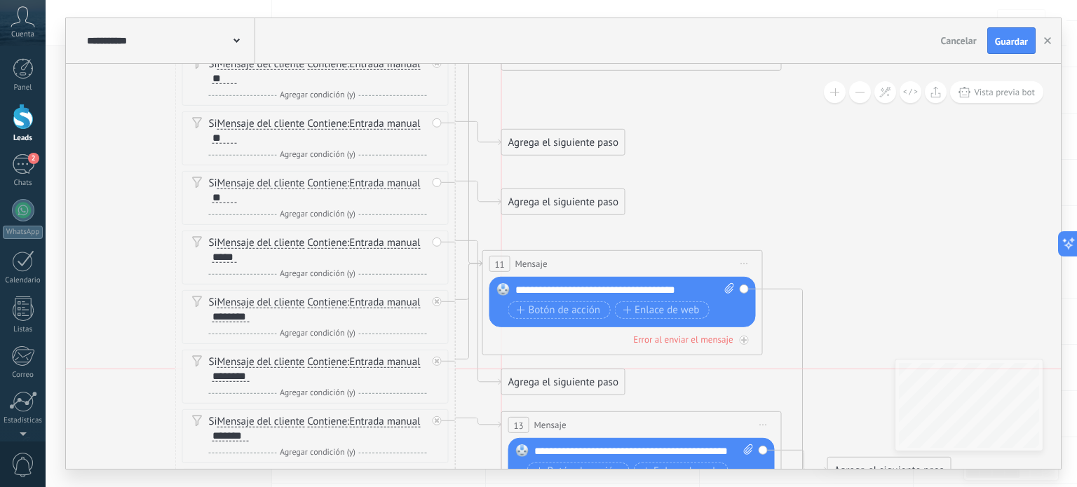
drag, startPoint x: 589, startPoint y: 235, endPoint x: 578, endPoint y: 381, distance: 146.9
click at [578, 381] on div "Agrega el siguiente paso" at bounding box center [563, 382] width 123 height 23
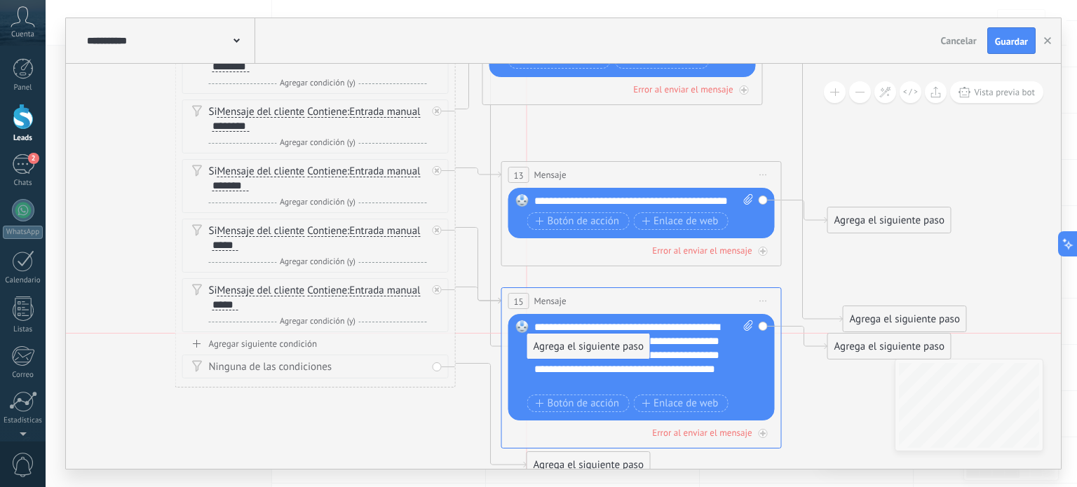
drag, startPoint x: 569, startPoint y: 132, endPoint x: 596, endPoint y: 347, distance: 216.9
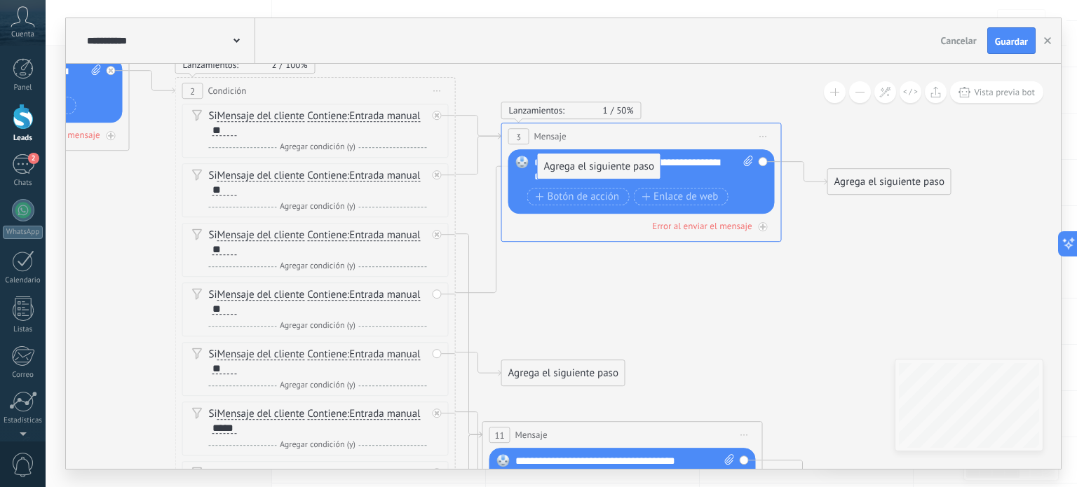
drag, startPoint x: 558, startPoint y: 312, endPoint x: 594, endPoint y: 165, distance: 151.7
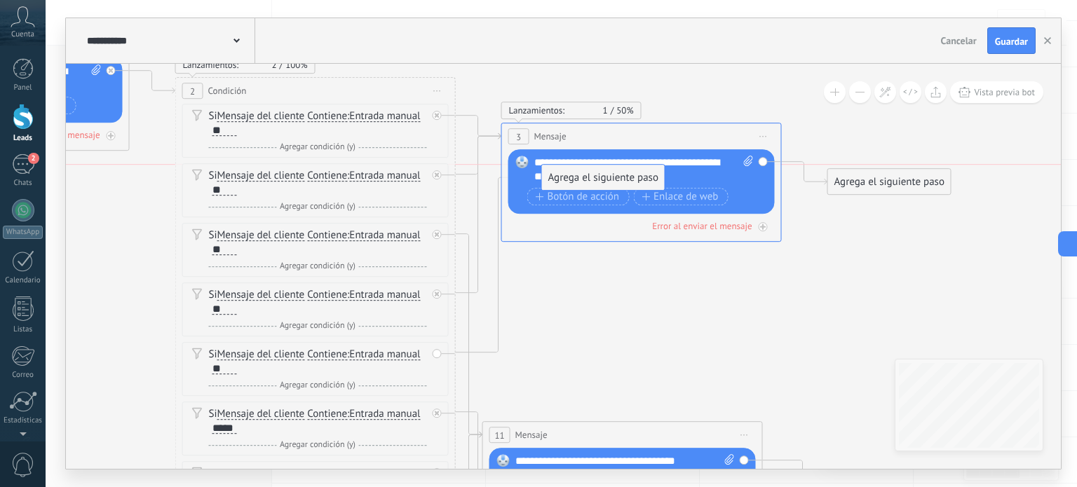
drag, startPoint x: 555, startPoint y: 367, endPoint x: 596, endPoint y: 165, distance: 205.9
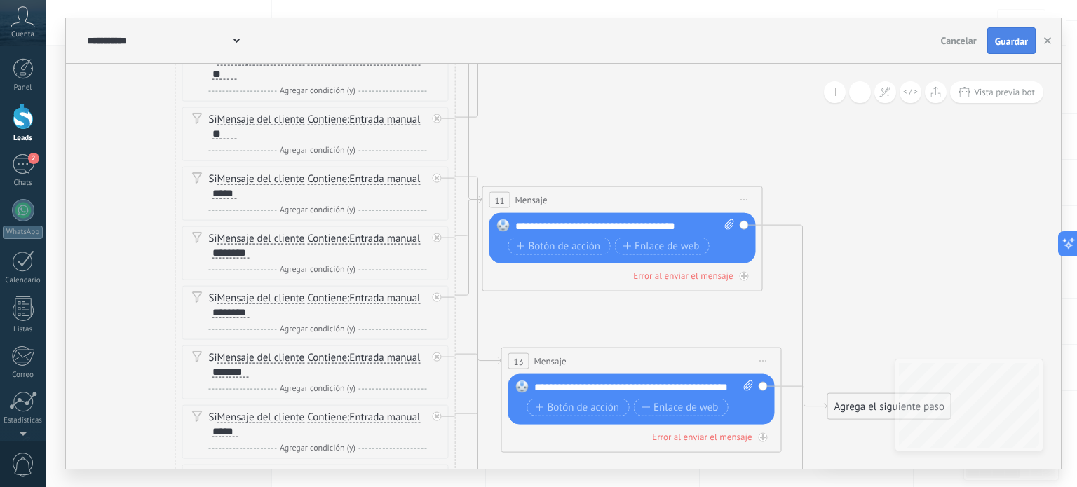
click at [1023, 46] on span "Guardar" at bounding box center [1011, 41] width 33 height 10
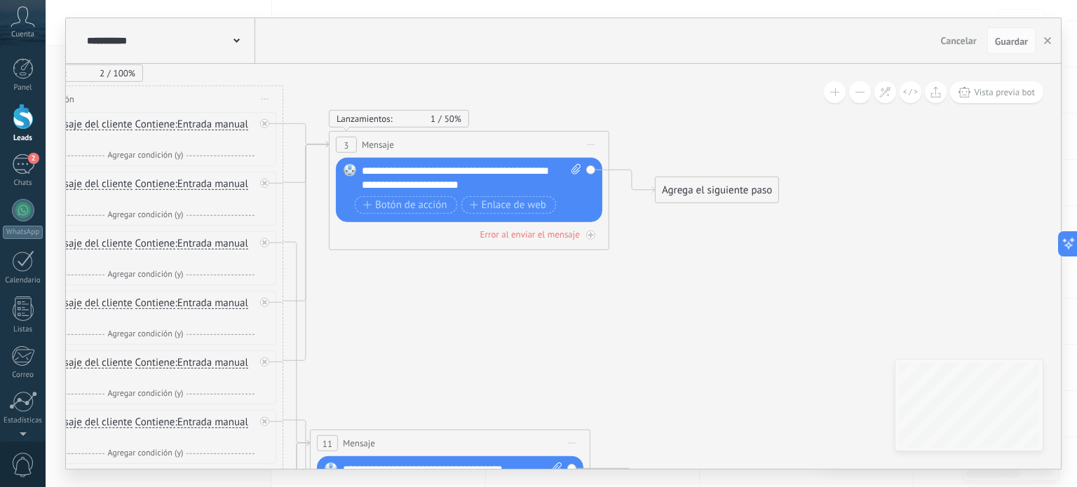
scroll to position [20, 0]
click at [728, 196] on div "Agrega el siguiente paso" at bounding box center [716, 190] width 123 height 23
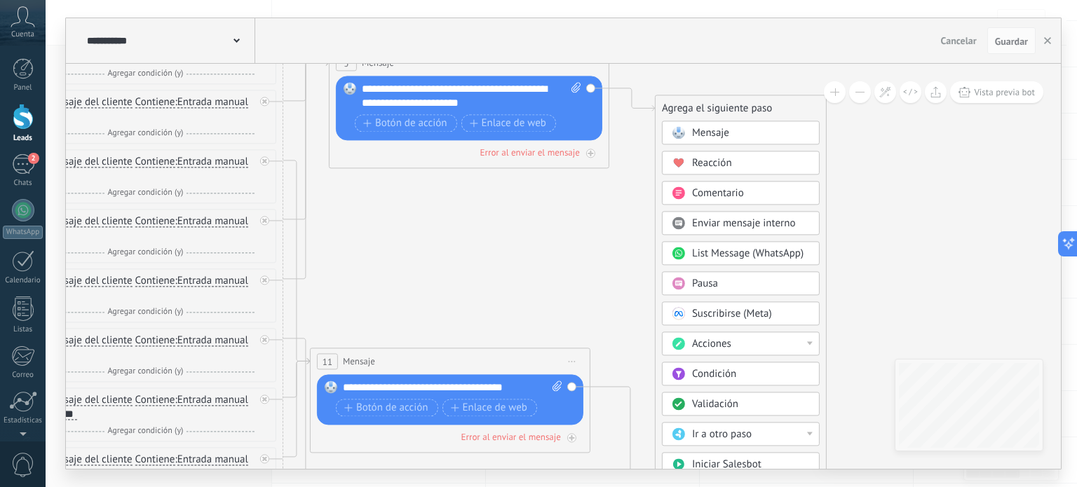
click at [735, 369] on span "Condición" at bounding box center [714, 374] width 44 height 13
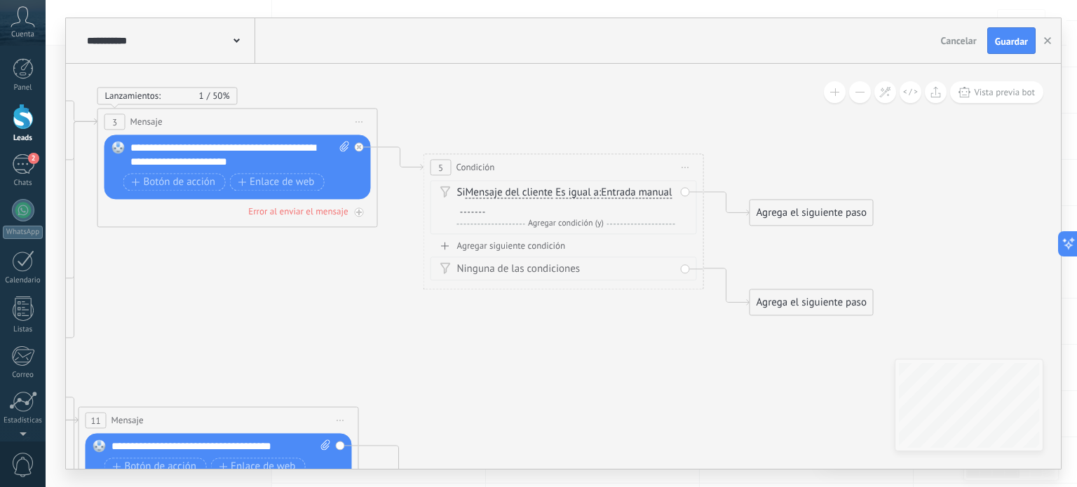
click at [583, 189] on span "Es igual a" at bounding box center [576, 193] width 43 height 11
click at [583, 189] on button "Es igual a" at bounding box center [635, 193] width 175 height 25
click at [608, 236] on span "Contiene" at bounding box center [625, 243] width 170 height 14
click at [477, 209] on div at bounding box center [473, 207] width 25 height 11
click at [574, 220] on span "Agregar condición (y)" at bounding box center [565, 224] width 83 height 11
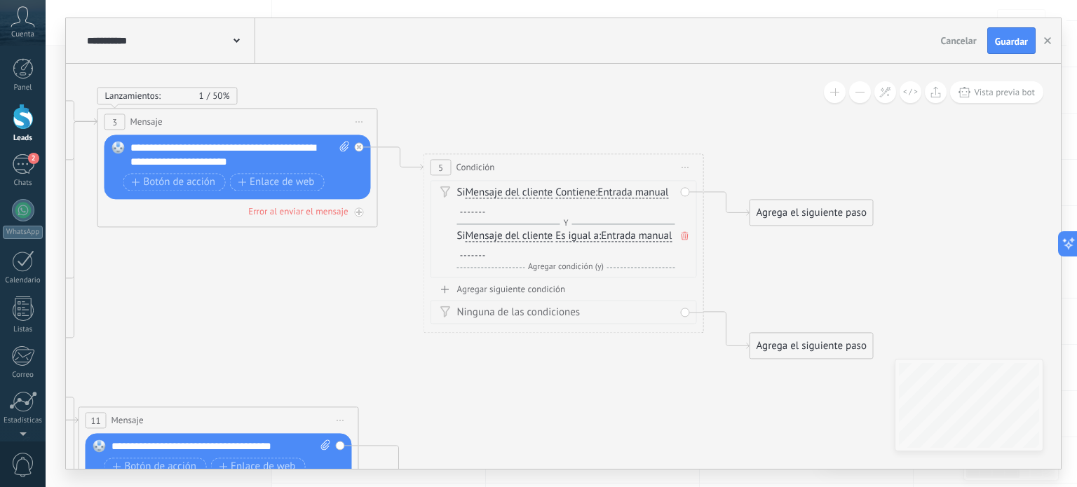
click at [683, 236] on icon at bounding box center [684, 236] width 7 height 8
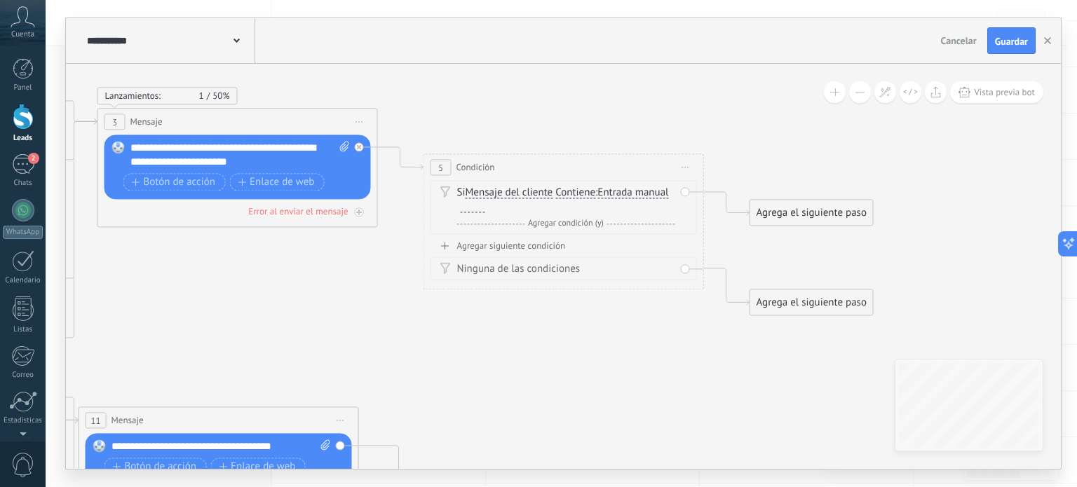
click at [471, 210] on div at bounding box center [473, 207] width 25 height 11
click at [531, 250] on div "Agregar siguiente condición" at bounding box center [563, 246] width 266 height 12
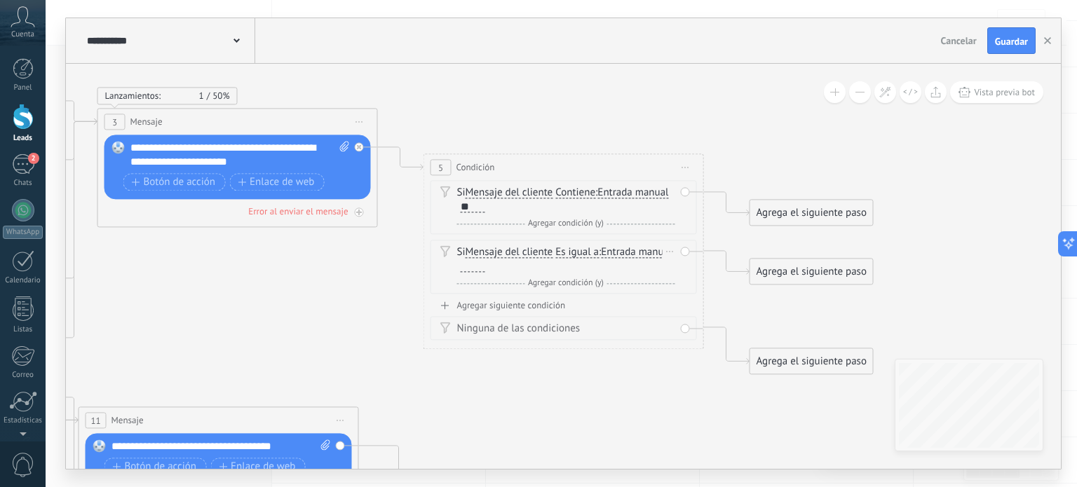
click at [585, 252] on span "Es igual a" at bounding box center [576, 252] width 43 height 11
click at [585, 252] on button "Es igual a" at bounding box center [635, 252] width 175 height 25
click at [598, 301] on span "Contiene" at bounding box center [625, 303] width 170 height 14
click at [474, 267] on div at bounding box center [473, 266] width 25 height 11
click at [522, 311] on div "Agregar siguiente condición" at bounding box center [563, 306] width 266 height 12
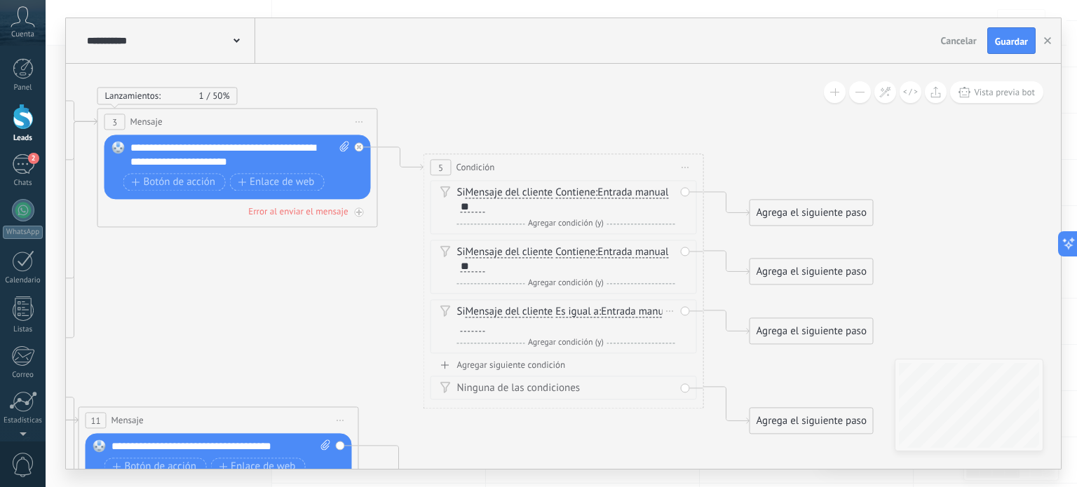
click at [576, 309] on span "Es igual a" at bounding box center [576, 312] width 43 height 11
click at [576, 309] on button "Es igual a" at bounding box center [635, 312] width 175 height 25
click at [594, 355] on span "Contiene" at bounding box center [625, 362] width 170 height 14
click at [475, 325] on div at bounding box center [473, 326] width 25 height 11
click at [545, 367] on div "Agregar siguiente condición" at bounding box center [563, 366] width 266 height 12
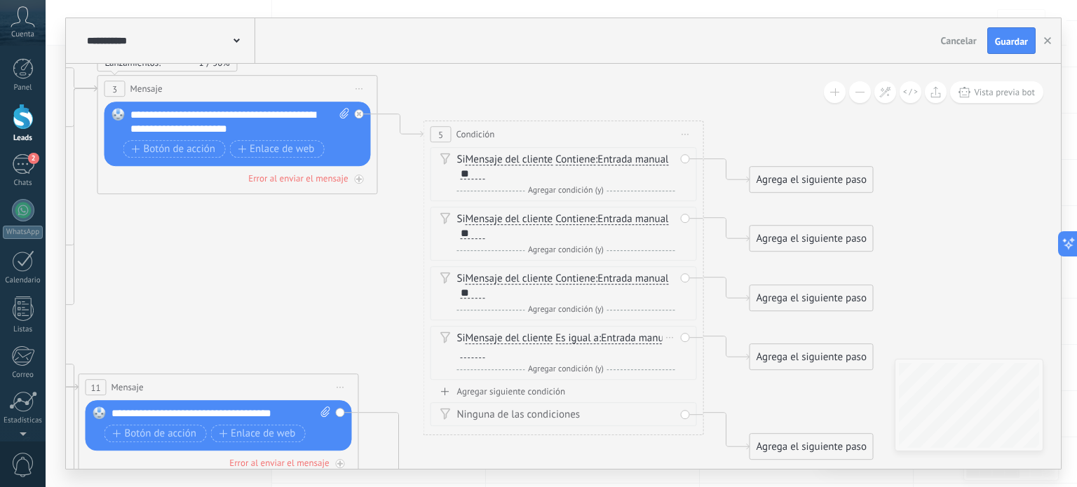
click at [667, 337] on icon at bounding box center [670, 337] width 7 height 1
click at [687, 358] on div "Borrar" at bounding box center [692, 358] width 62 height 24
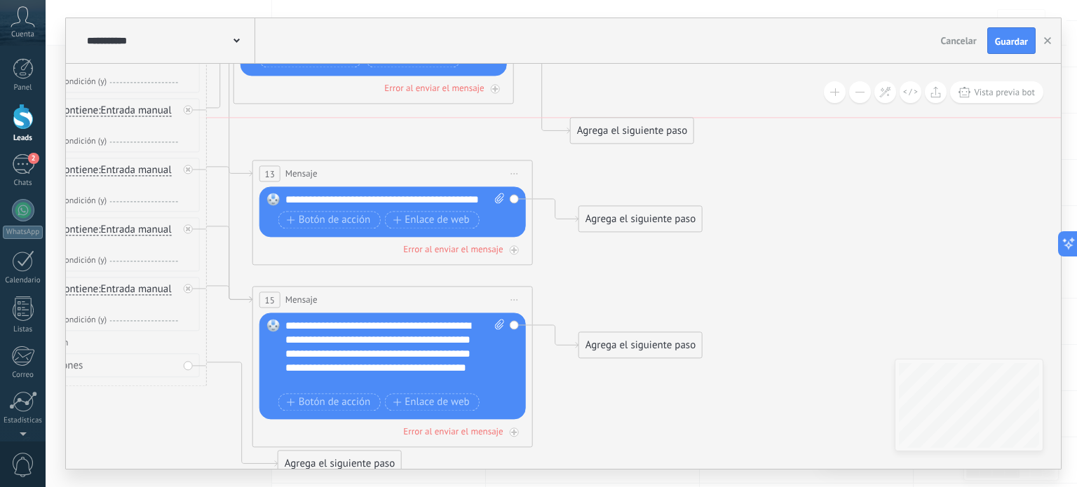
drag, startPoint x: 674, startPoint y: 315, endPoint x: 651, endPoint y: 128, distance: 188.6
click at [651, 128] on div "Agrega el siguiente paso" at bounding box center [632, 131] width 123 height 23
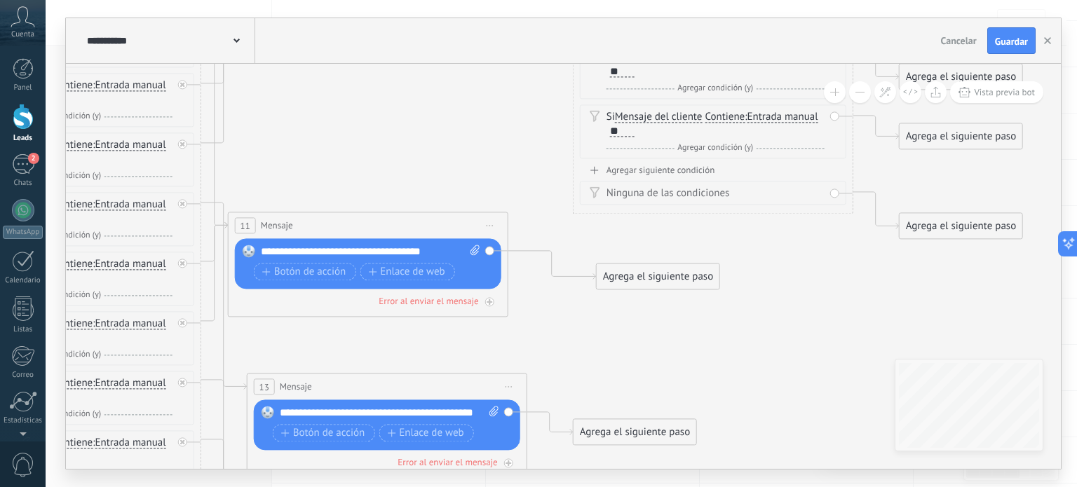
drag, startPoint x: 637, startPoint y: 339, endPoint x: 669, endPoint y: 271, distance: 74.9
click at [669, 271] on div "Agrega el siguiente paso" at bounding box center [658, 277] width 123 height 23
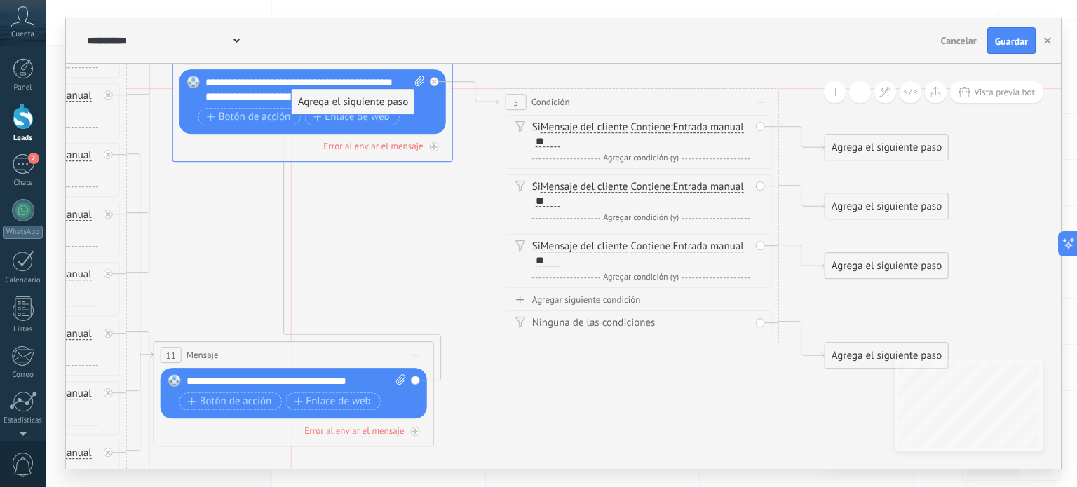
drag, startPoint x: 559, startPoint y: 403, endPoint x: 334, endPoint y: 95, distance: 382.2
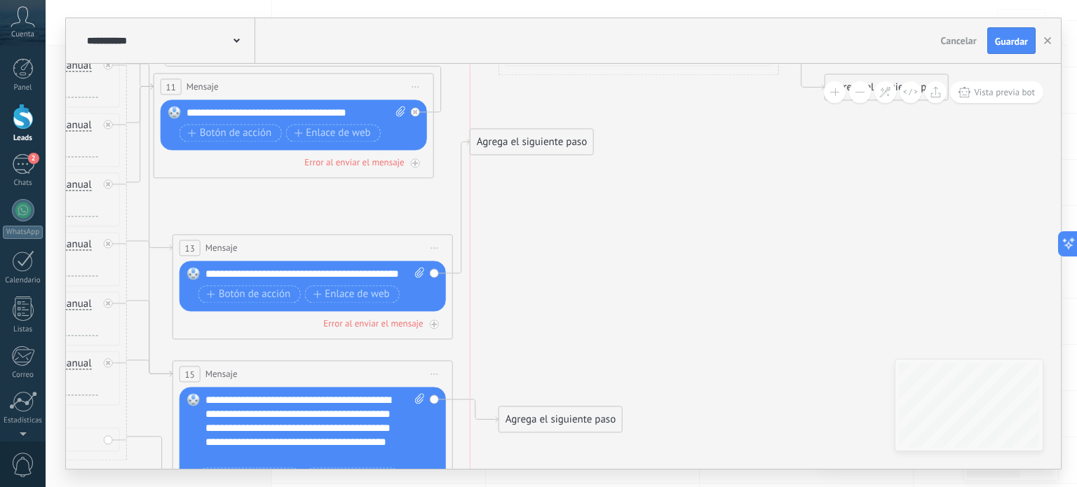
drag, startPoint x: 538, startPoint y: 285, endPoint x: 514, endPoint y: 132, distance: 154.7
click at [514, 132] on div "Agrega el siguiente paso" at bounding box center [531, 142] width 123 height 23
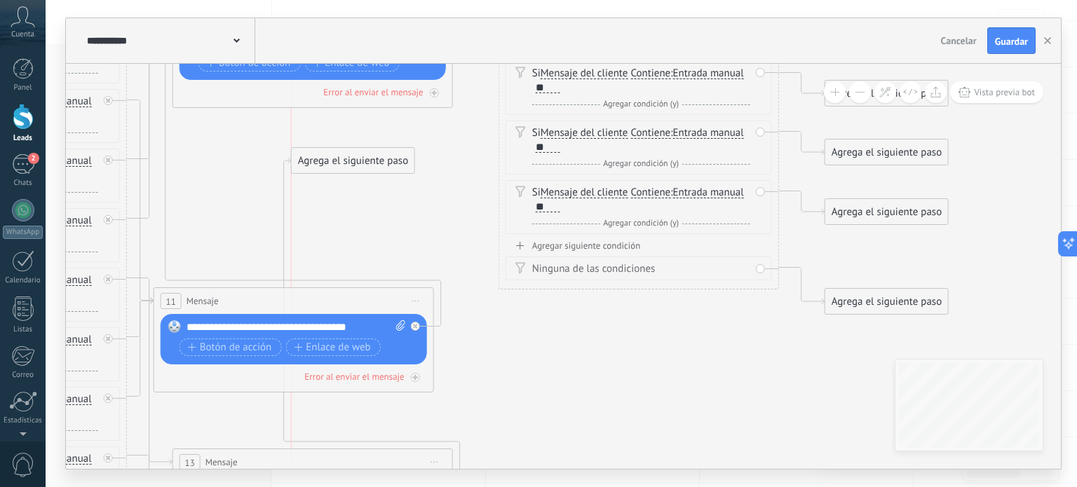
drag, startPoint x: 514, startPoint y: 350, endPoint x: 339, endPoint y: 156, distance: 260.6
click at [339, 156] on div "Agrega el siguiente paso" at bounding box center [353, 160] width 123 height 23
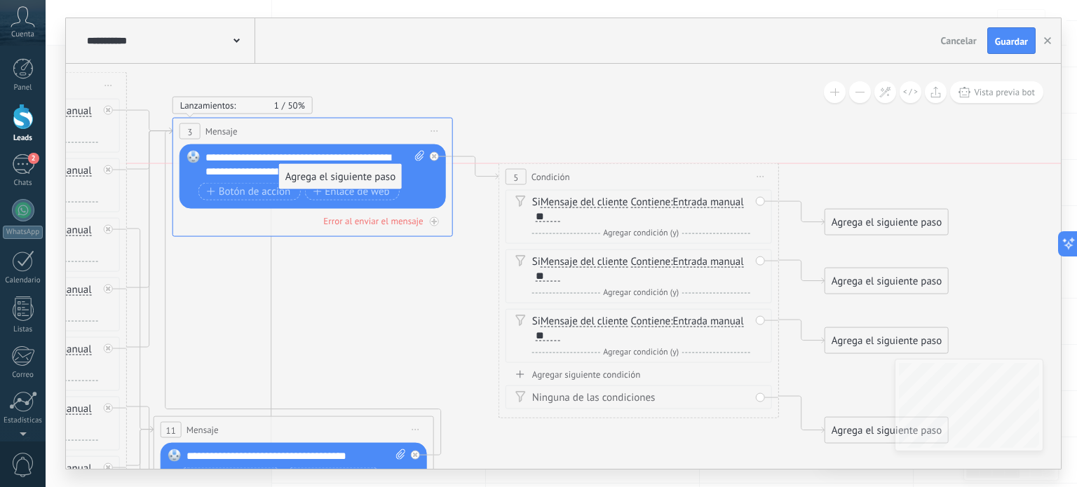
drag, startPoint x: 360, startPoint y: 288, endPoint x: 348, endPoint y: 175, distance: 114.3
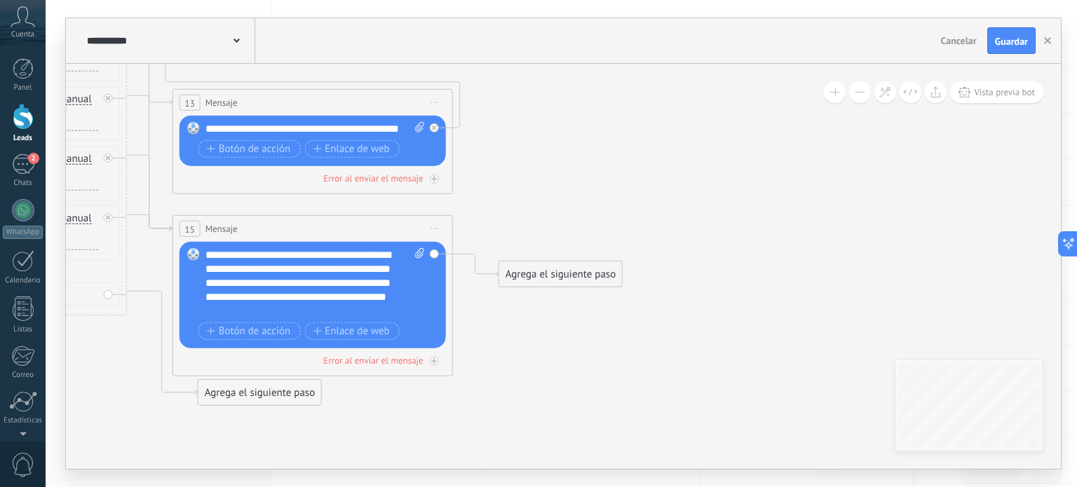
click at [590, 273] on div "Agrega el siguiente paso" at bounding box center [560, 274] width 123 height 23
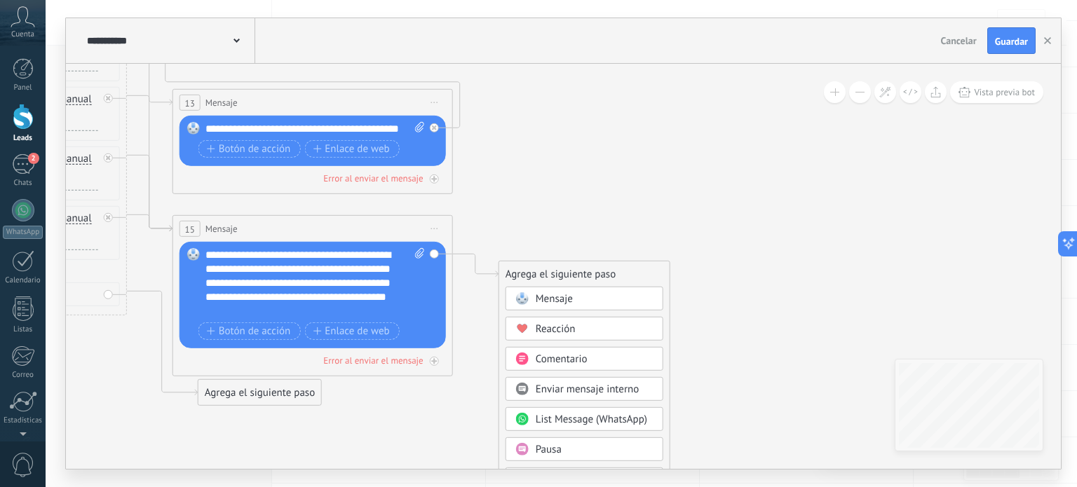
click at [601, 299] on div "Mensaje" at bounding box center [595, 299] width 118 height 14
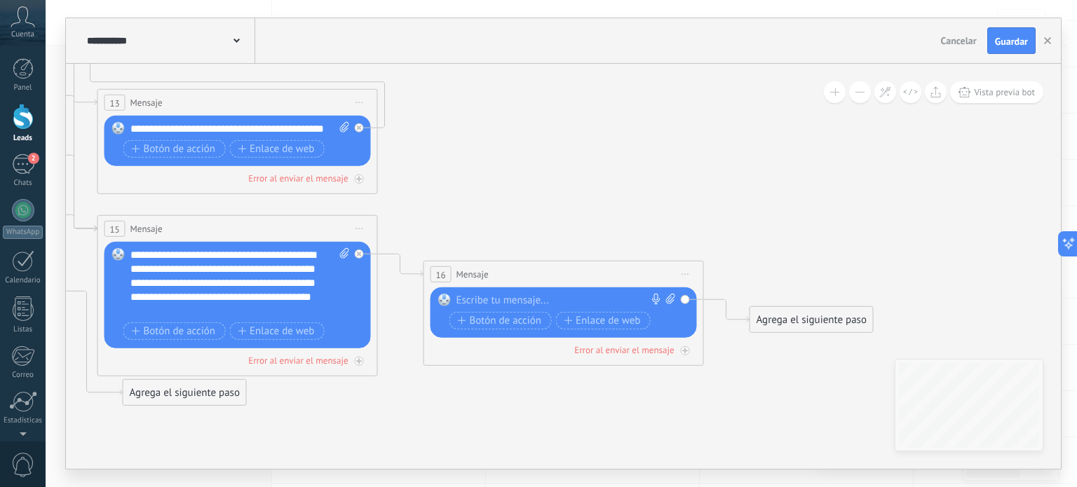
click at [555, 299] on div at bounding box center [560, 301] width 208 height 14
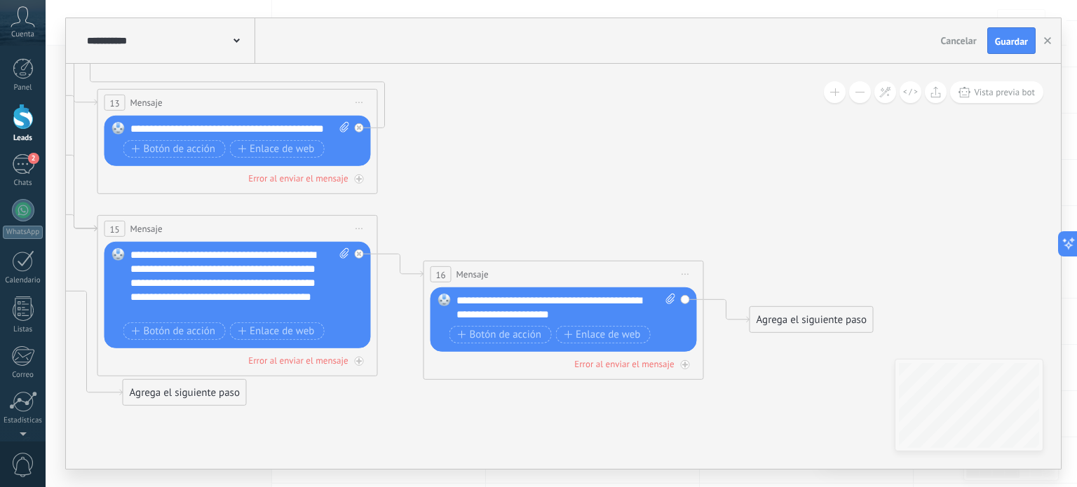
click at [775, 313] on div "Agrega el siguiente paso" at bounding box center [811, 319] width 123 height 23
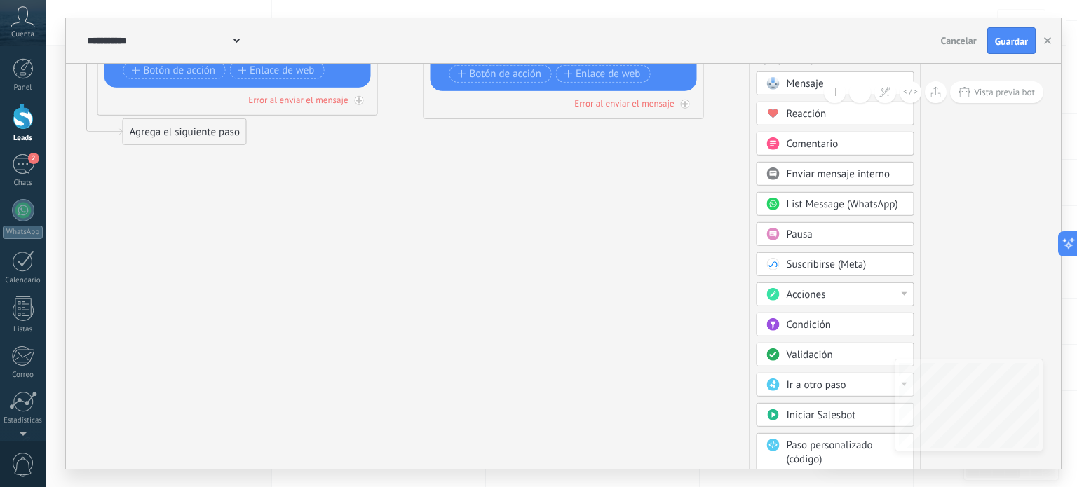
click at [822, 327] on span "Condición" at bounding box center [809, 324] width 44 height 13
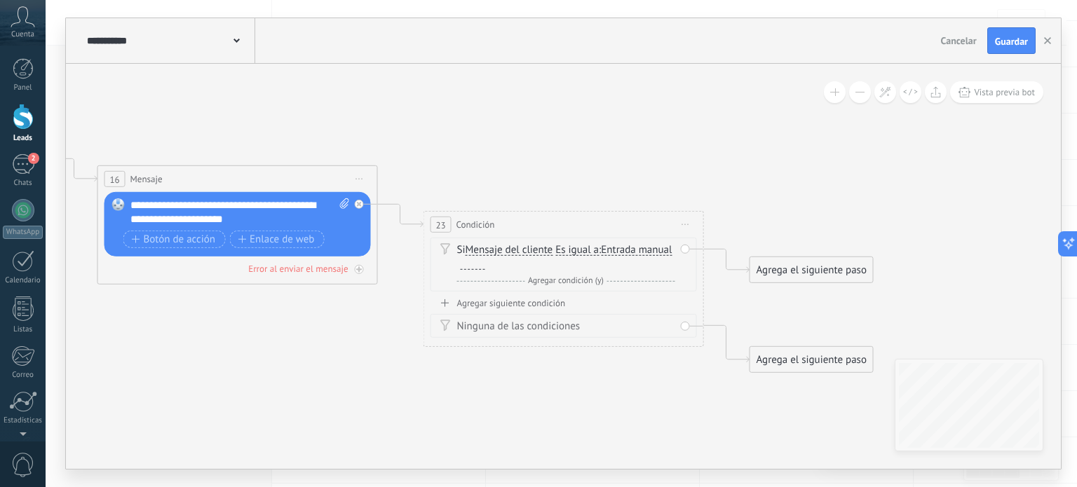
click at [593, 250] on span "Es igual a" at bounding box center [576, 250] width 43 height 11
click at [593, 250] on button "Es igual a" at bounding box center [635, 250] width 175 height 25
click at [601, 293] on span "Contiene" at bounding box center [625, 300] width 170 height 14
click at [993, 46] on button "Guardar" at bounding box center [1011, 40] width 48 height 27
click at [1052, 41] on button "button" at bounding box center [1047, 40] width 21 height 27
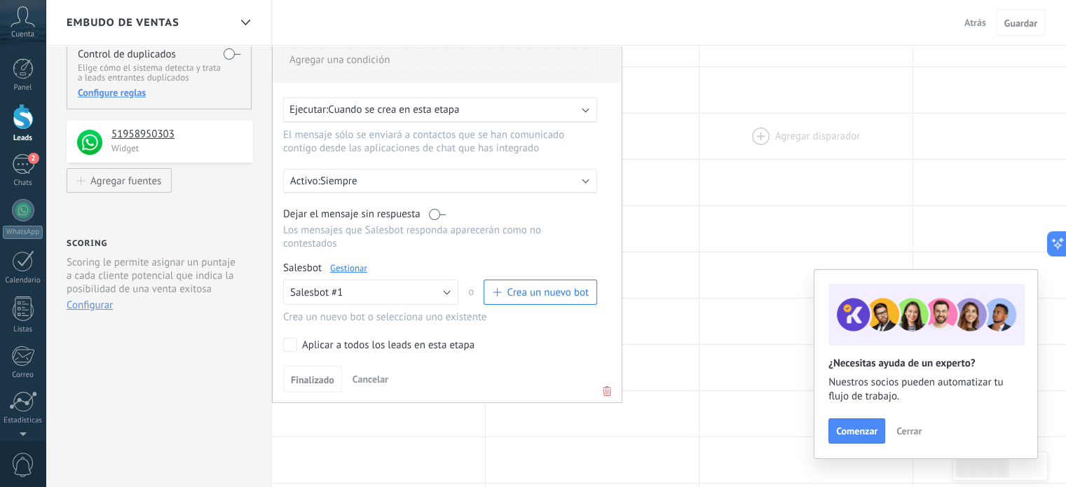
scroll to position [0, 0]
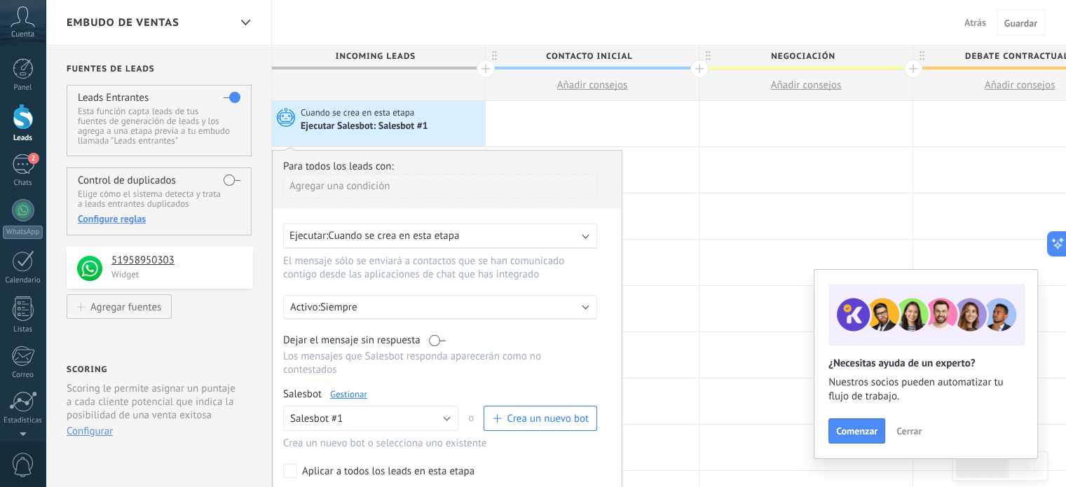
click at [975, 25] on span "Atrás" at bounding box center [976, 22] width 22 height 13
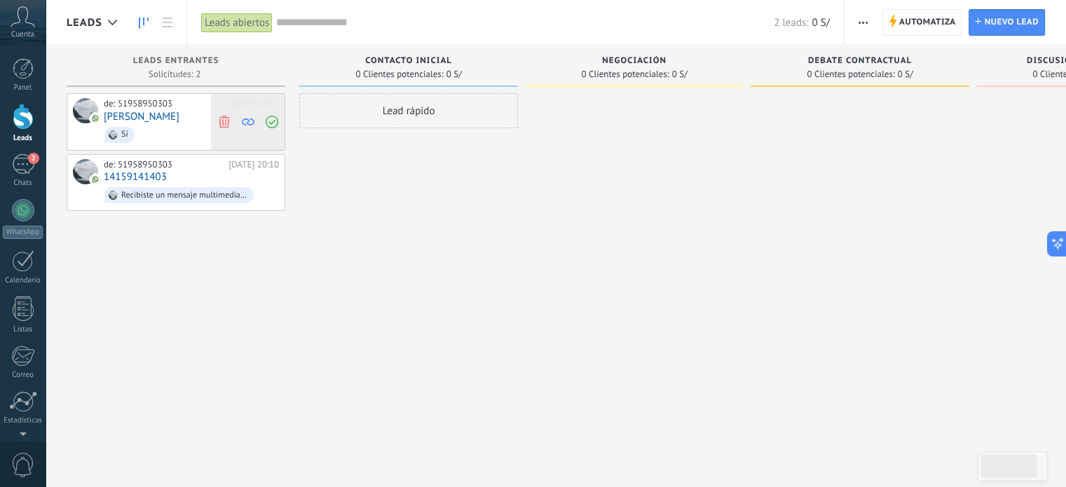
click at [223, 120] on icon at bounding box center [224, 121] width 13 height 13
click at [210, 124] on span "info" at bounding box center [191, 135] width 175 height 22
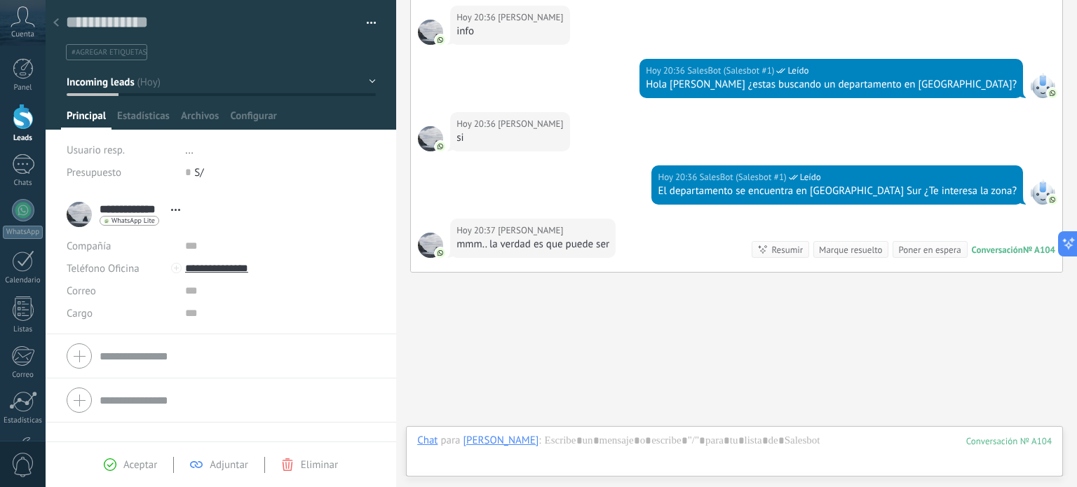
scroll to position [787, 0]
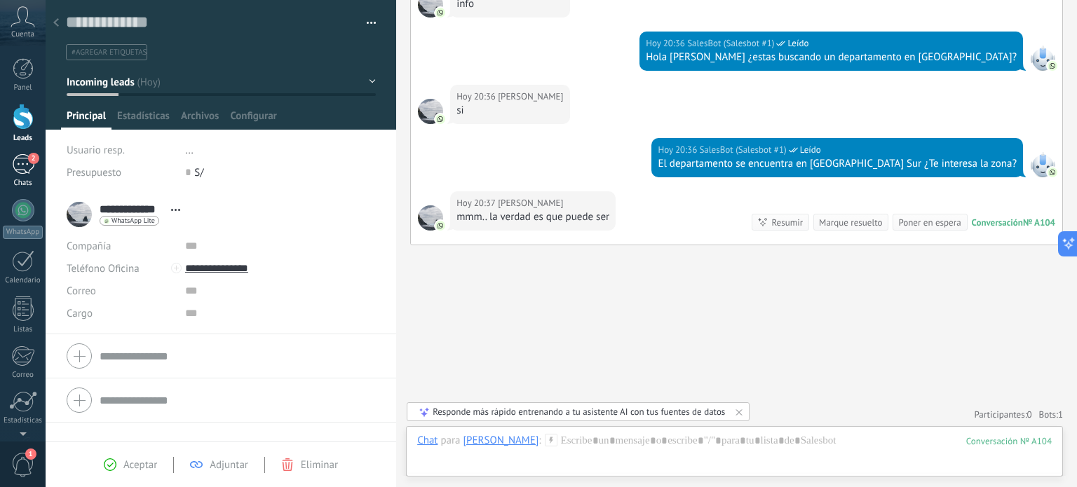
click at [29, 165] on div "2" at bounding box center [23, 164] width 22 height 20
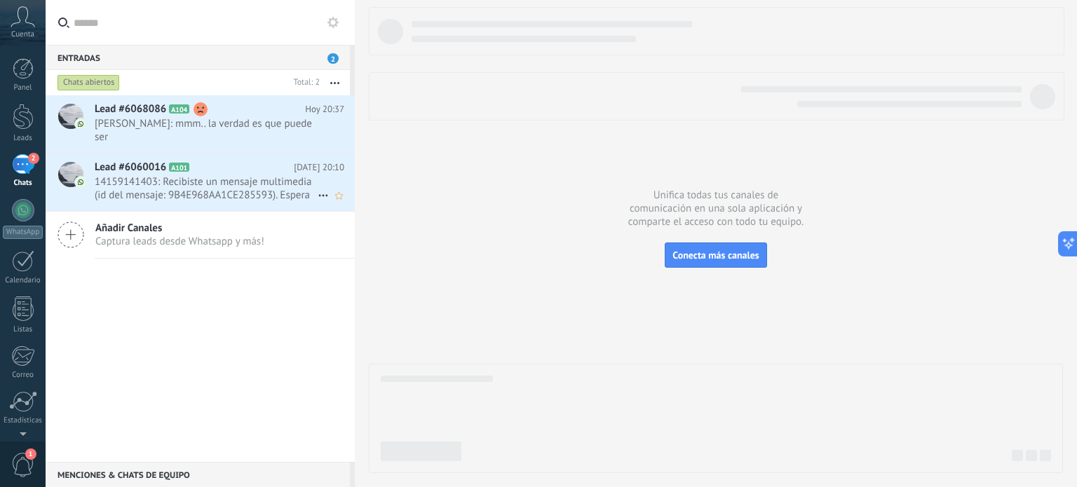
click at [224, 186] on span "14159141403: Recibiste un mensaje multimedia (id del mensaje: 9B4E968AA1CE28559…" at bounding box center [206, 188] width 223 height 27
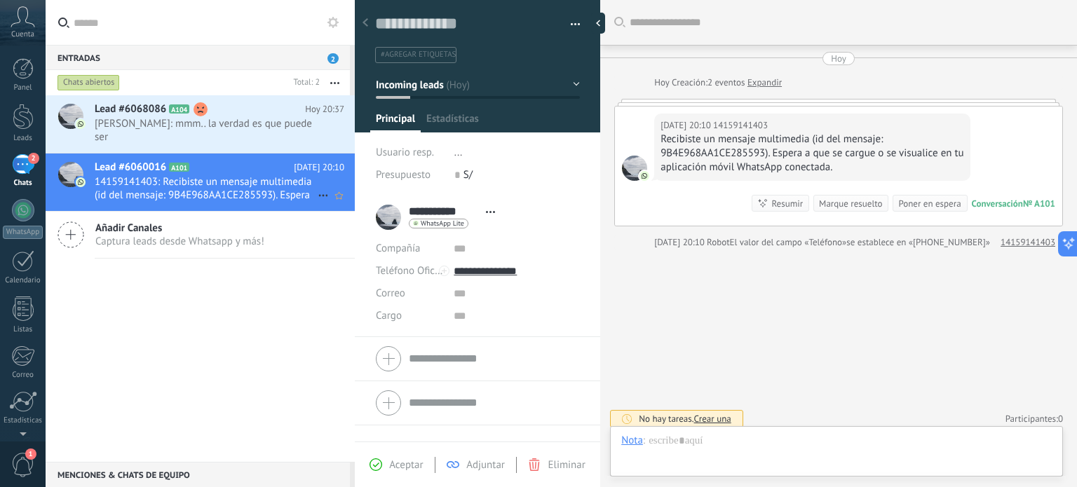
scroll to position [6, 0]
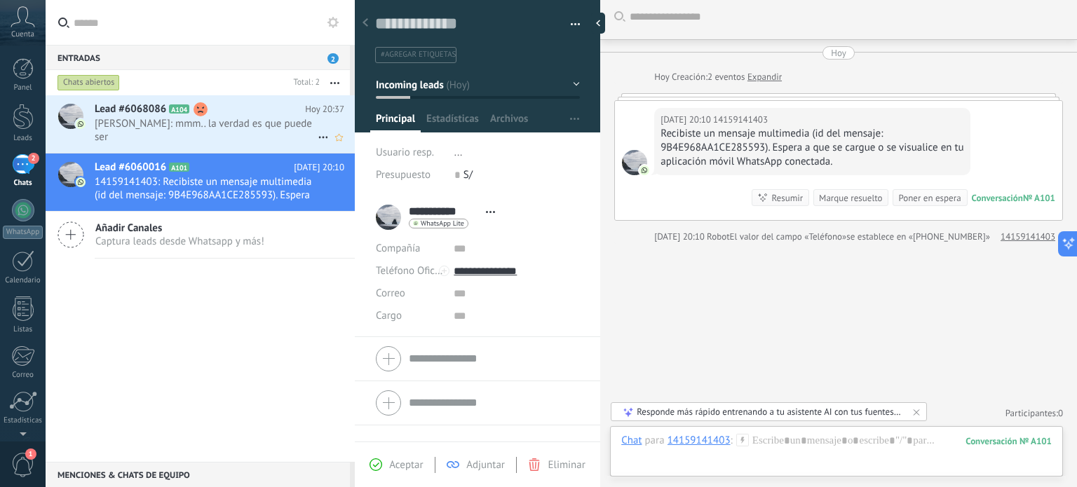
click at [179, 132] on span "[PERSON_NAME]: mmm.. la verdad es que puede ser" at bounding box center [206, 130] width 223 height 27
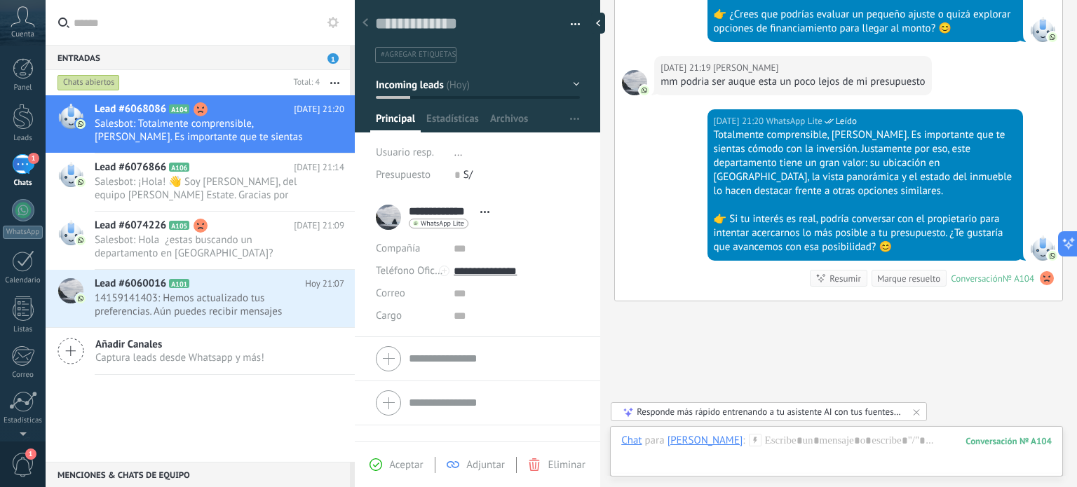
scroll to position [6, 0]
click at [27, 458] on span "1" at bounding box center [30, 454] width 11 height 11
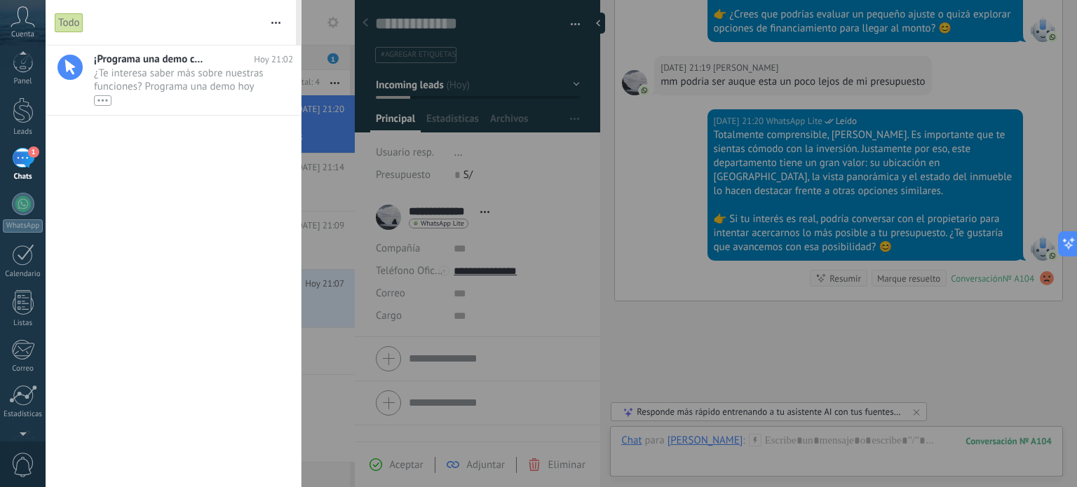
scroll to position [0, 0]
click at [176, 81] on span "¿Te interesa saber más sobre nuestras funciones? Programa una demo [DATE] mismo…" at bounding box center [180, 86] width 172 height 39
click at [341, 22] on div at bounding box center [538, 243] width 1077 height 487
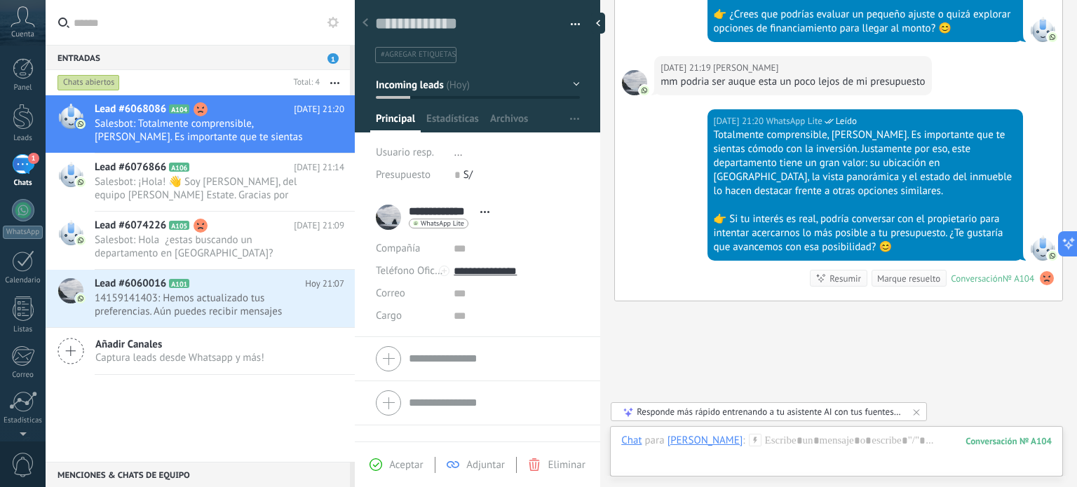
click at [367, 25] on icon at bounding box center [365, 22] width 6 height 8
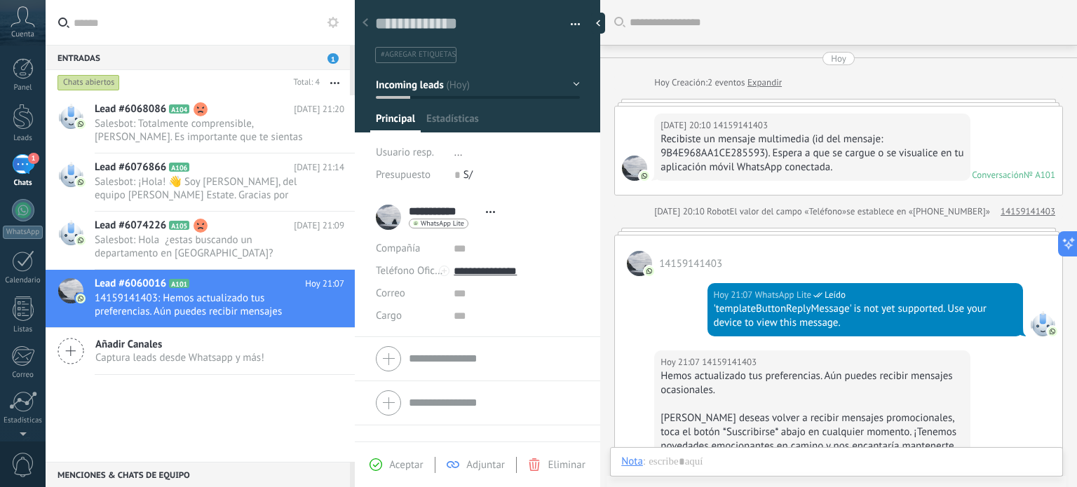
scroll to position [216, 0]
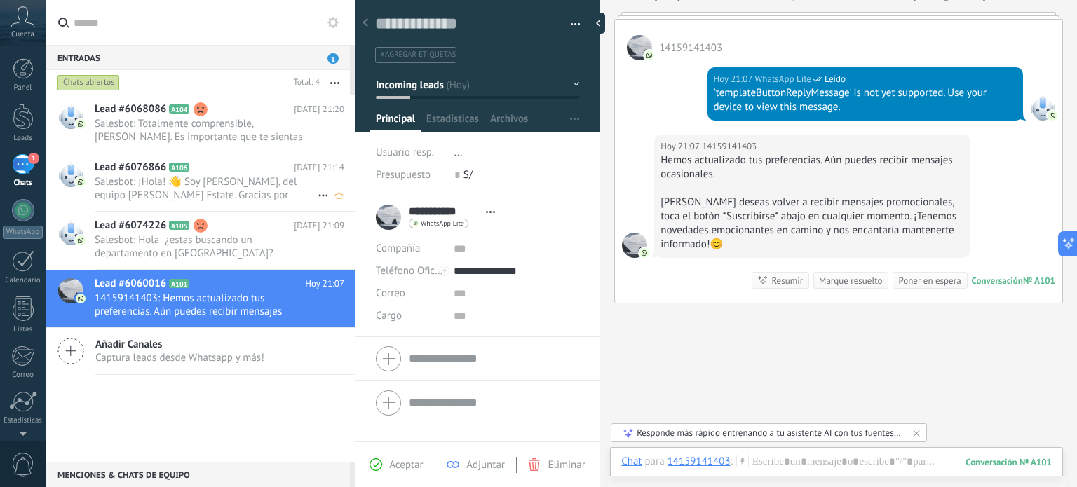
click at [226, 191] on span "Salesbot: ¡Hola! 👋 Soy [PERSON_NAME], del equipo [PERSON_NAME] Estate. Gracias …" at bounding box center [206, 188] width 223 height 27
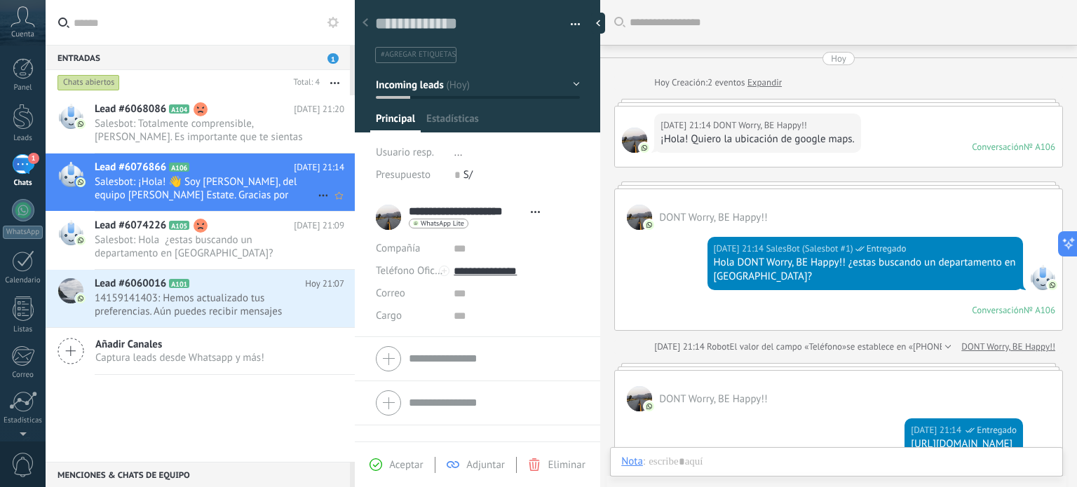
scroll to position [269, 0]
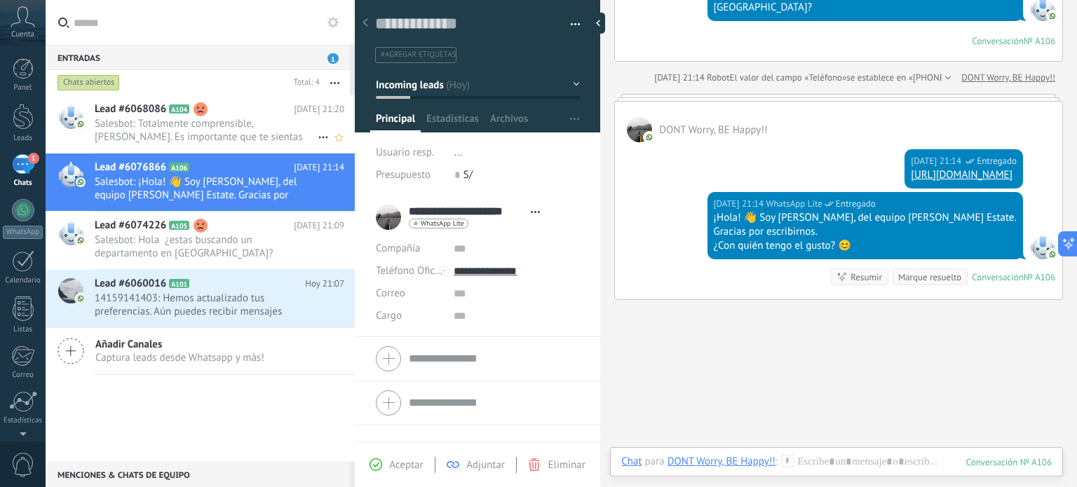
click at [172, 119] on span "Salesbot: Totalmente comprensible, [PERSON_NAME]. Es importante que te sientas …" at bounding box center [206, 130] width 223 height 27
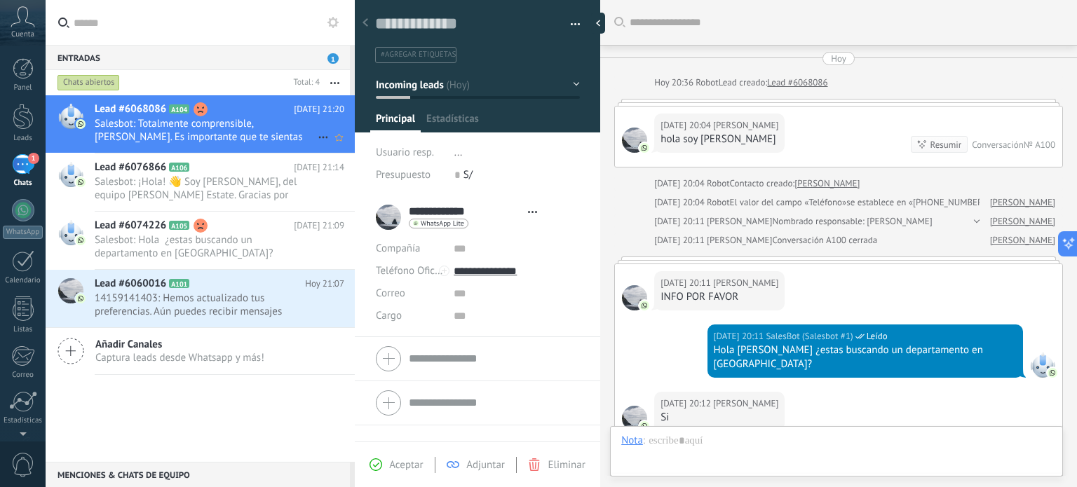
type textarea "**********"
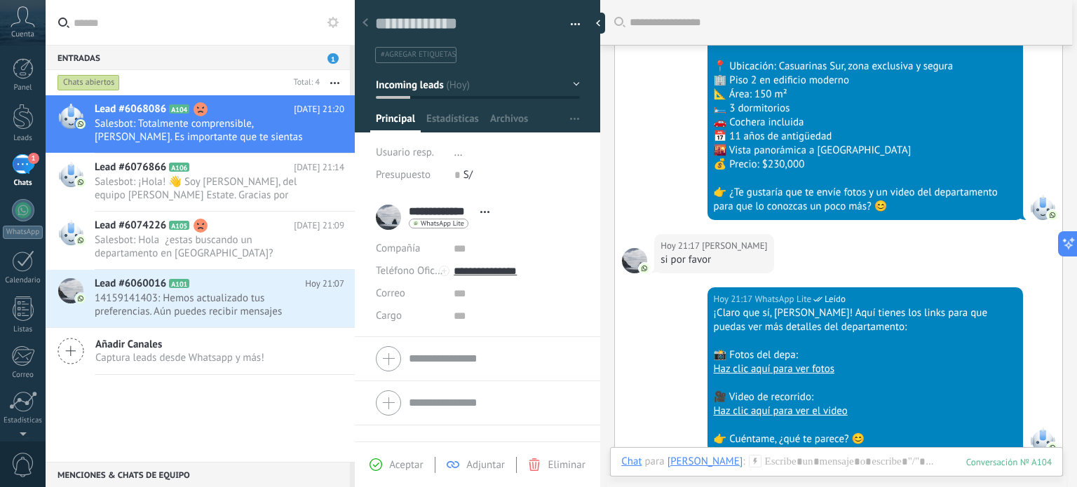
click at [19, 27] on div "Cuenta" at bounding box center [23, 23] width 46 height 46
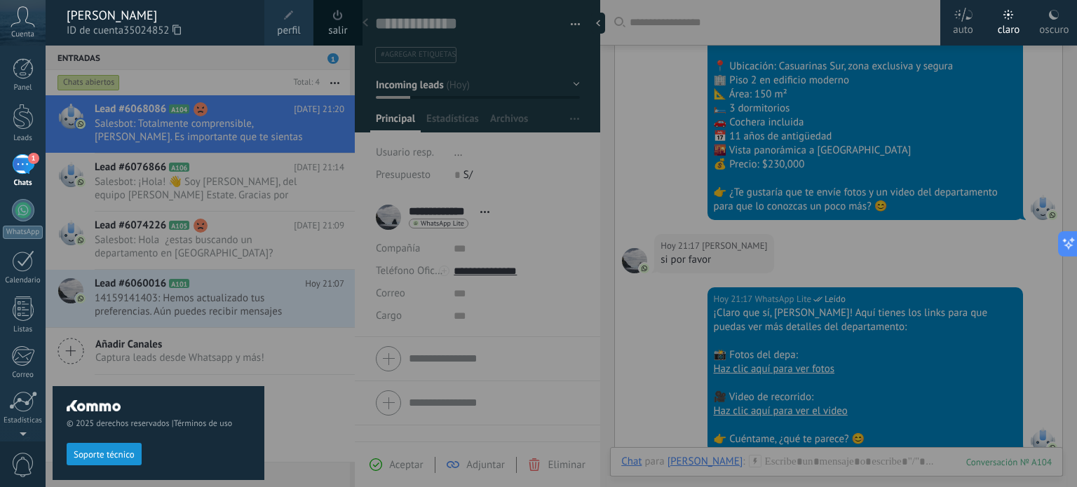
click at [342, 27] on link "salir" at bounding box center [337, 30] width 19 height 15
